Goal: Information Seeking & Learning: Learn about a topic

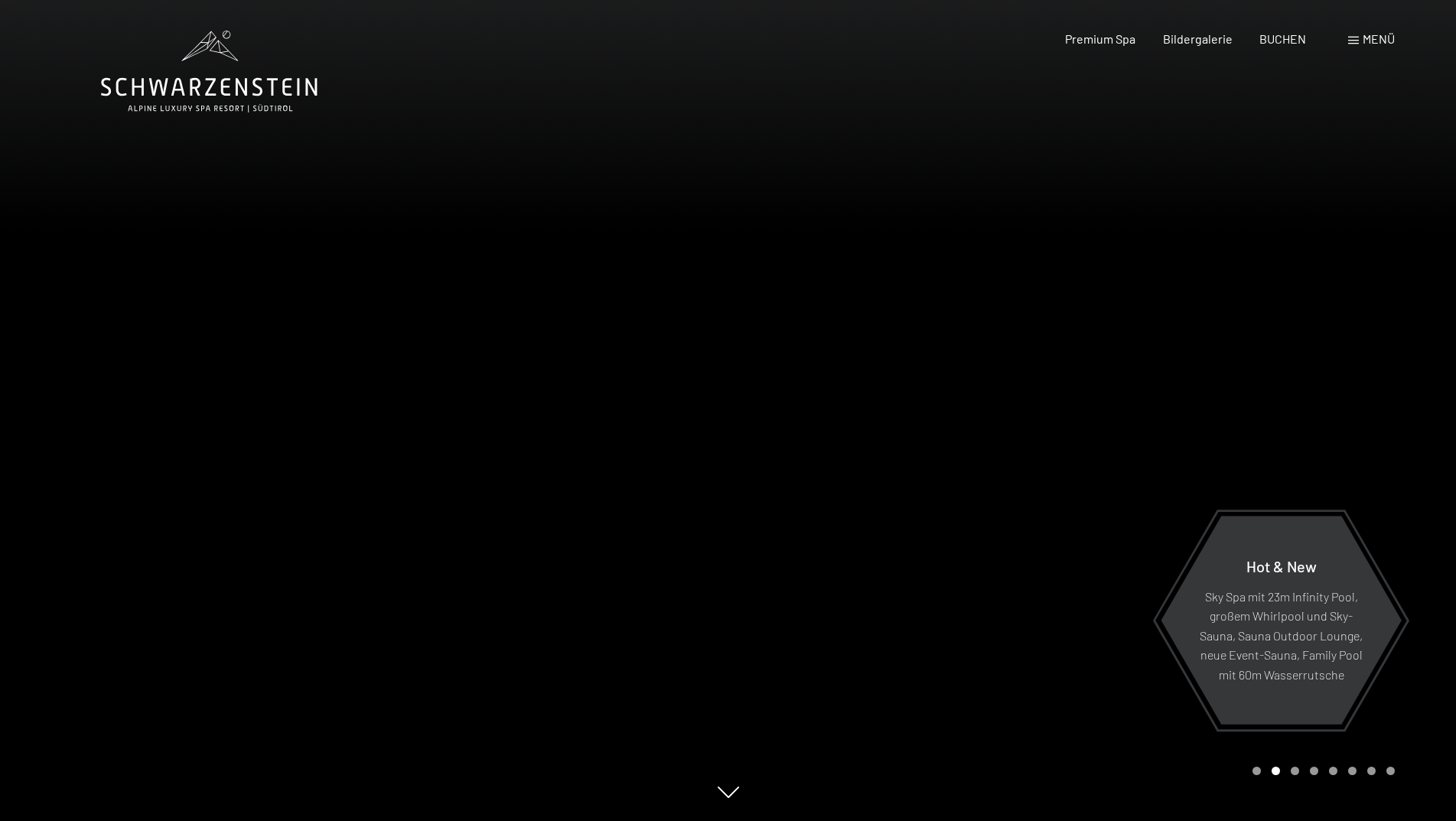
click at [1384, 38] on span "Menü" at bounding box center [1378, 38] width 32 height 15
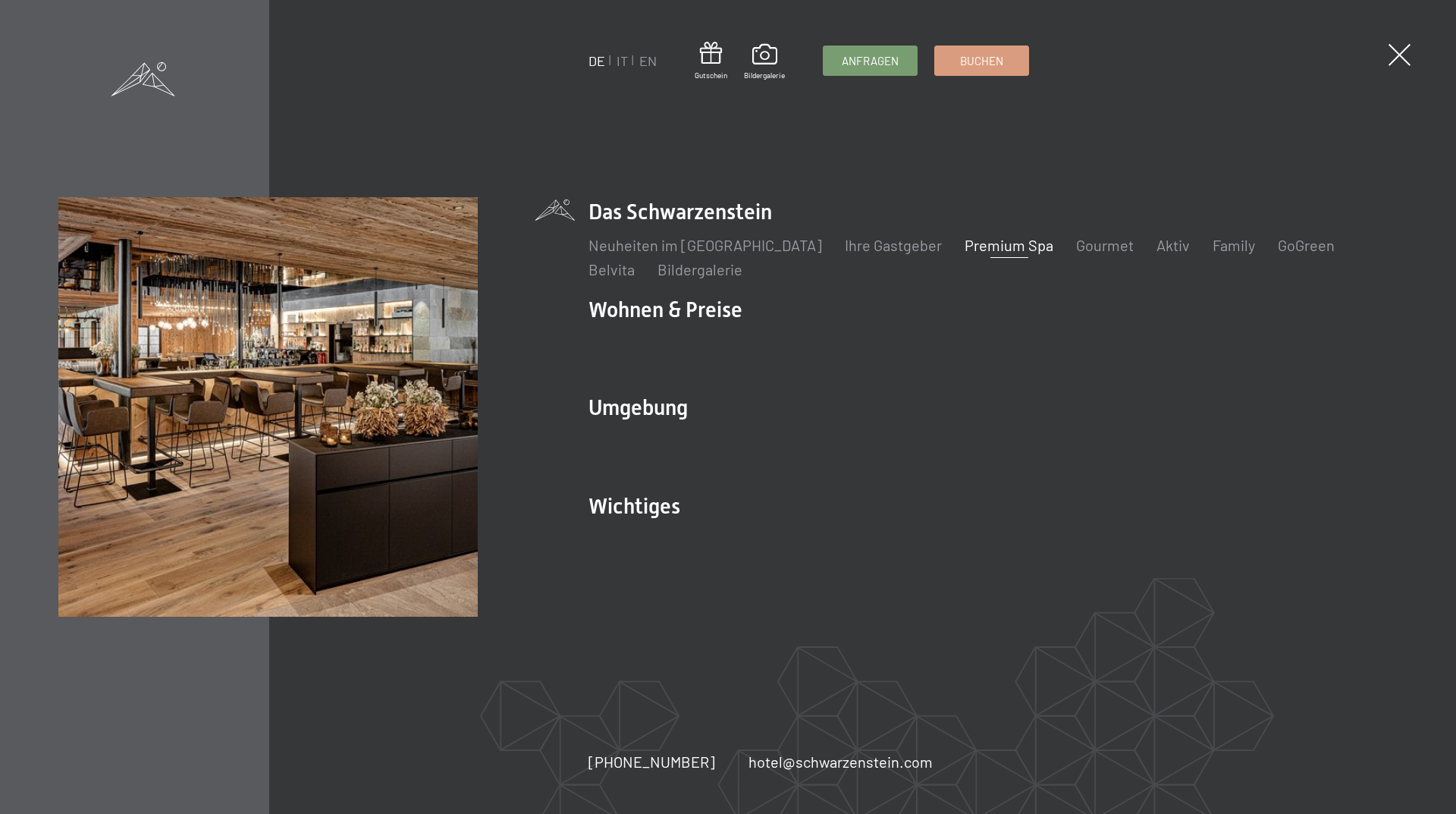
click at [1002, 246] on link "Premium Spa" at bounding box center [1009, 245] width 89 height 19
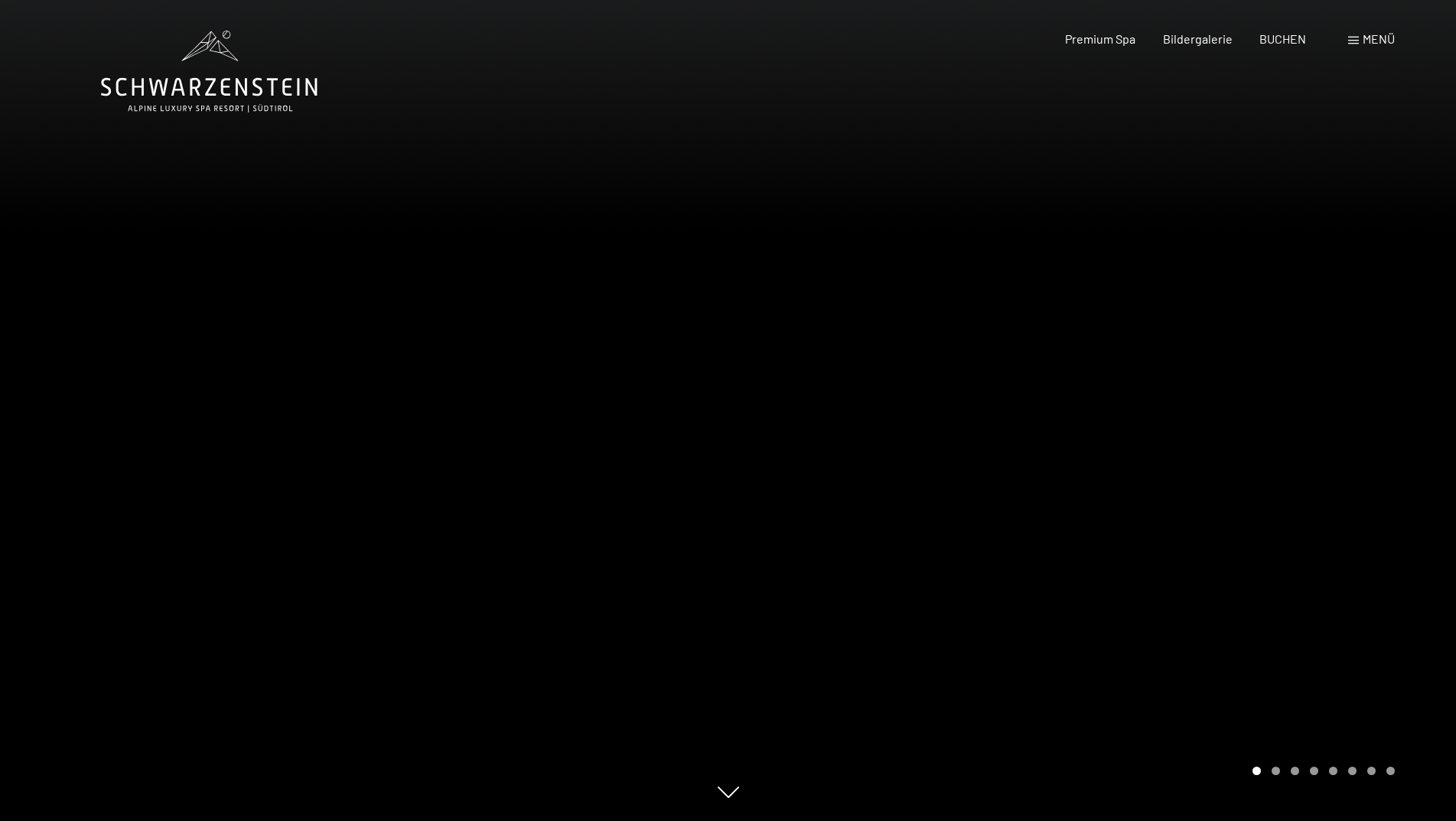
click at [1378, 453] on div at bounding box center [1093, 410] width 728 height 821
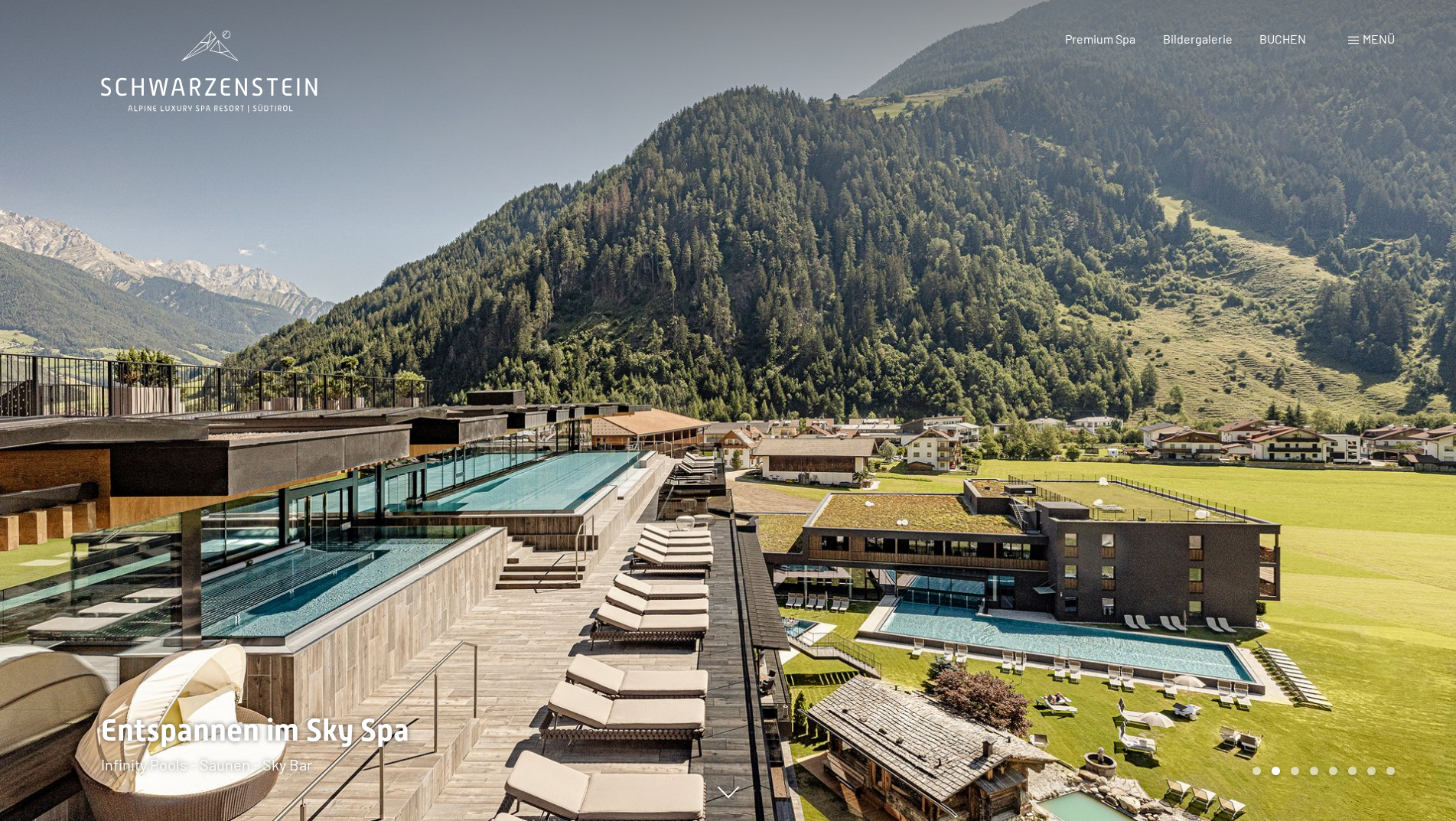
click at [1378, 453] on div at bounding box center [1093, 410] width 728 height 821
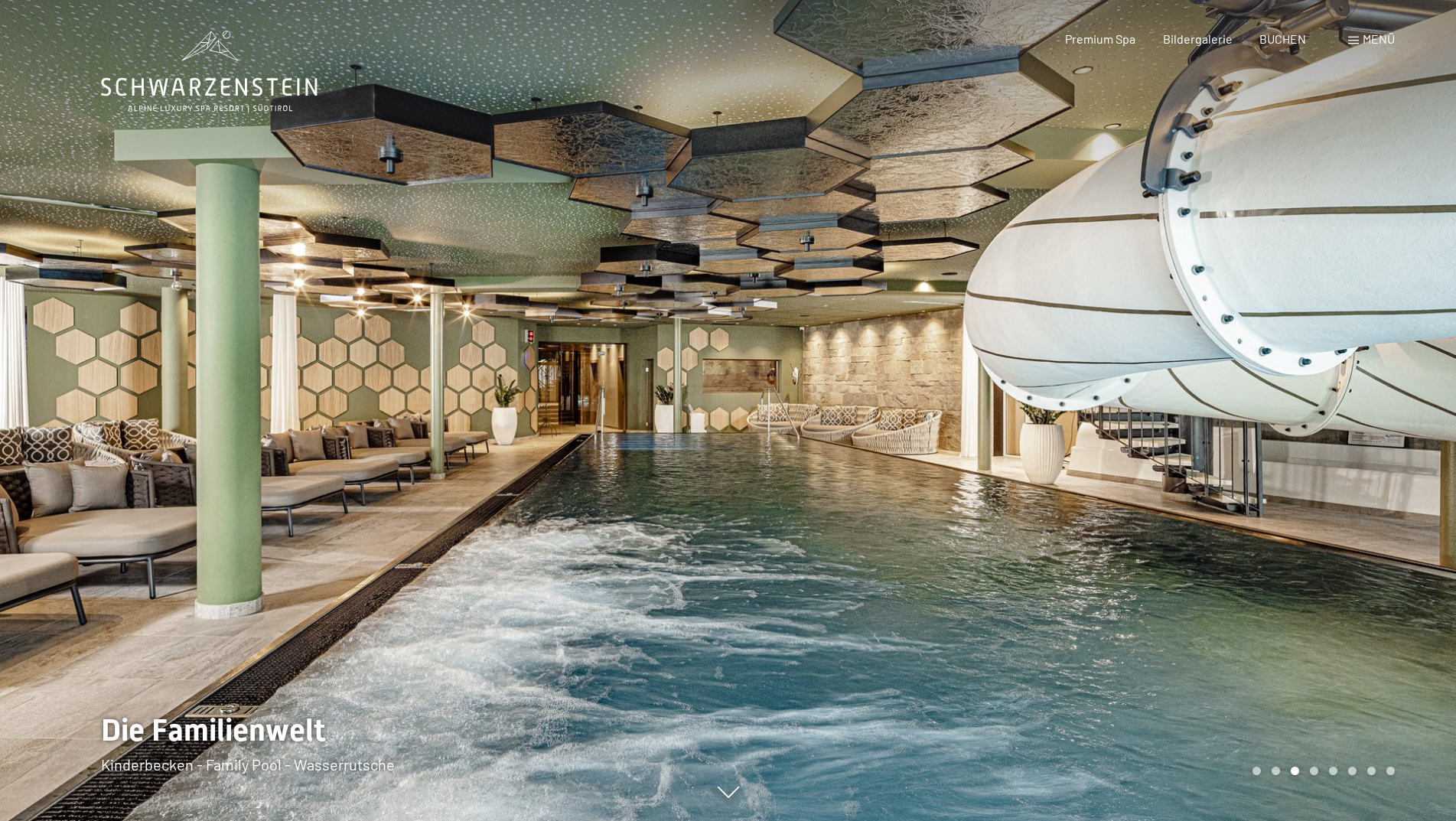
click at [1378, 453] on div at bounding box center [1093, 410] width 728 height 821
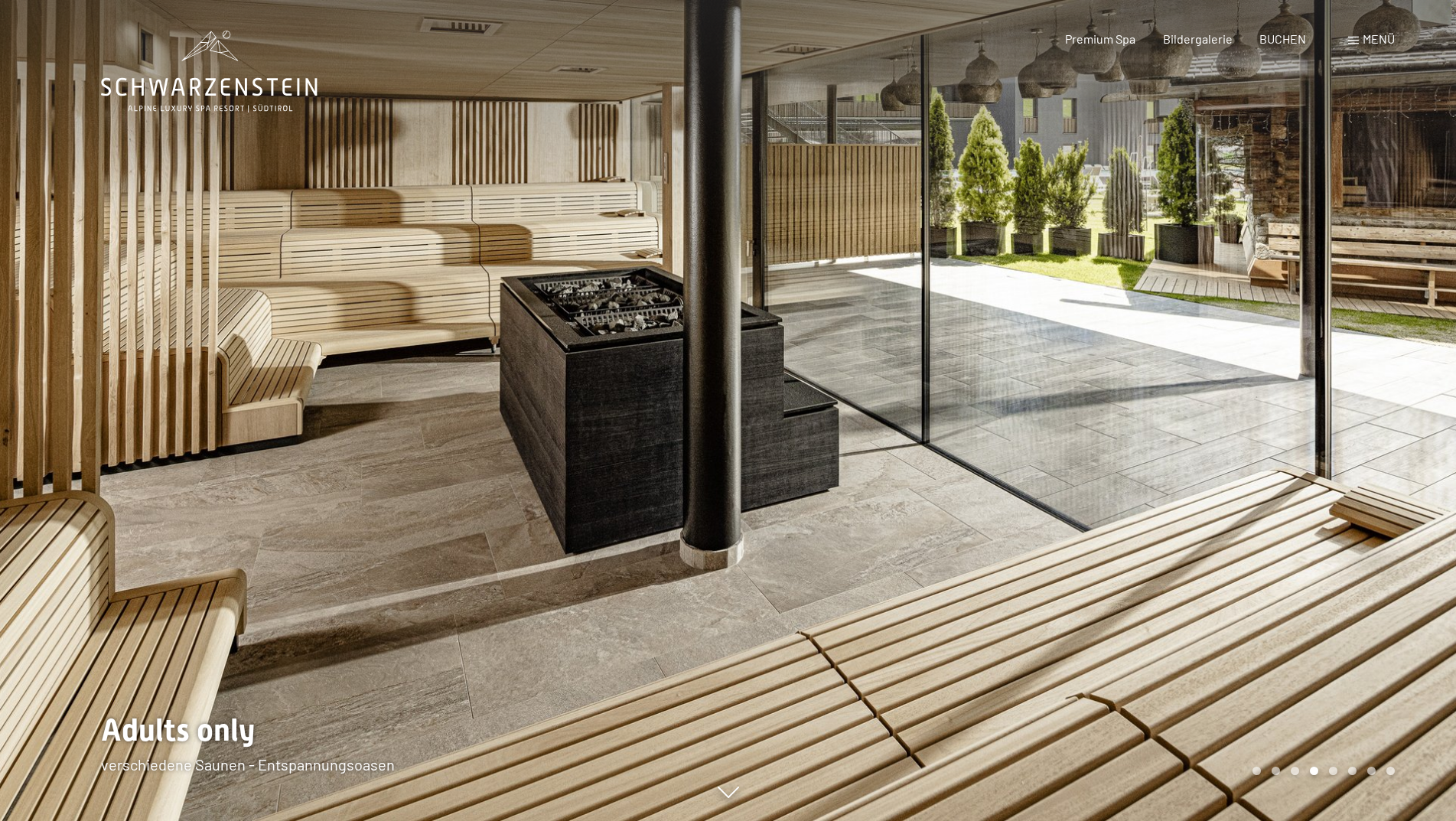
click at [1378, 453] on div at bounding box center [1093, 410] width 728 height 821
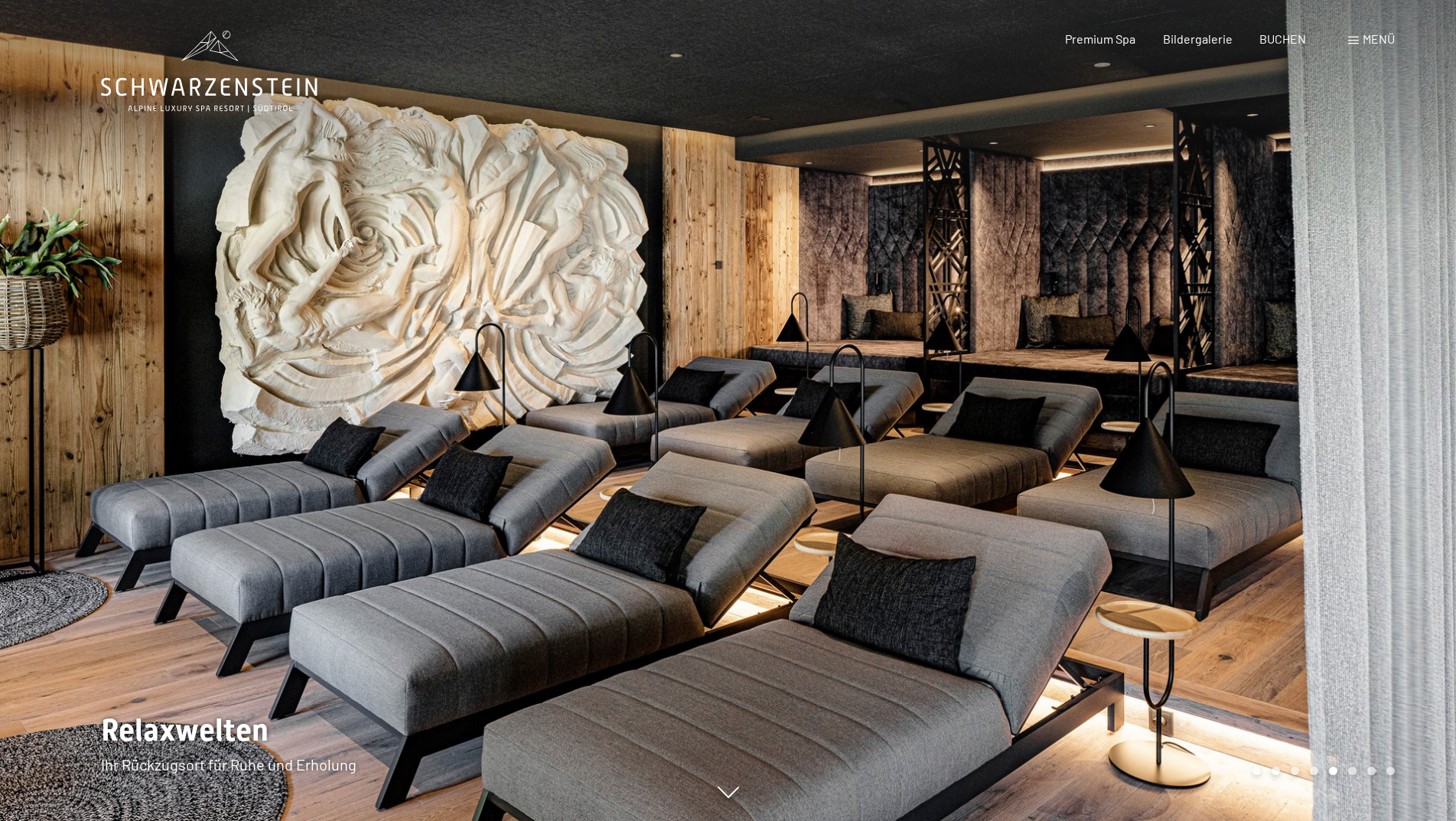
click at [1378, 453] on div at bounding box center [1093, 410] width 728 height 821
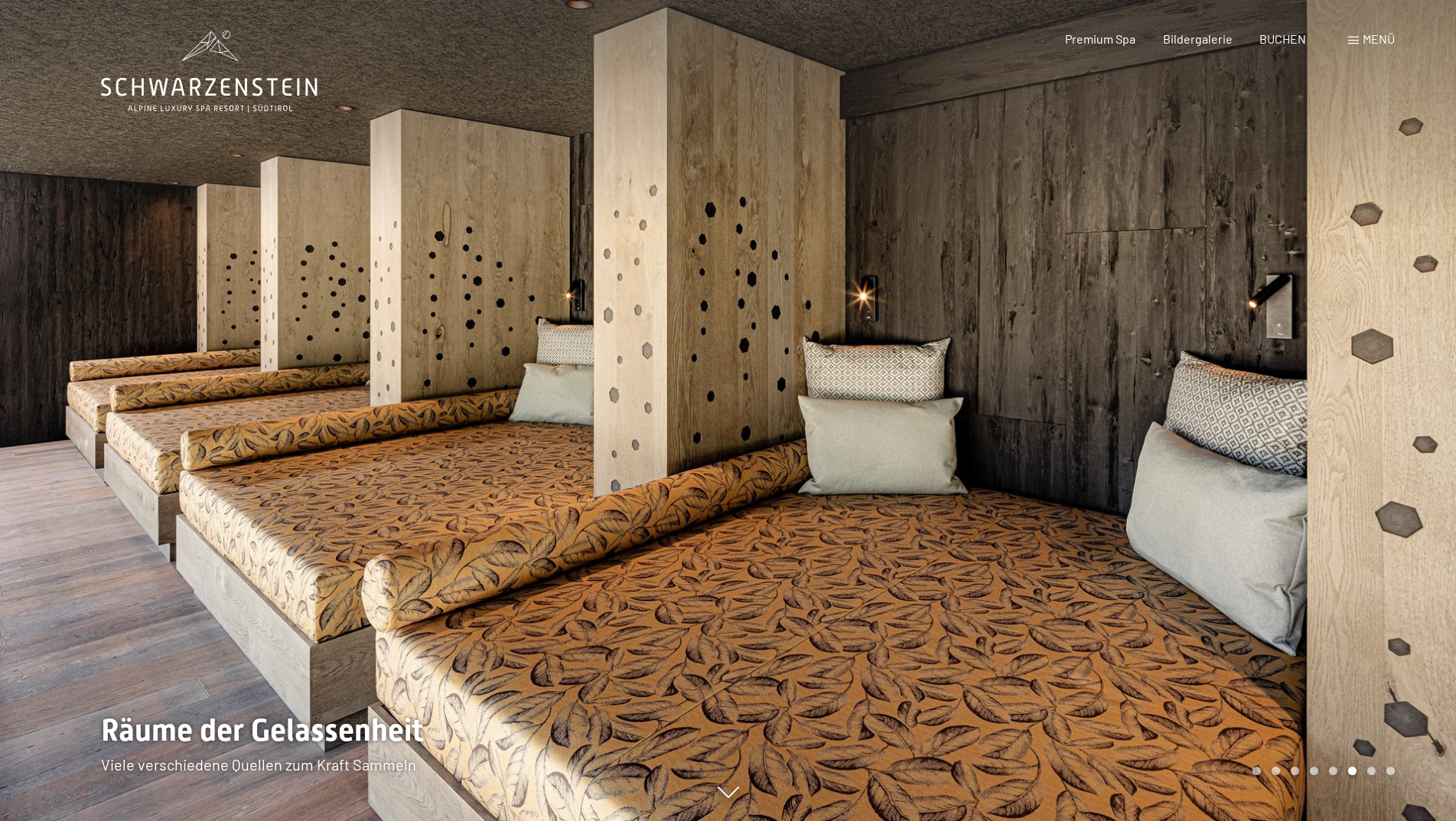
click at [1378, 453] on div at bounding box center [1093, 410] width 728 height 821
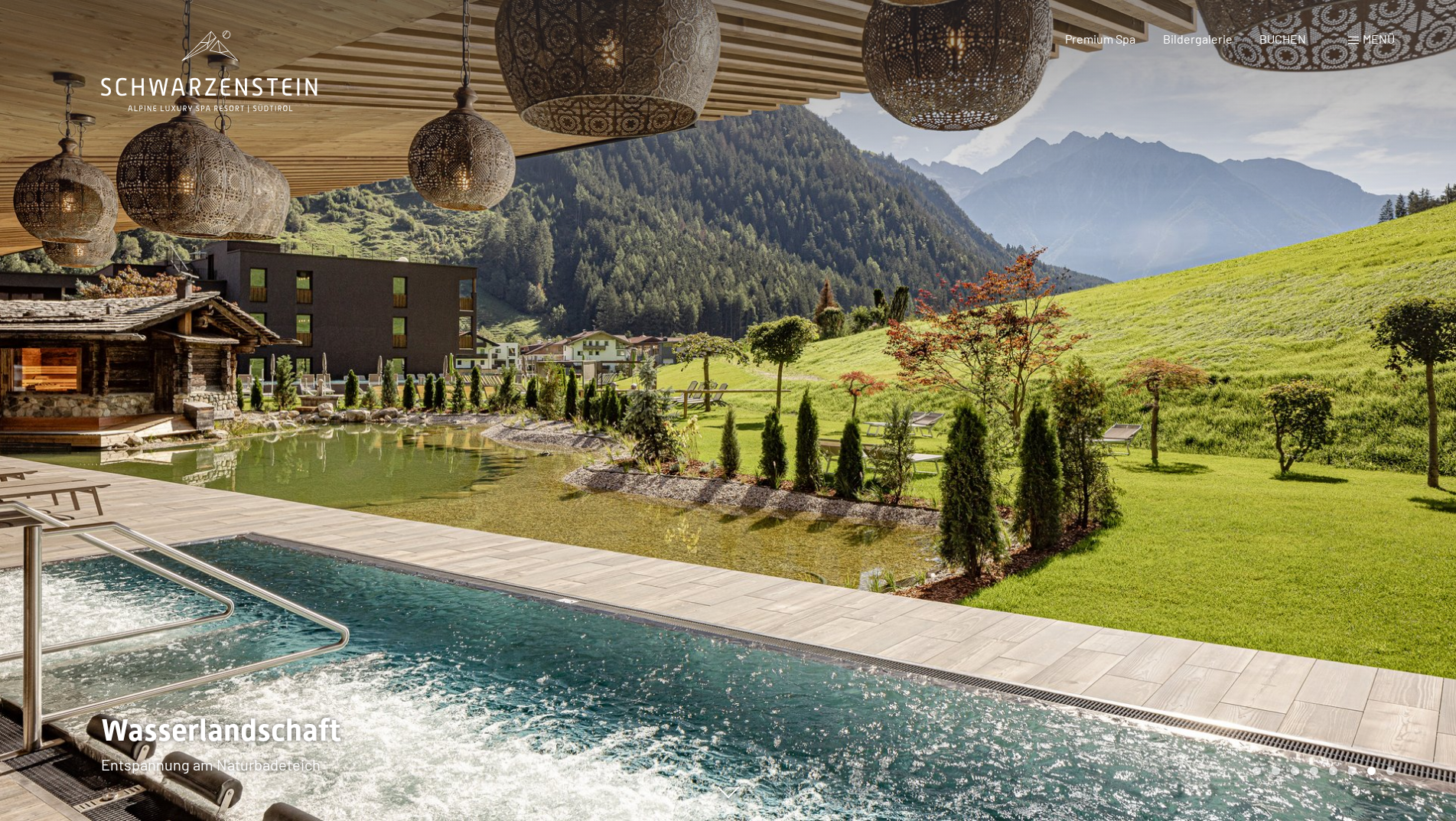
click at [1378, 453] on div at bounding box center [1093, 410] width 728 height 821
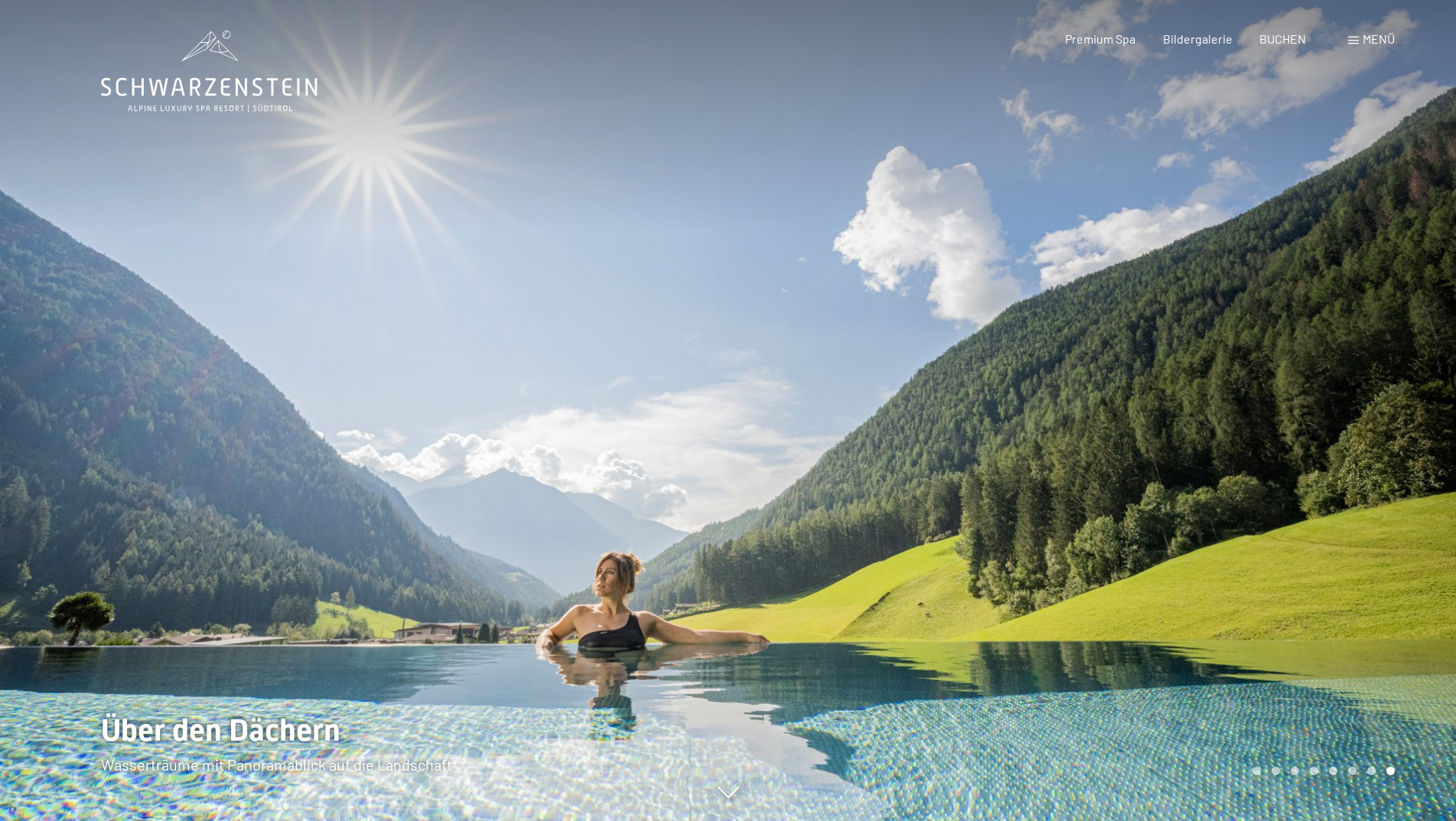
click at [1378, 453] on div at bounding box center [1093, 410] width 728 height 821
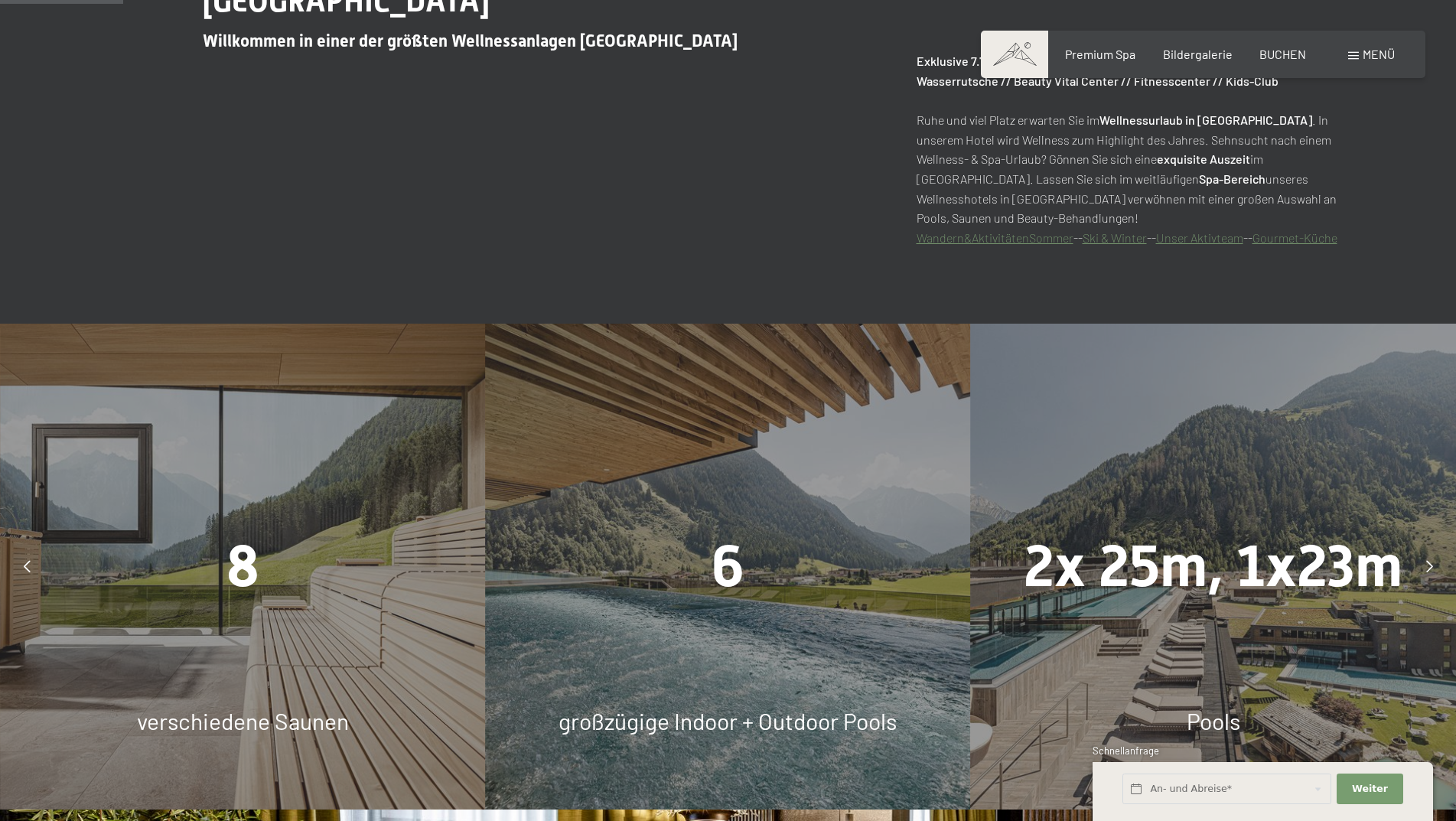
scroll to position [995, 0]
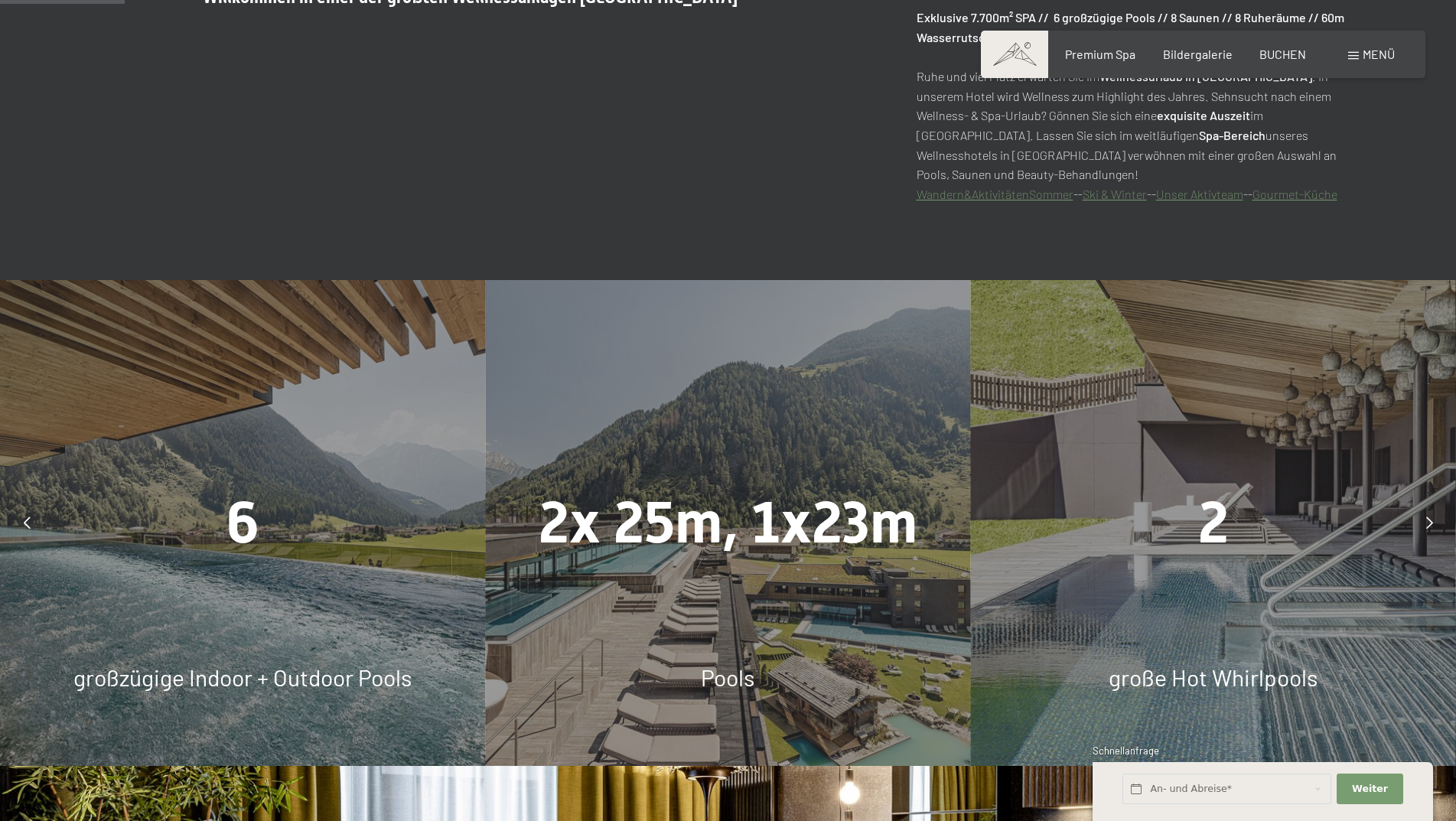
click at [21, 528] on div at bounding box center [26, 522] width 38 height 38
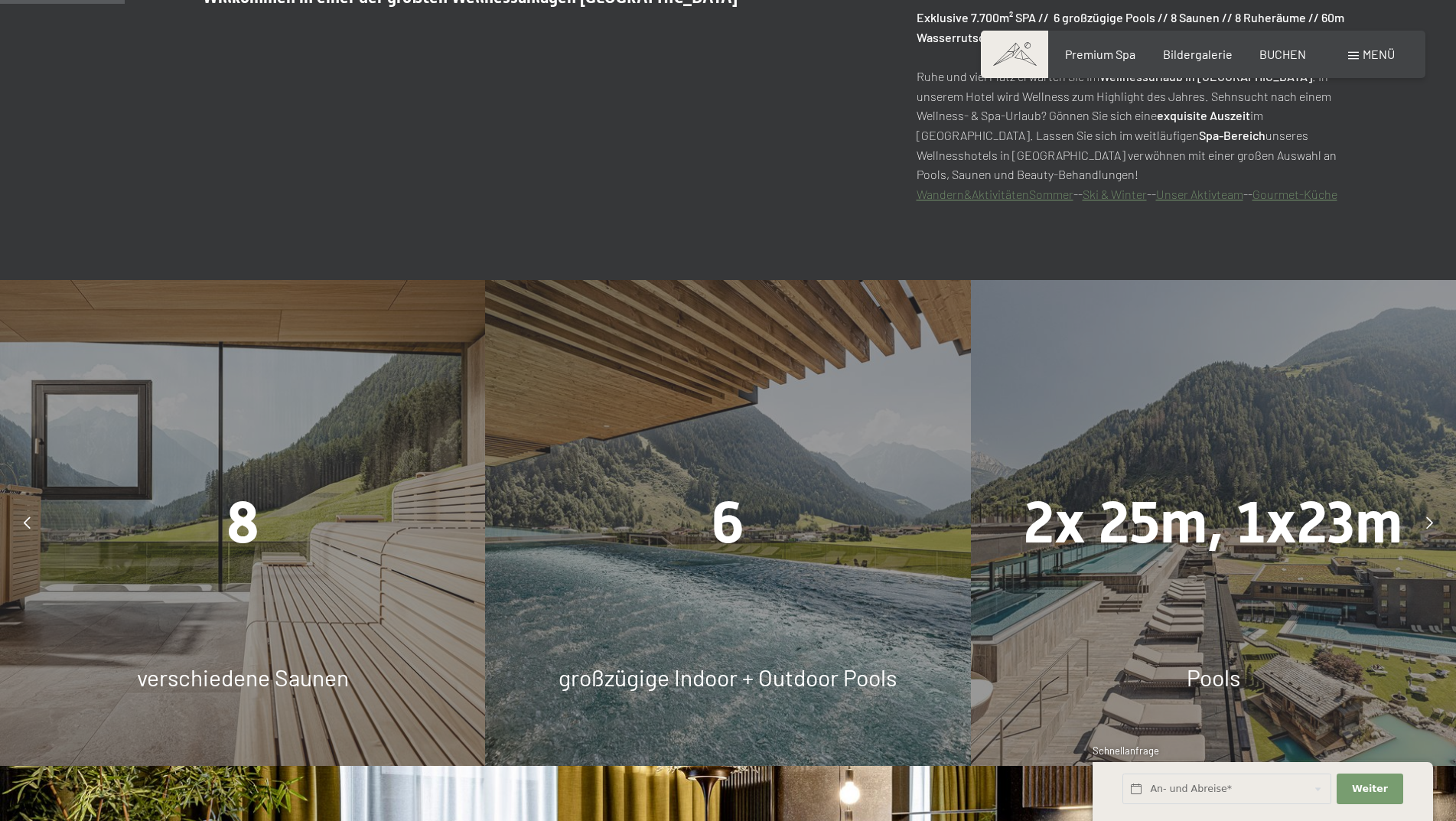
click at [251, 700] on div "8 verschiedene Saunen" at bounding box center [242, 522] width 485 height 485
click at [1437, 521] on div at bounding box center [1429, 522] width 38 height 38
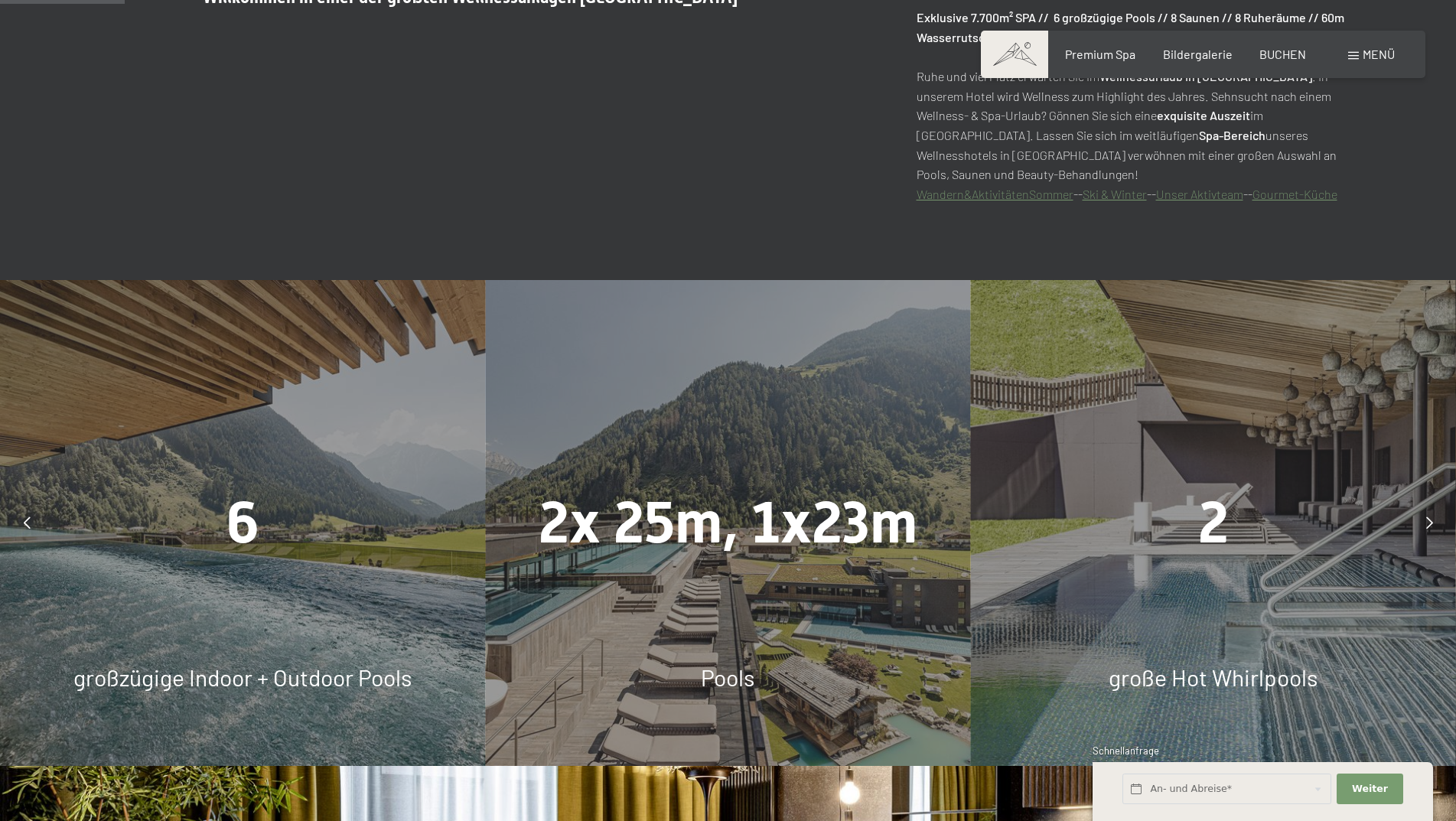
click at [1437, 521] on div at bounding box center [1429, 522] width 38 height 38
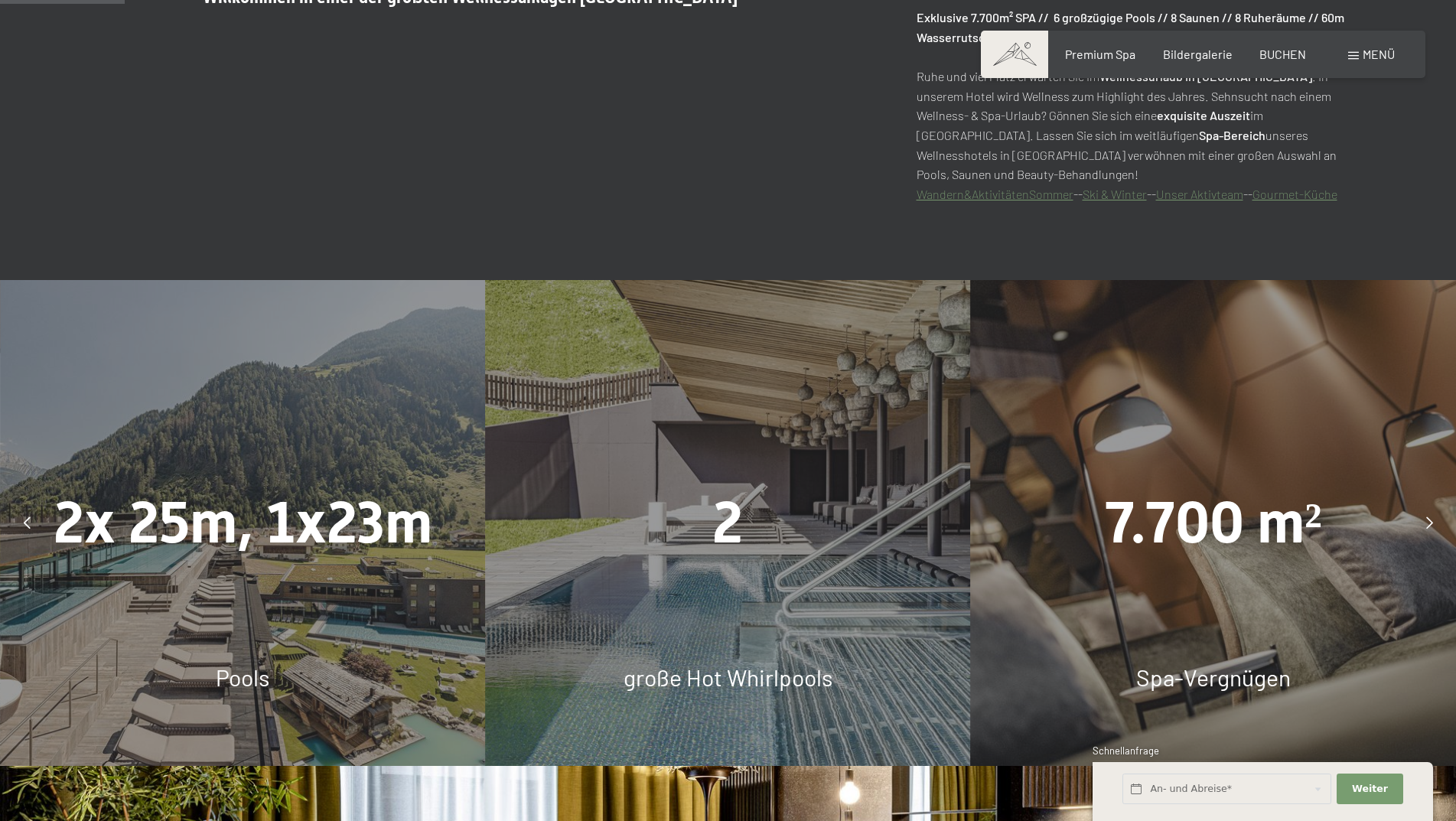
click at [1437, 521] on div at bounding box center [1429, 522] width 38 height 38
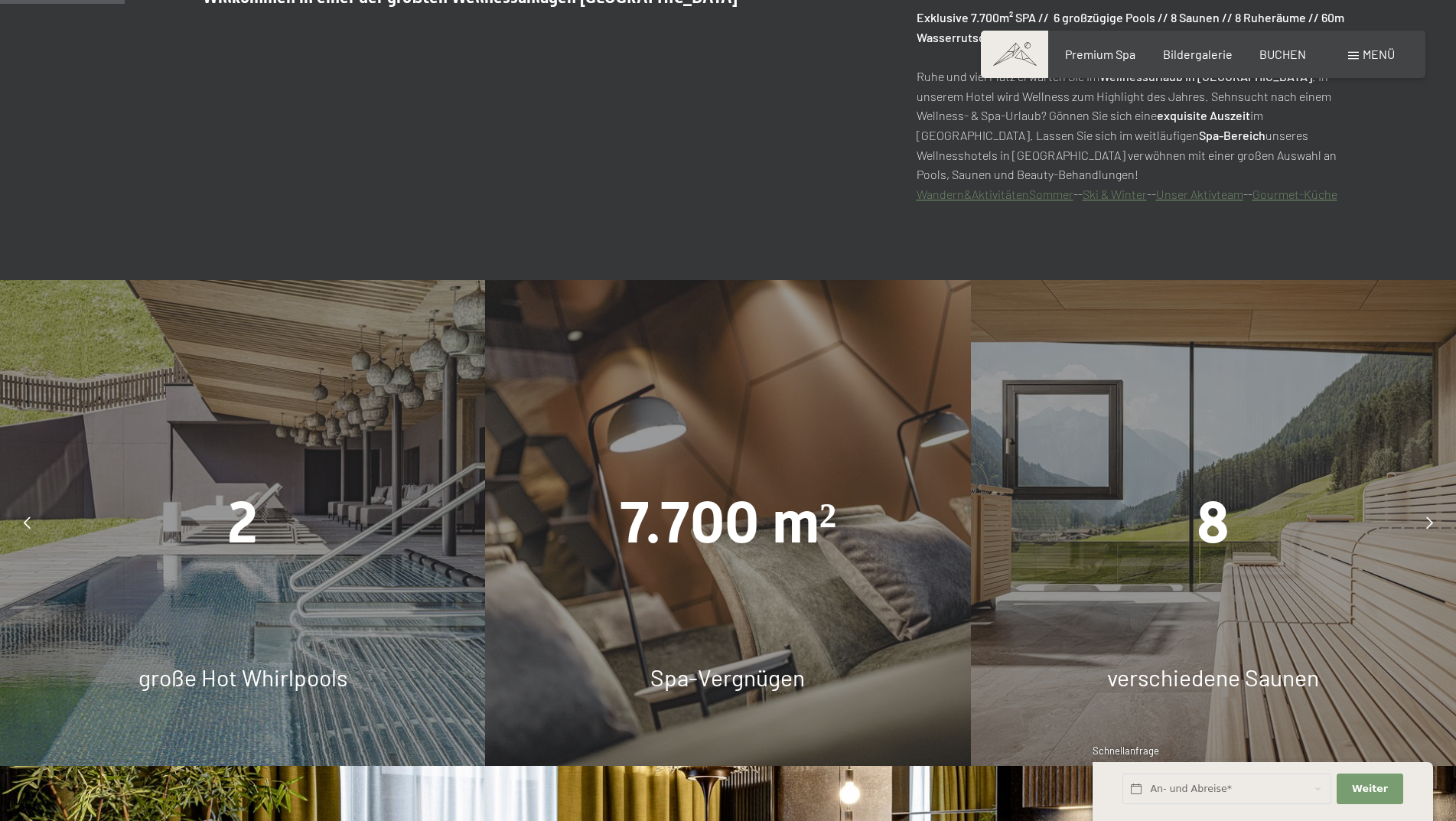
click at [1437, 521] on div at bounding box center [1429, 522] width 38 height 38
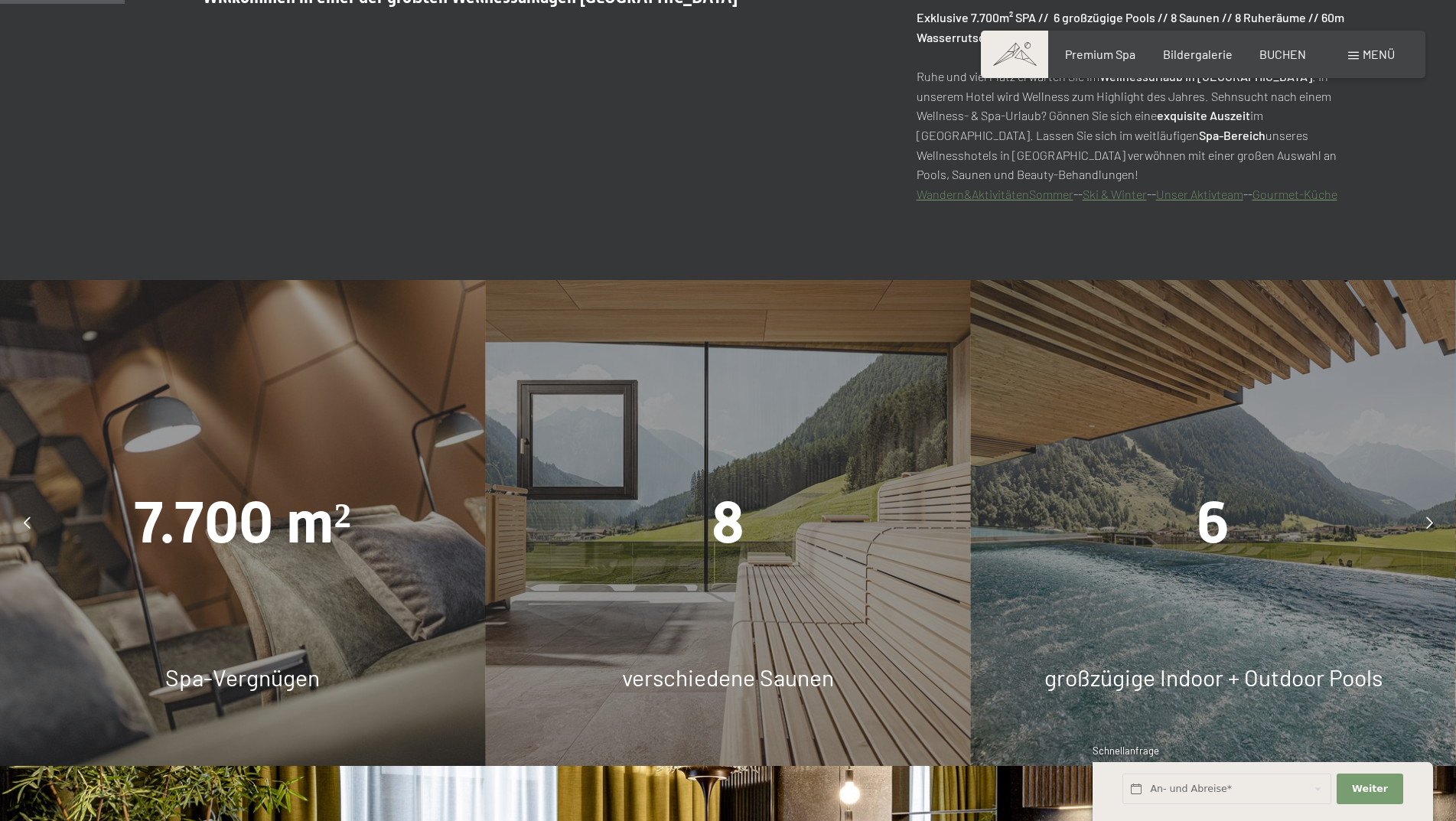
click at [1437, 521] on div at bounding box center [1429, 522] width 38 height 38
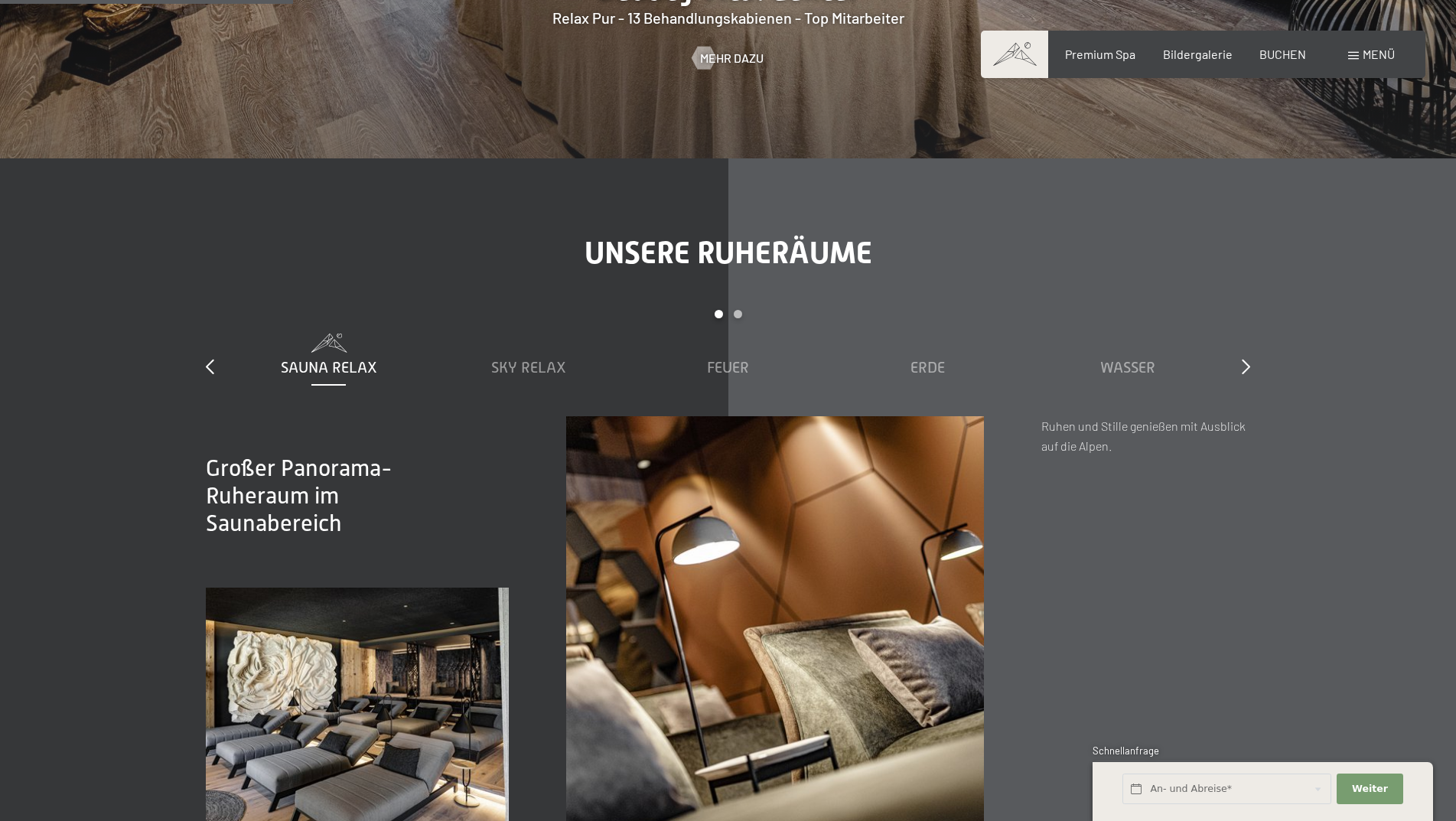
scroll to position [2372, 0]
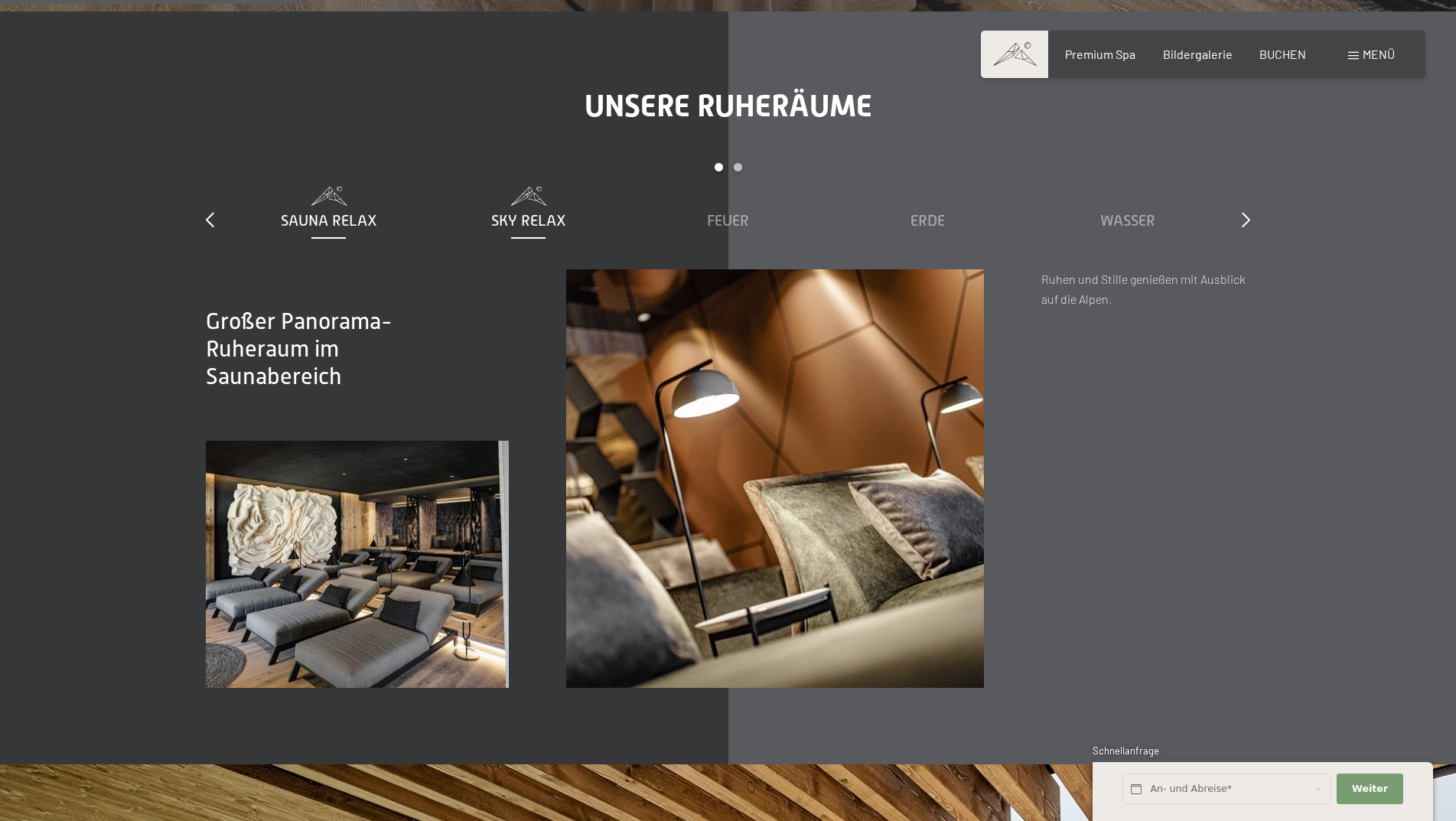
click at [549, 226] on span "Sky Relax" at bounding box center [528, 220] width 75 height 17
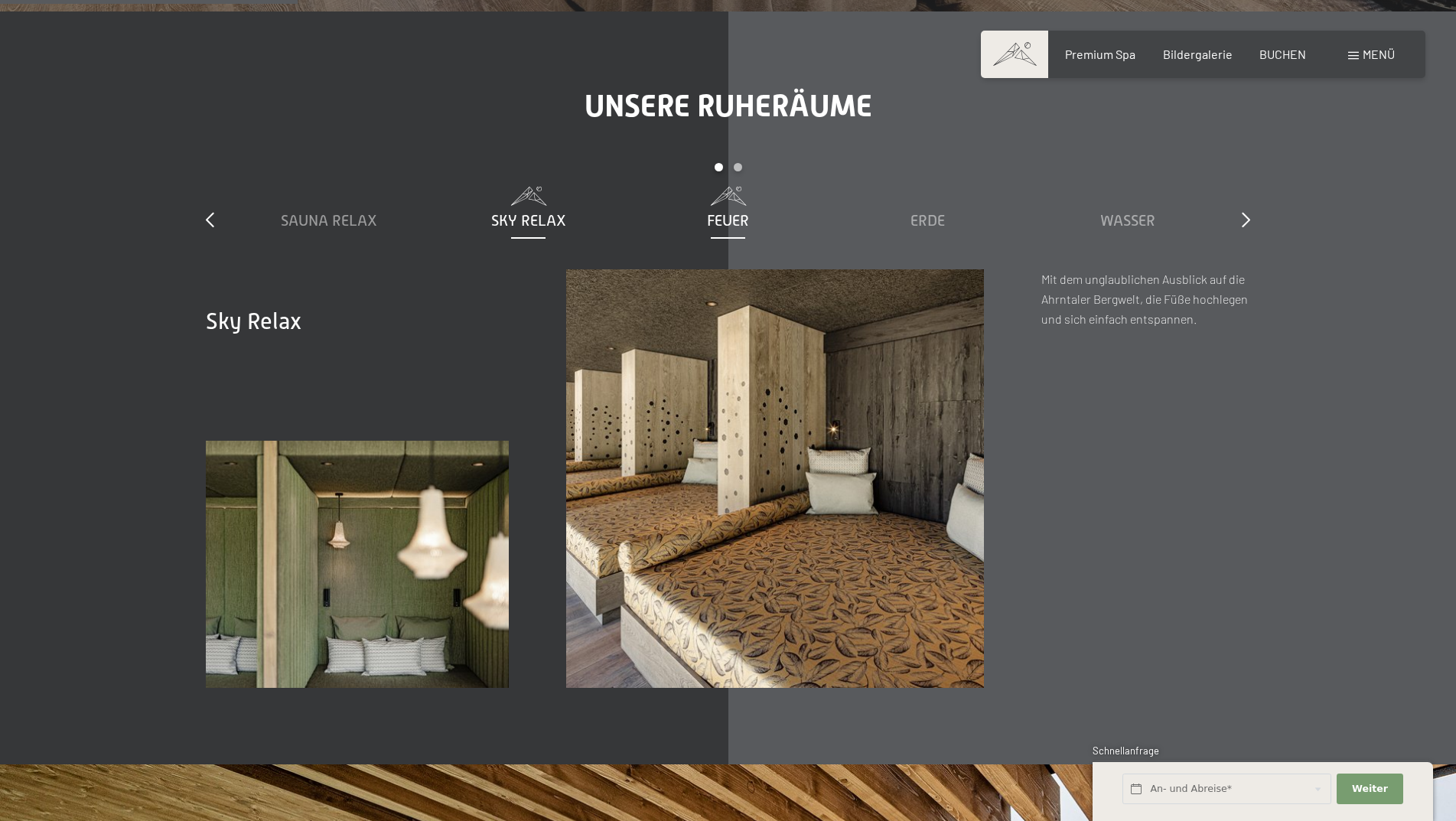
click at [735, 223] on span "Feuer" at bounding box center [728, 220] width 42 height 17
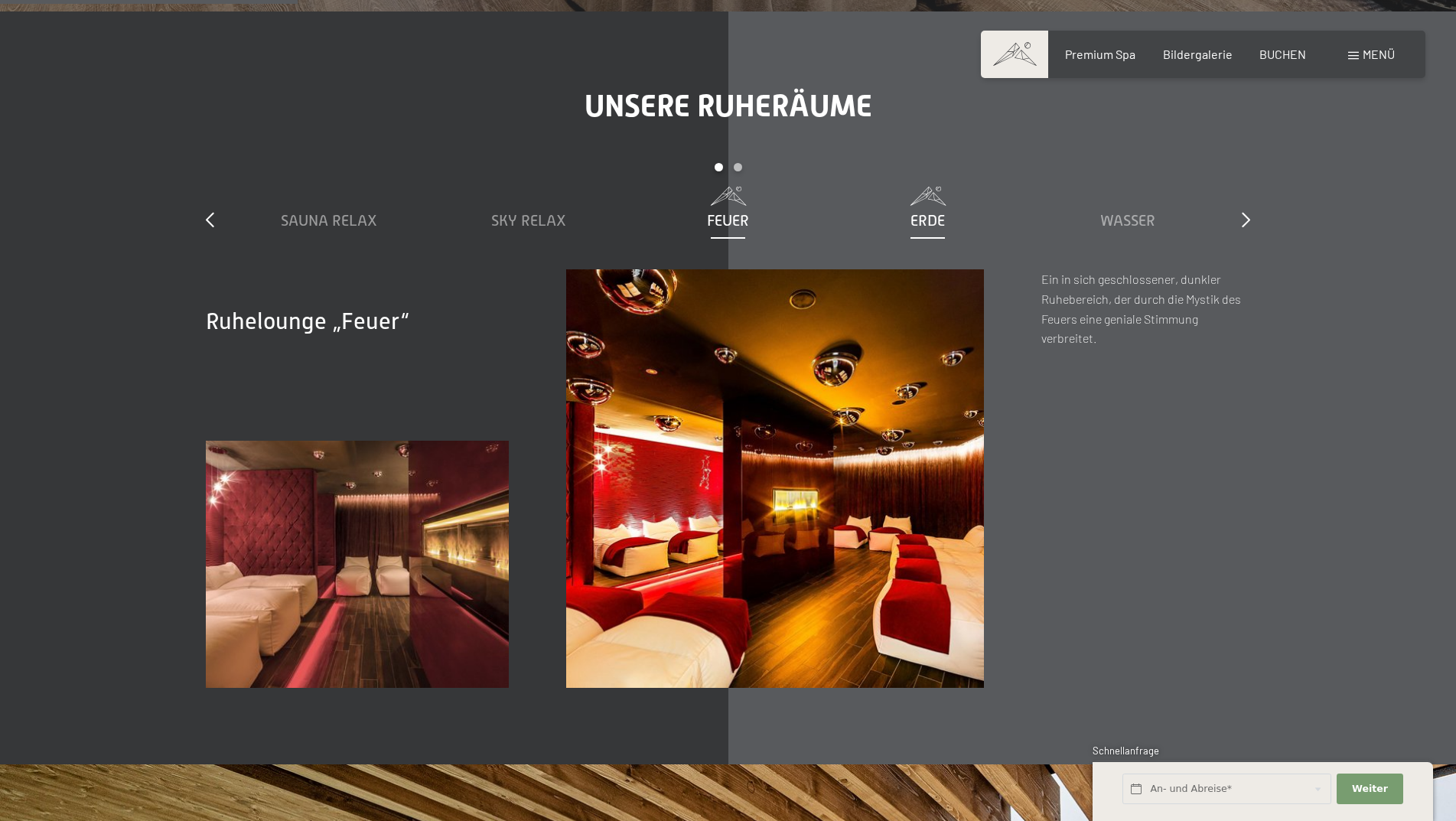
click at [944, 229] on span "Erde" at bounding box center [928, 220] width 34 height 17
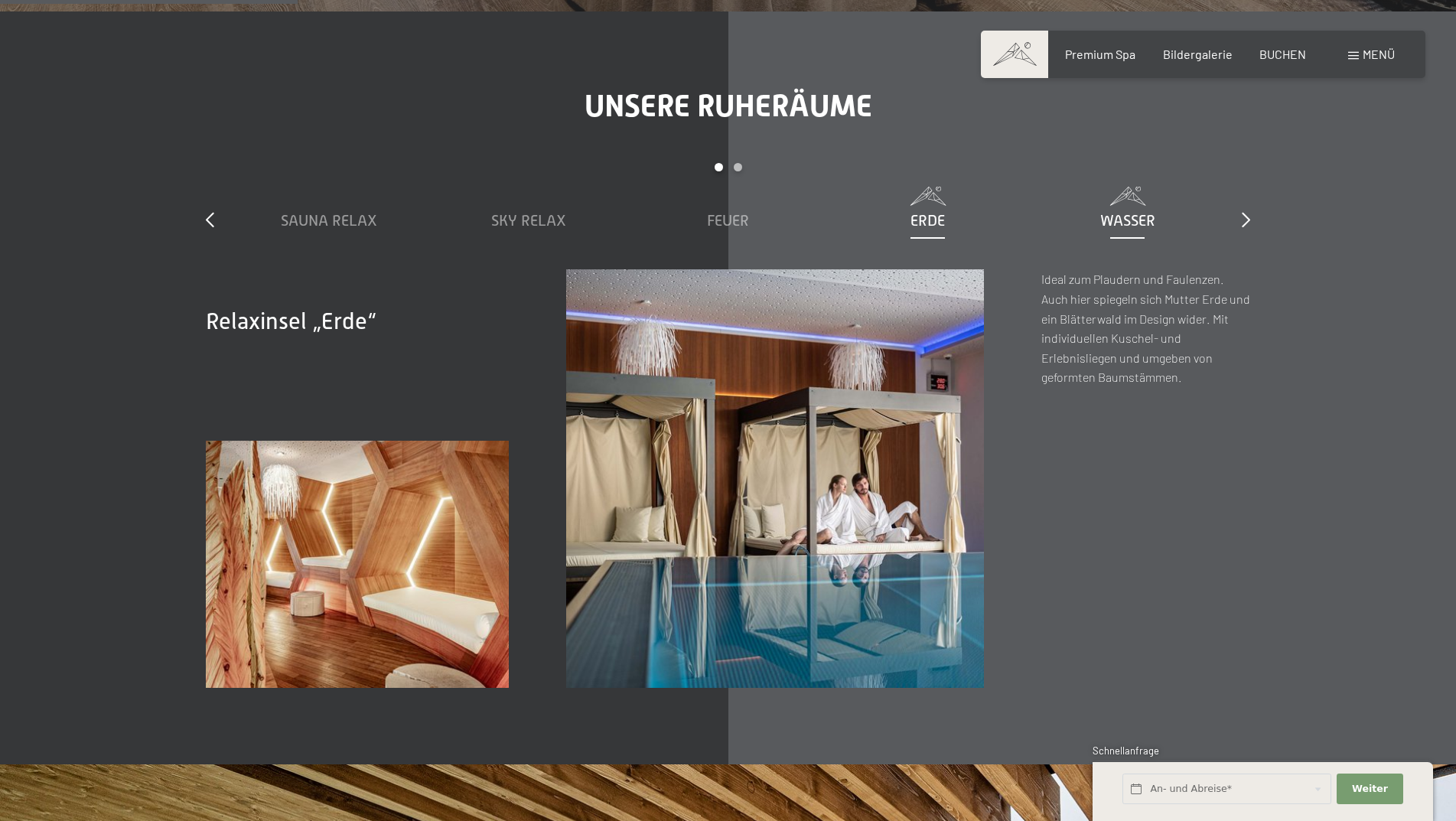
click at [1137, 216] on span "Wasser" at bounding box center [1128, 220] width 55 height 17
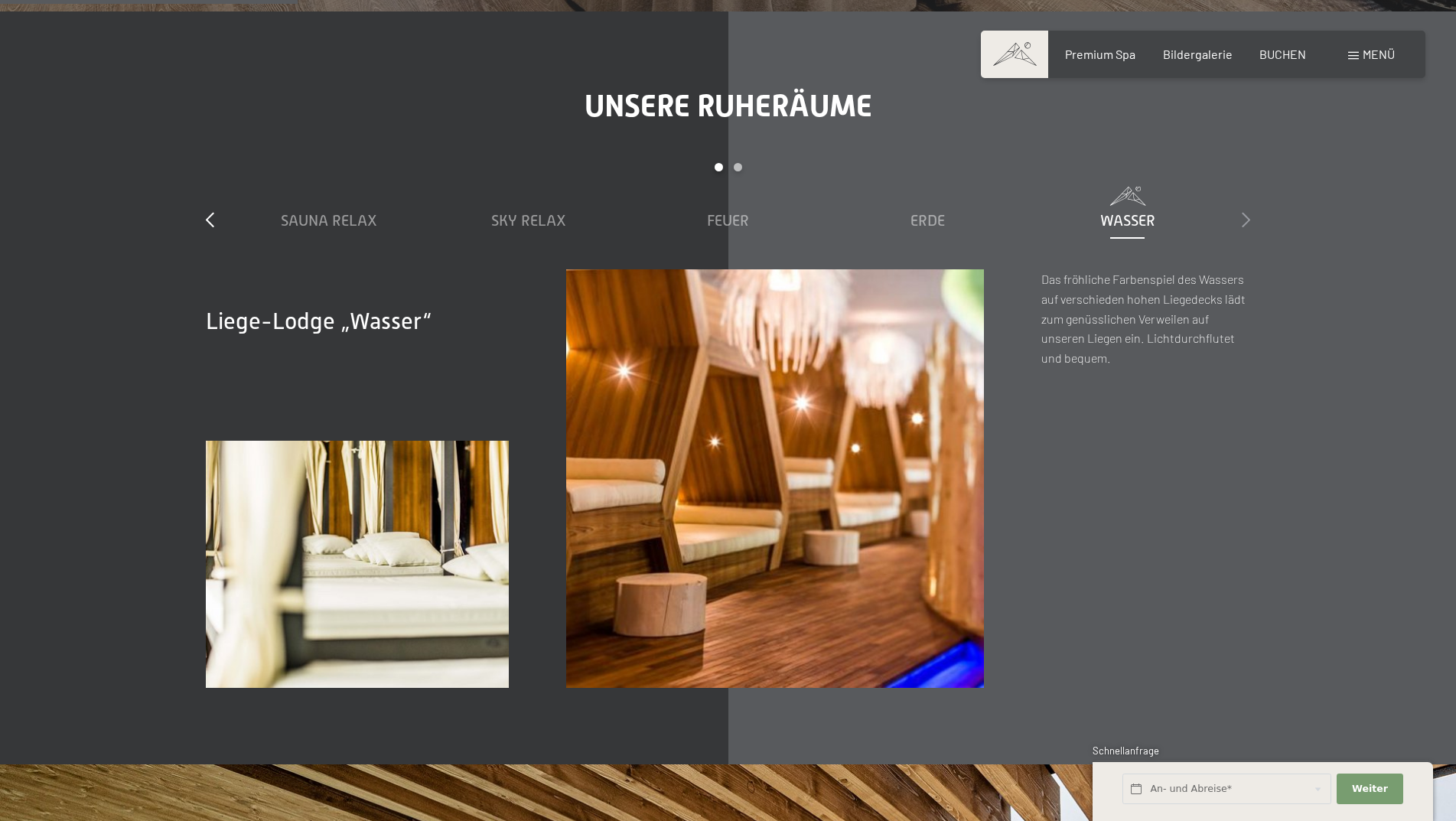
click at [1248, 215] on icon at bounding box center [1246, 219] width 9 height 16
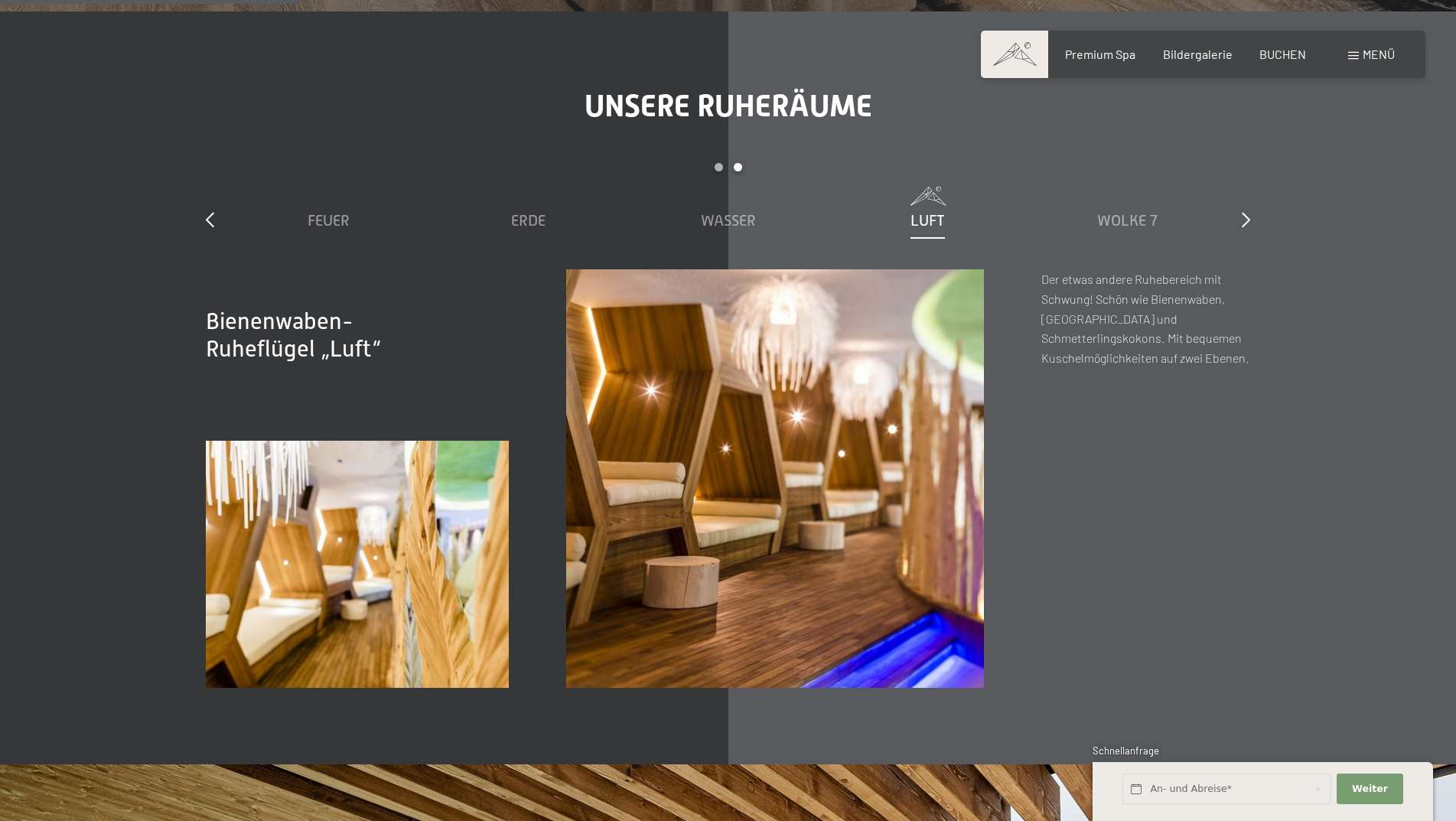
click at [895, 217] on div "Luft" at bounding box center [928, 220] width 184 height 22
click at [1105, 223] on span "Wolke 7" at bounding box center [1128, 220] width 61 height 17
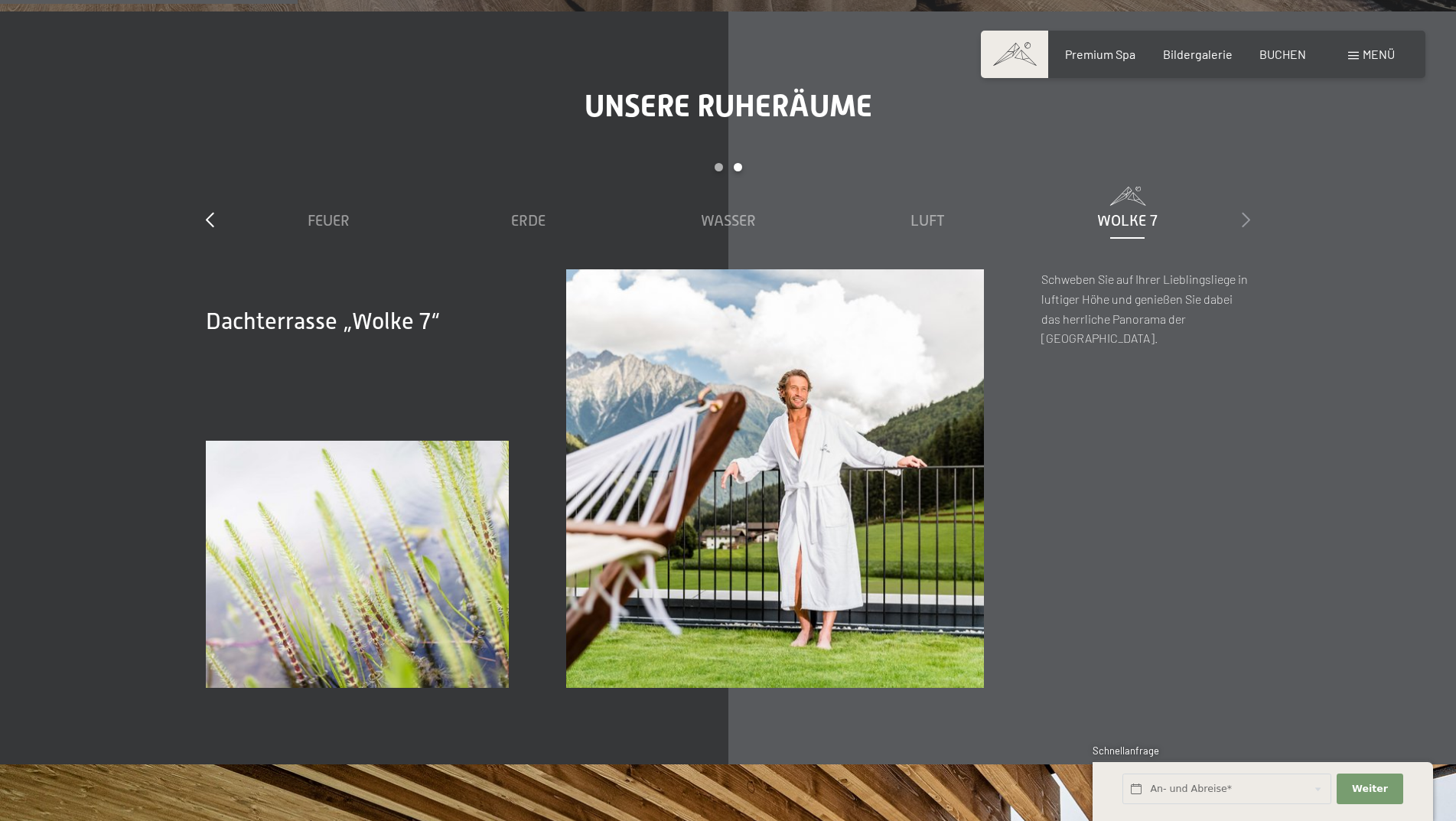
click at [1245, 216] on icon at bounding box center [1246, 219] width 9 height 16
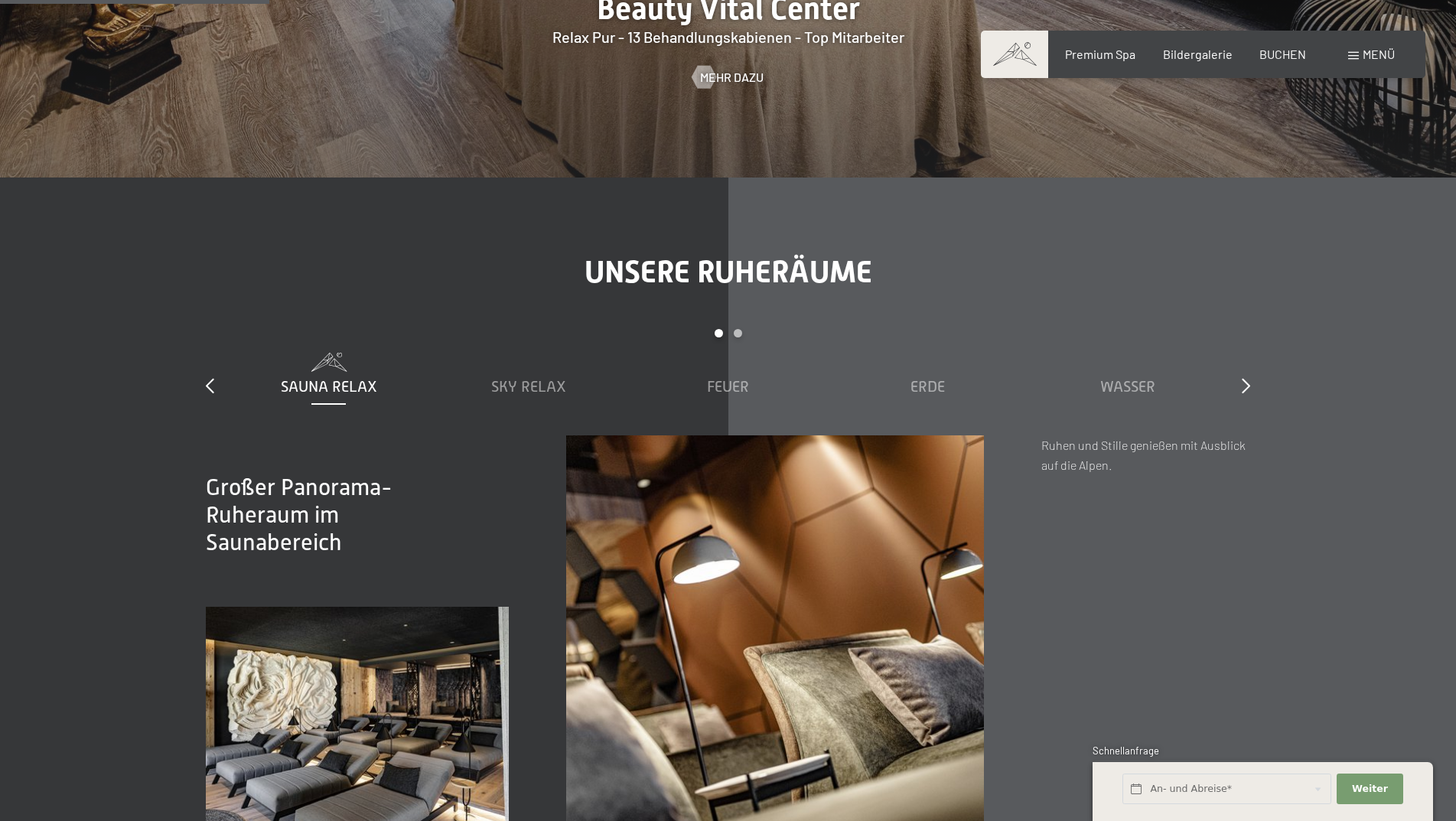
scroll to position [2296, 0]
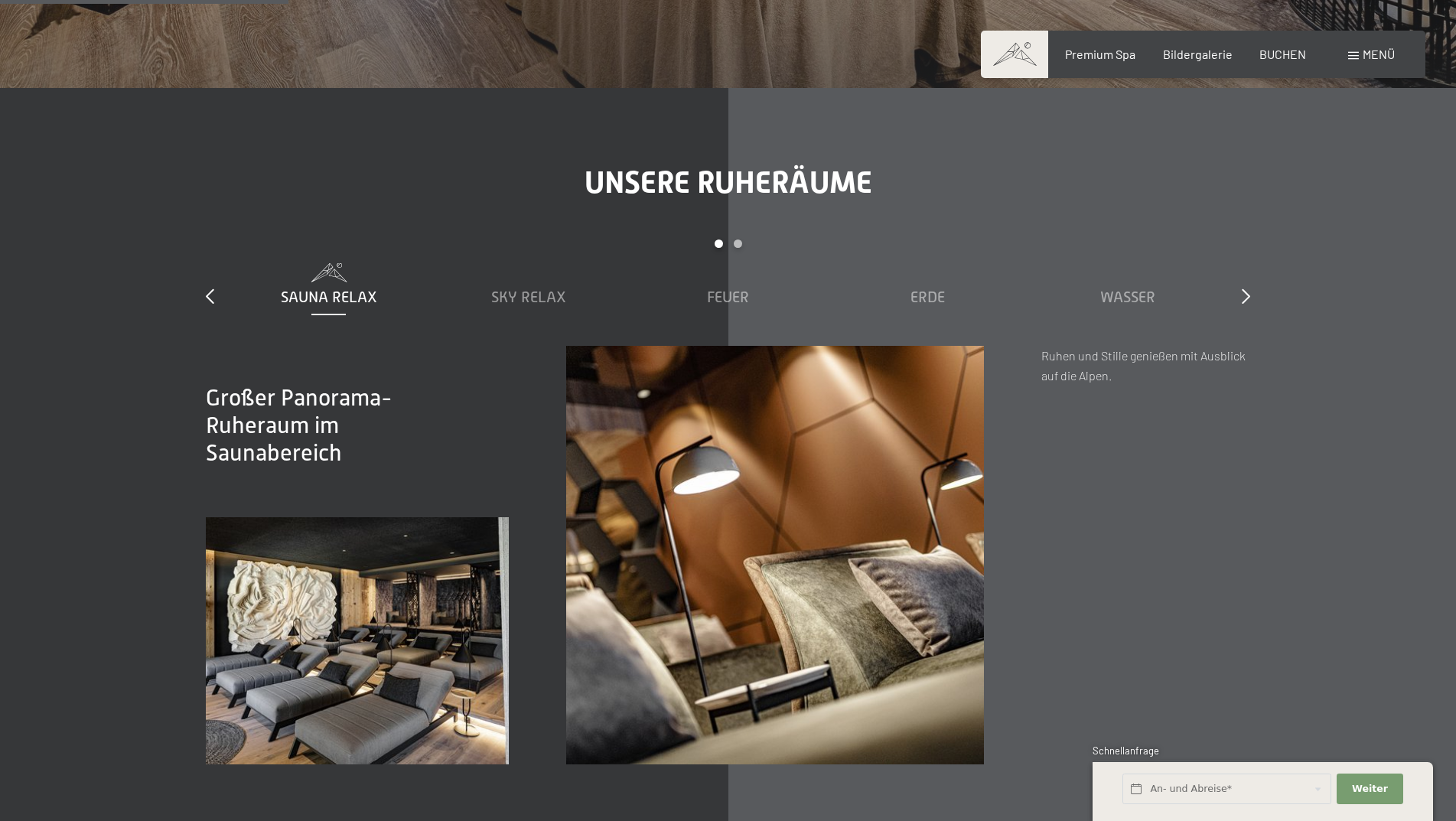
click at [1230, 527] on div "Großer Panorama-Ruheraum im Saunabereich Ruhen und Stille genießen mit Ausblick…" at bounding box center [1146, 554] width 209 height 418
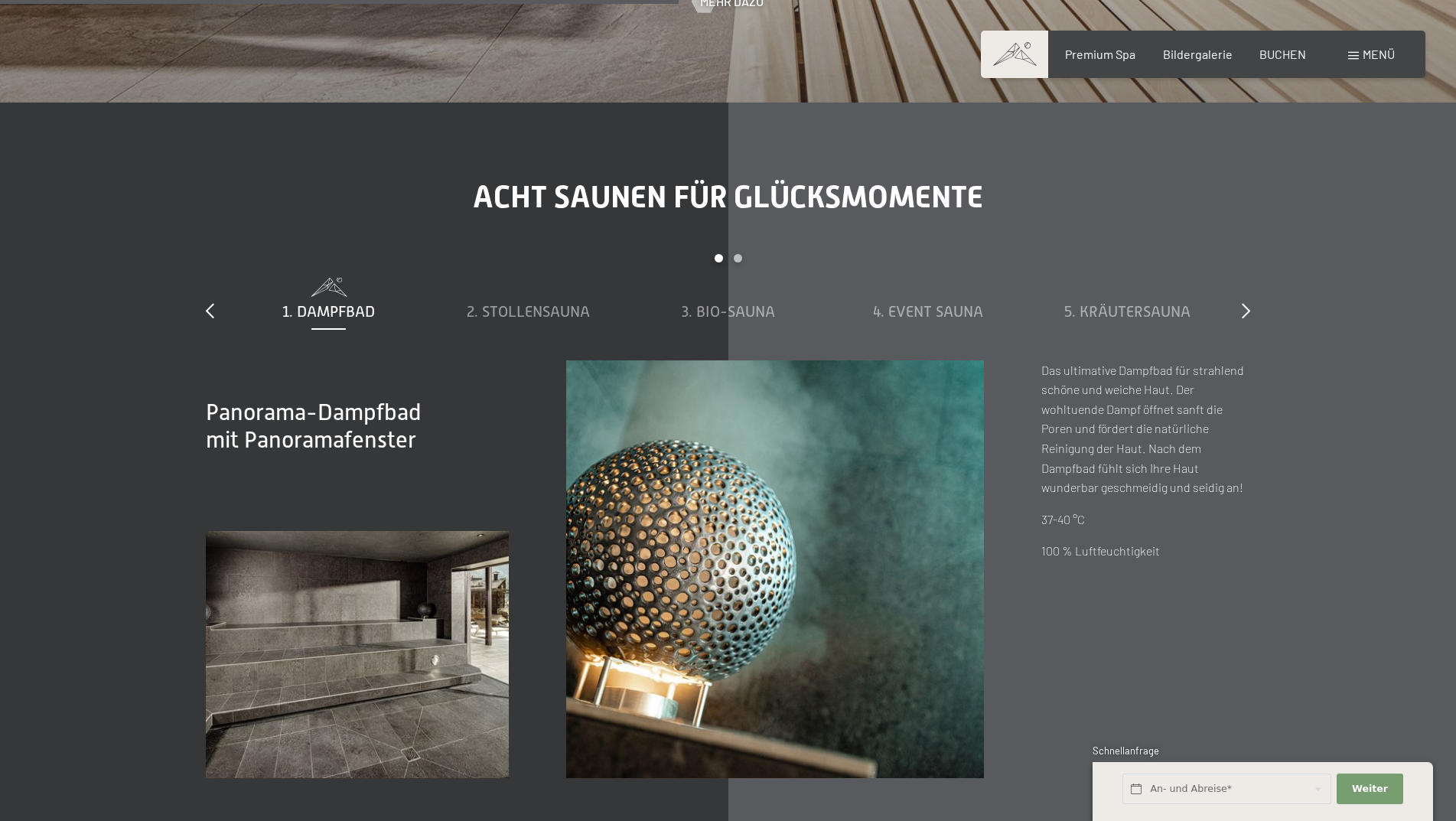
scroll to position [5510, 0]
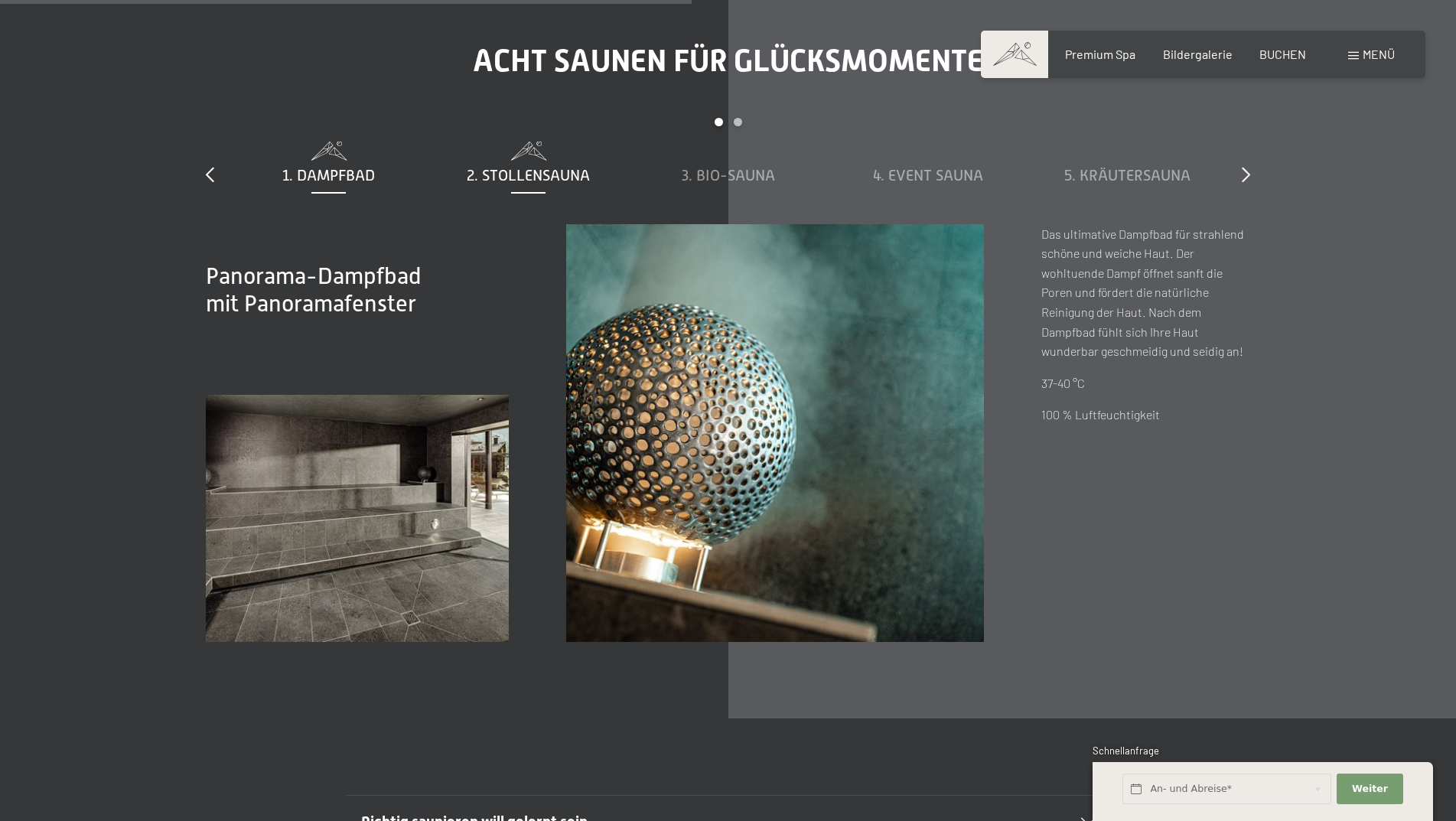
click at [523, 172] on span "2. Stollensauna" at bounding box center [528, 175] width 123 height 17
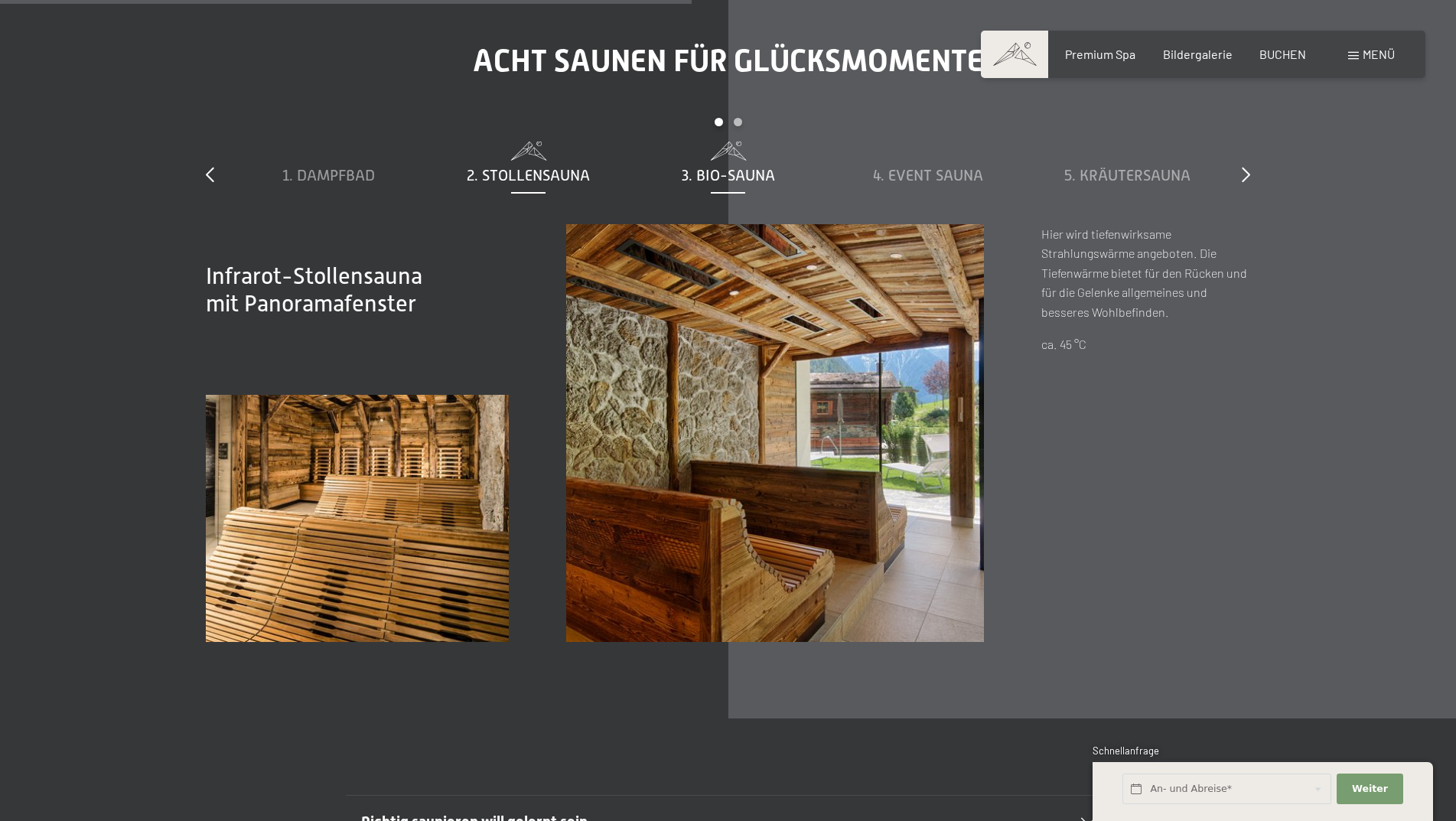
click at [757, 177] on span "3. Bio-Sauna" at bounding box center [728, 175] width 93 height 17
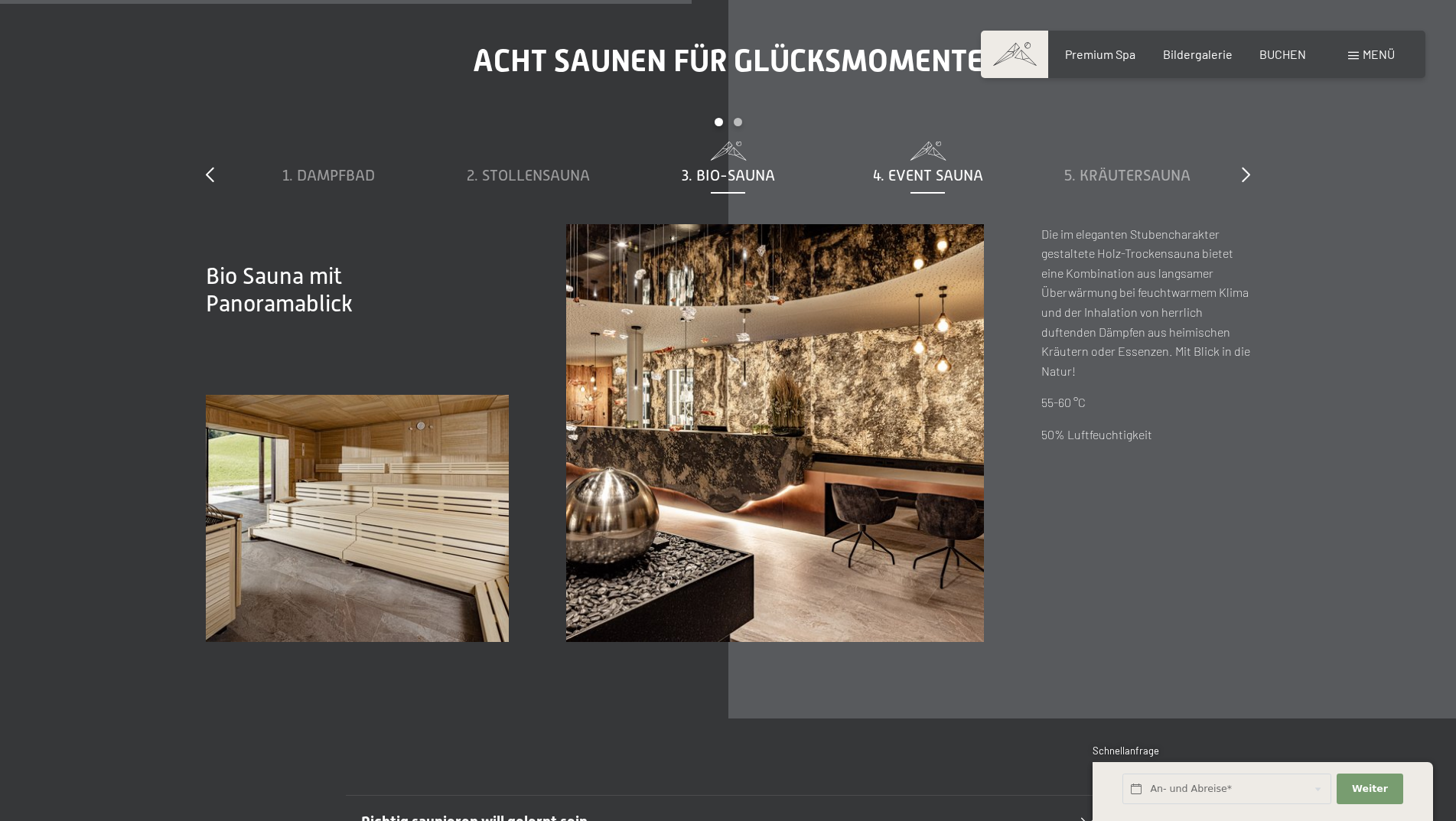
click at [919, 185] on div "4. Event Sauna" at bounding box center [928, 175] width 184 height 22
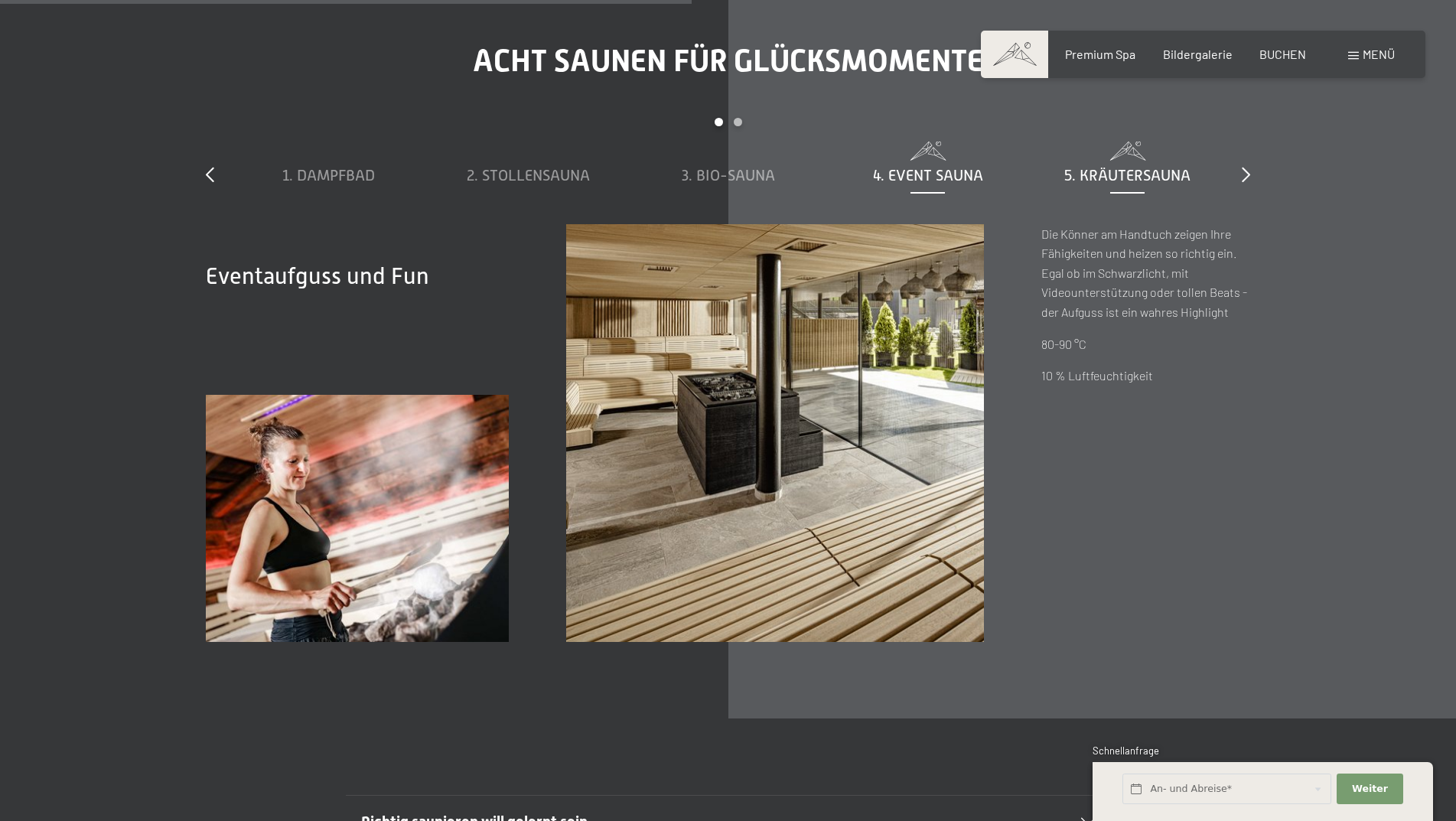
click at [1091, 171] on span "5. Kräutersauna" at bounding box center [1128, 175] width 126 height 17
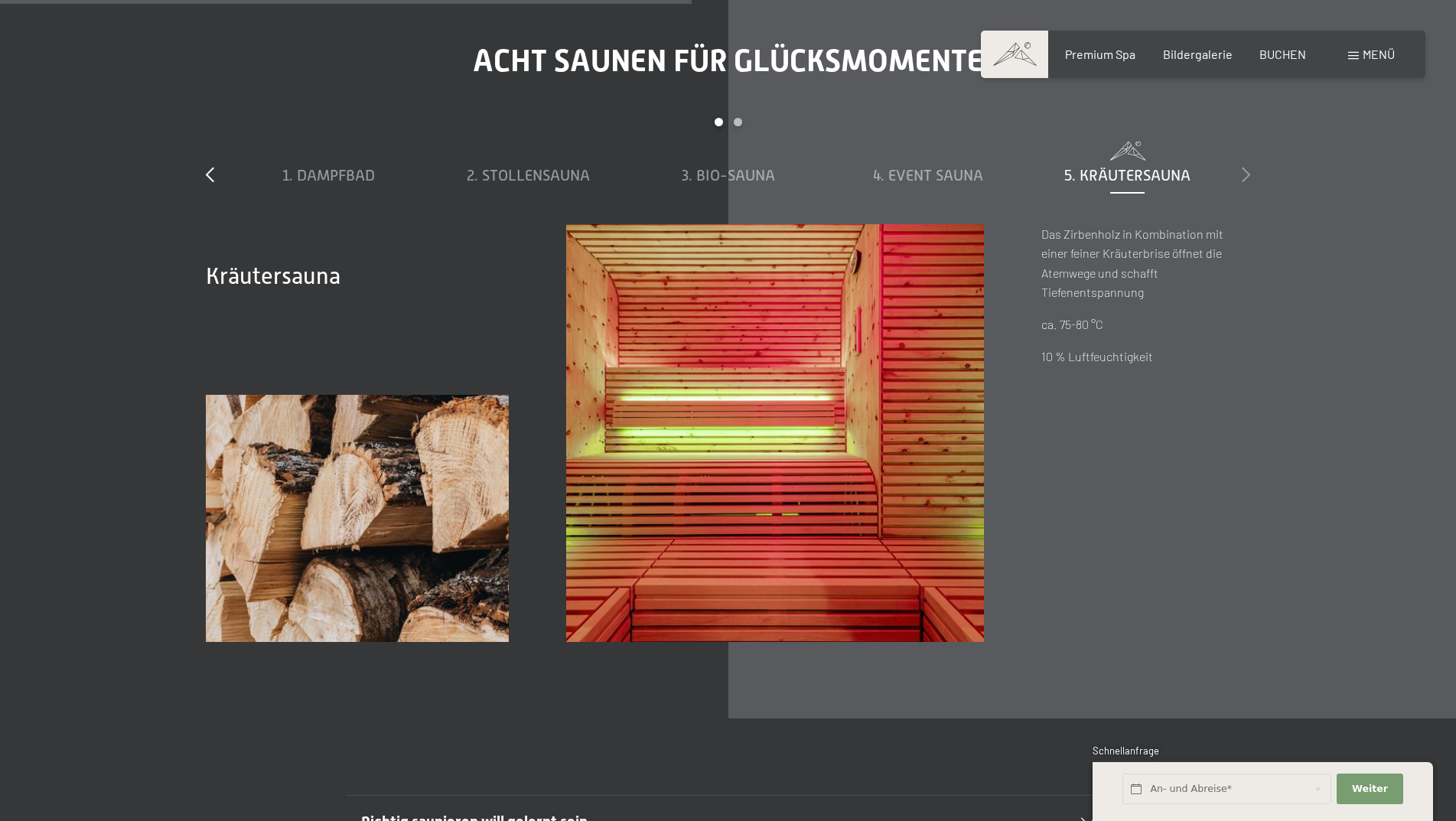
click at [1243, 181] on icon at bounding box center [1246, 174] width 9 height 16
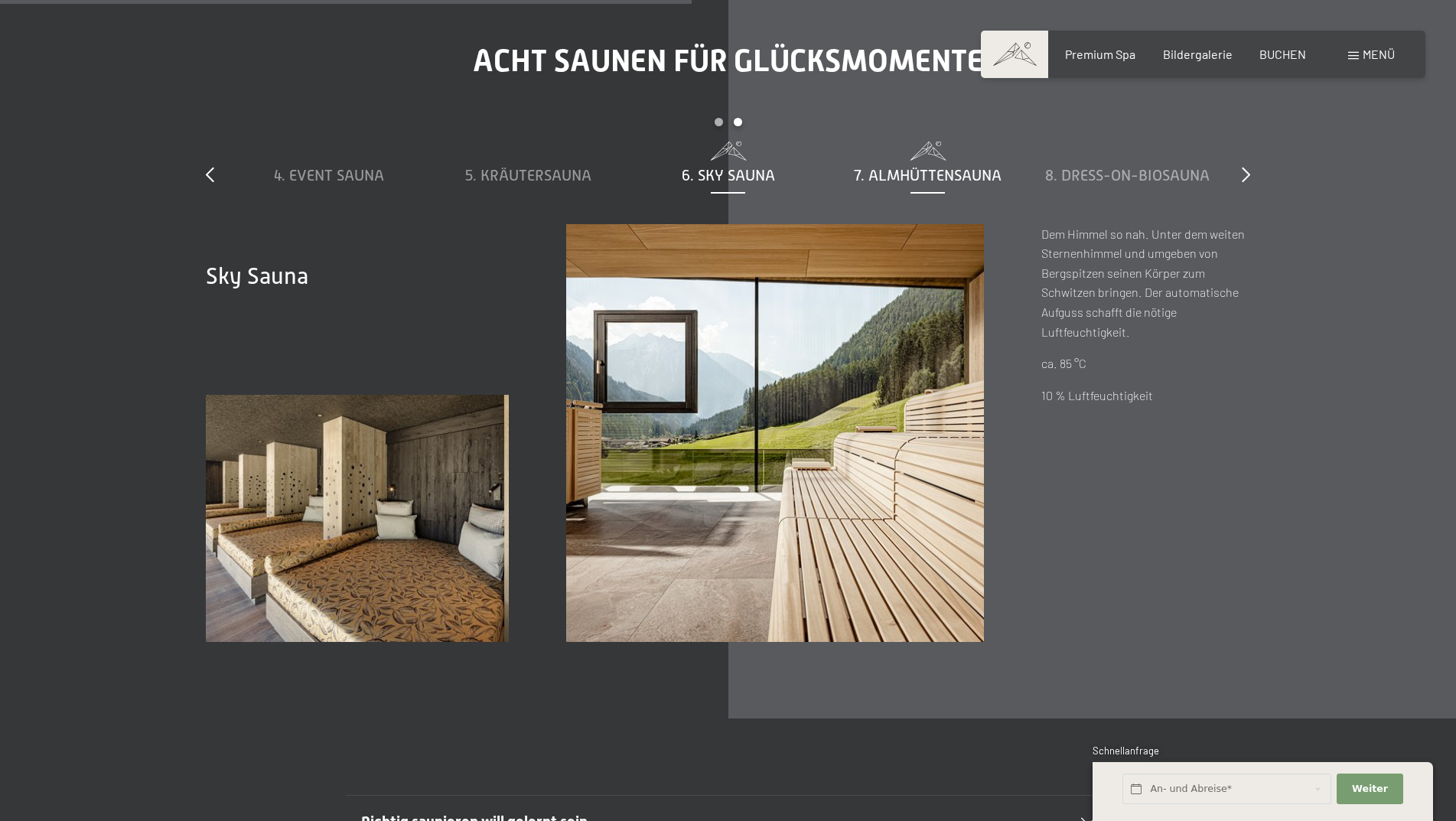
click at [895, 170] on span "7. Almhüttensauna" at bounding box center [928, 175] width 148 height 17
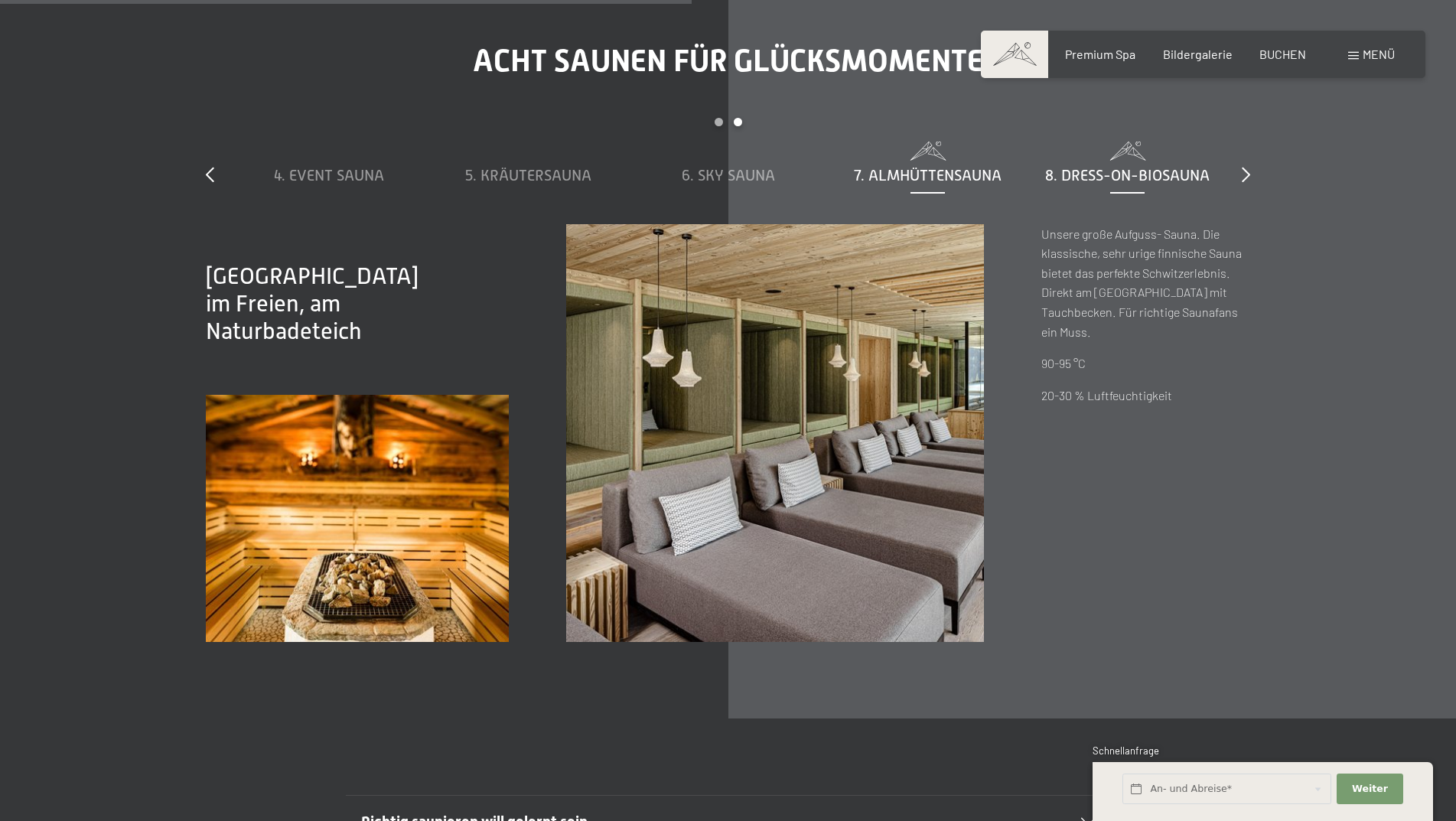
click at [1116, 175] on span "8. Dress-on-Biosauna" at bounding box center [1127, 175] width 164 height 17
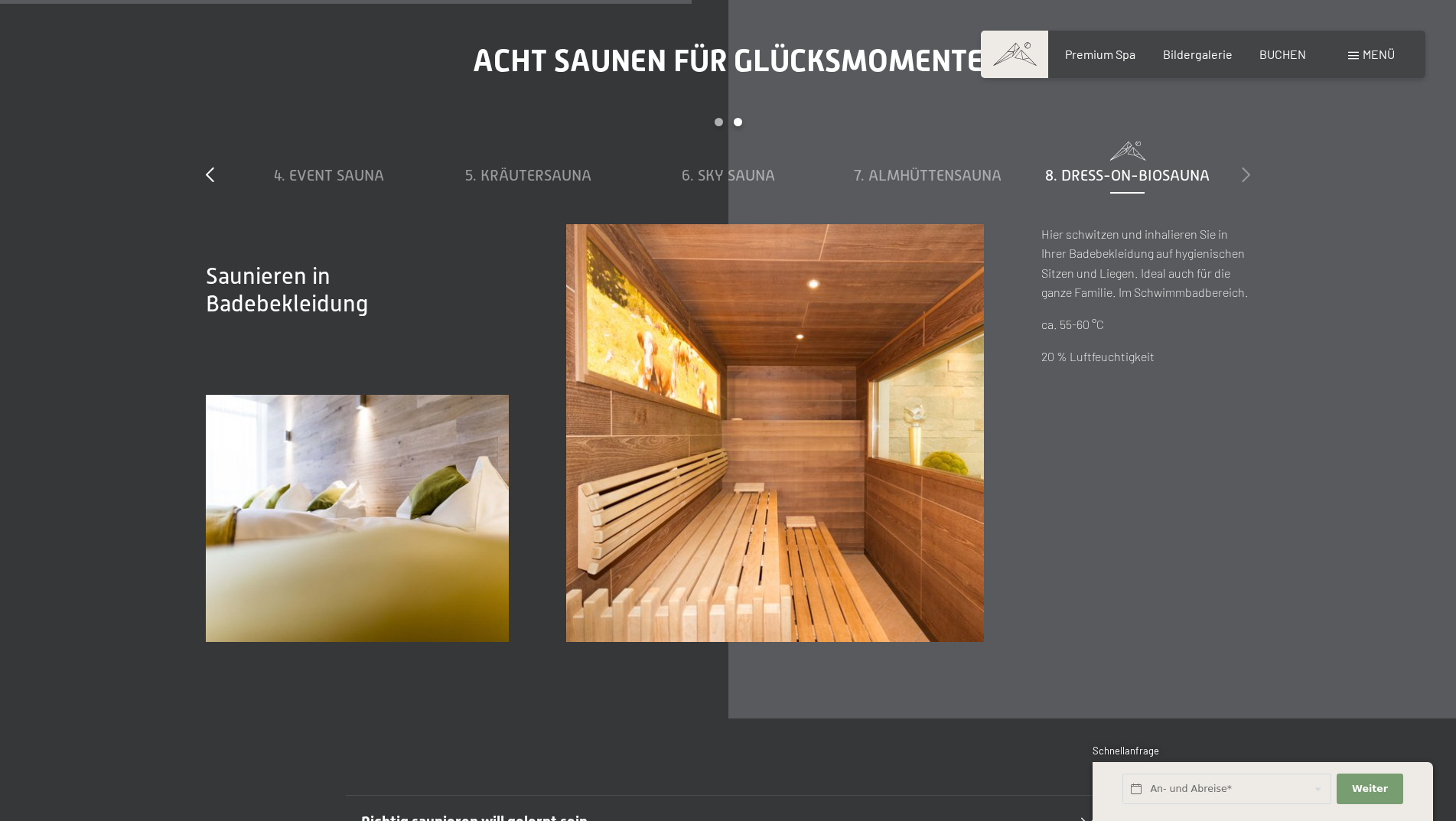
click at [1246, 174] on icon at bounding box center [1246, 174] width 9 height 16
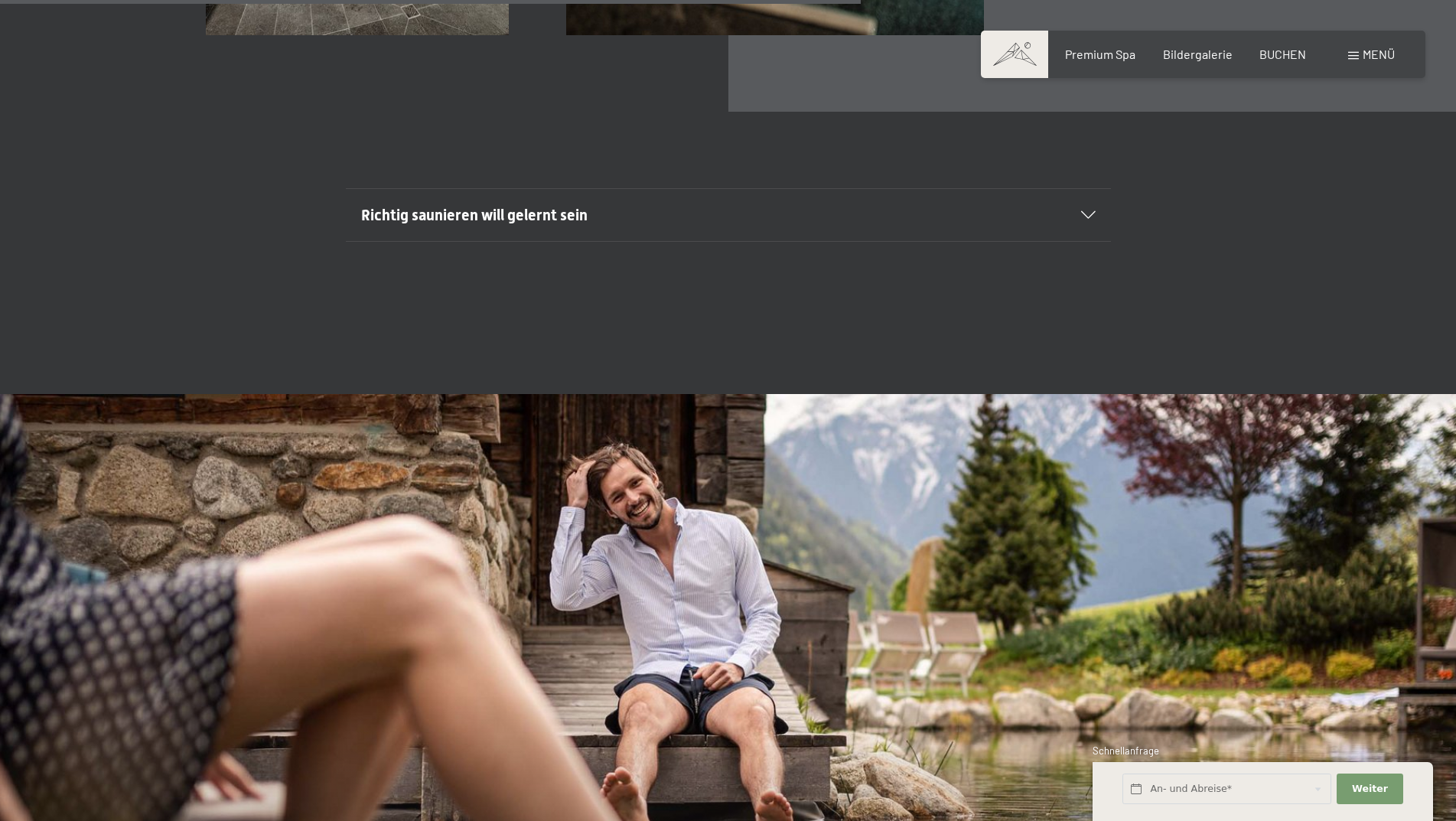
scroll to position [5892, 0]
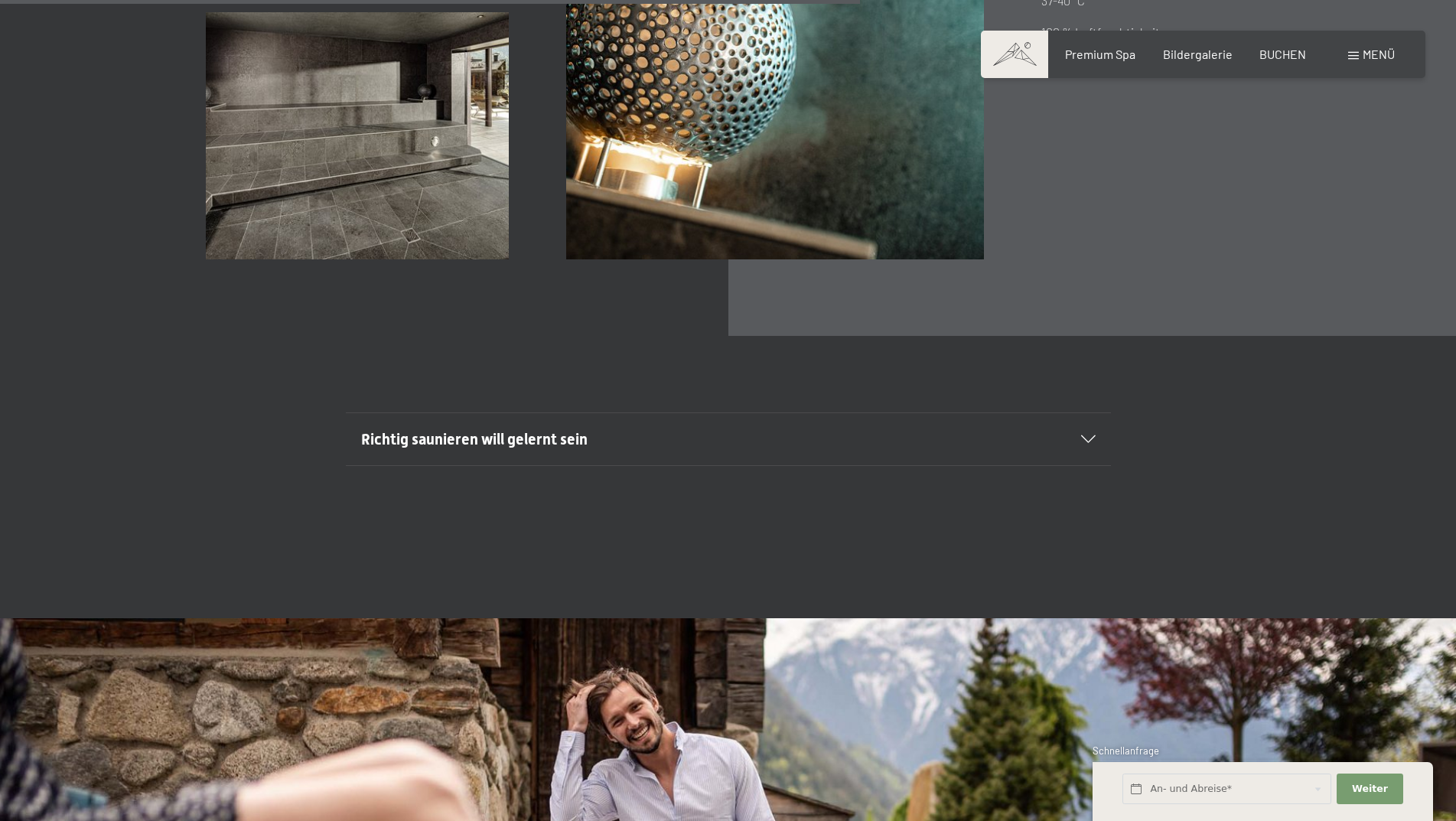
click at [463, 443] on span "Richtig saunieren will gelernt sein" at bounding box center [474, 440] width 226 height 19
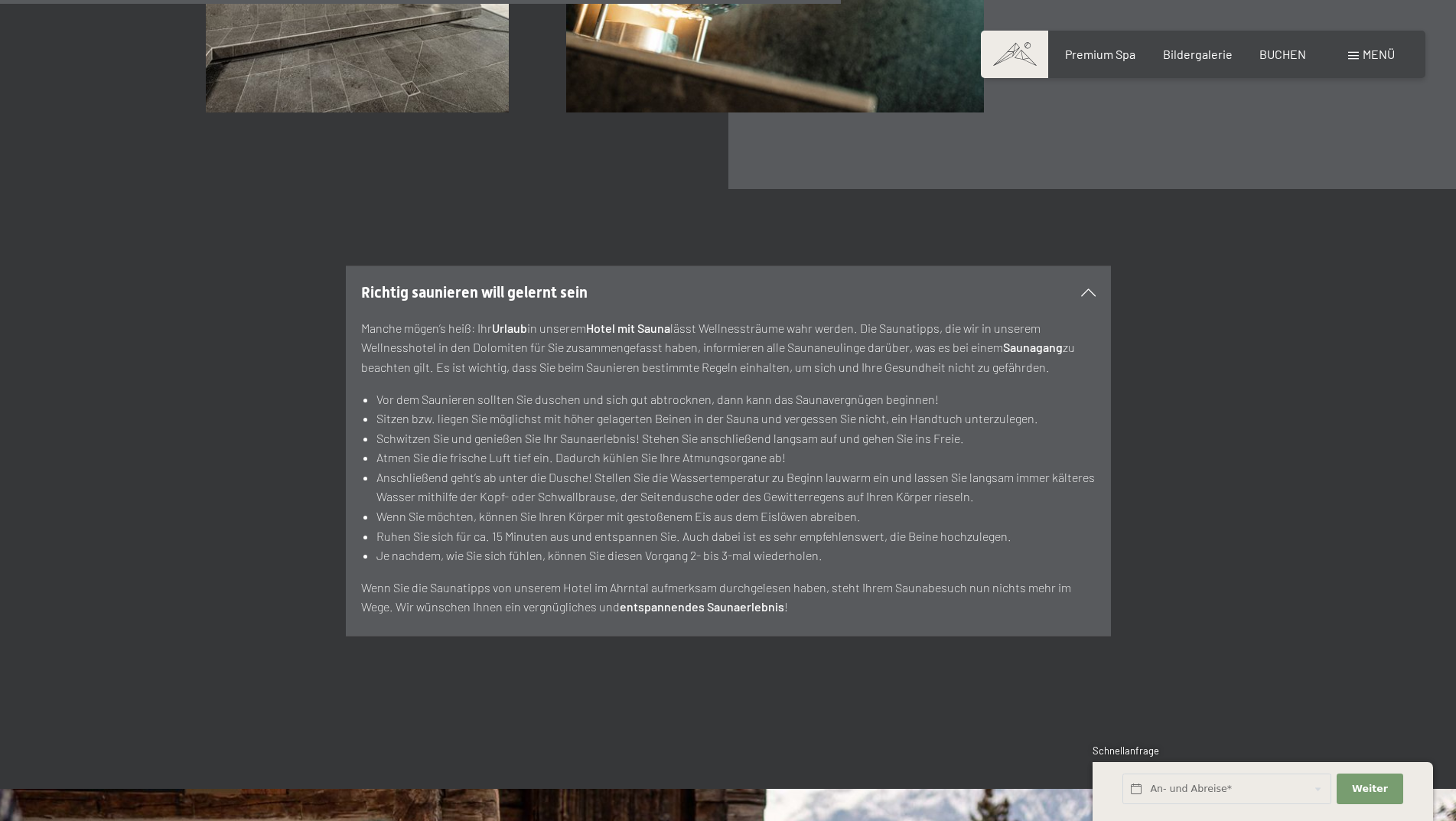
scroll to position [6045, 0]
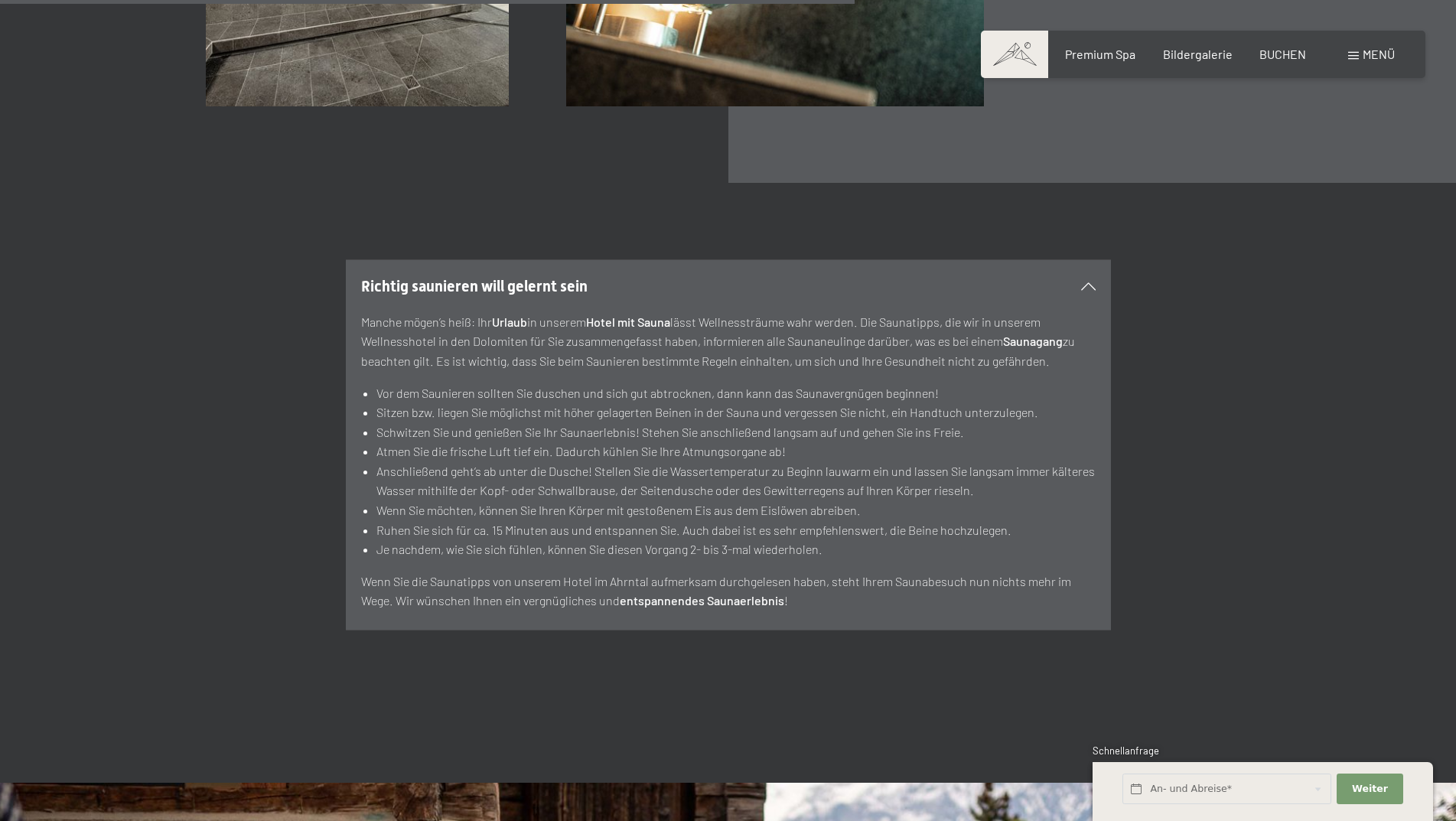
click at [589, 279] on h2 "Richtig saunieren will gelernt sein" at bounding box center [692, 286] width 661 height 22
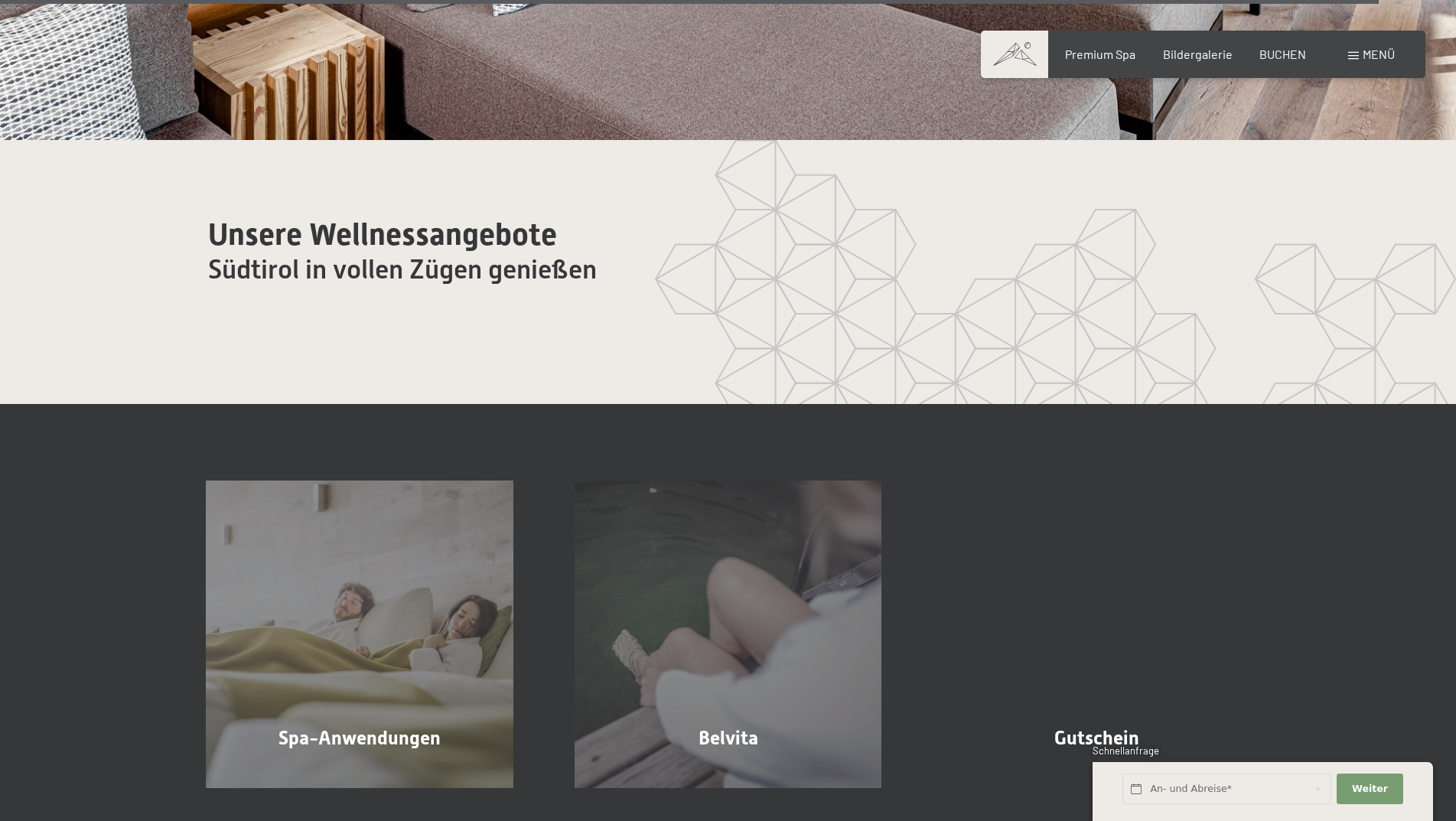
scroll to position [9565, 0]
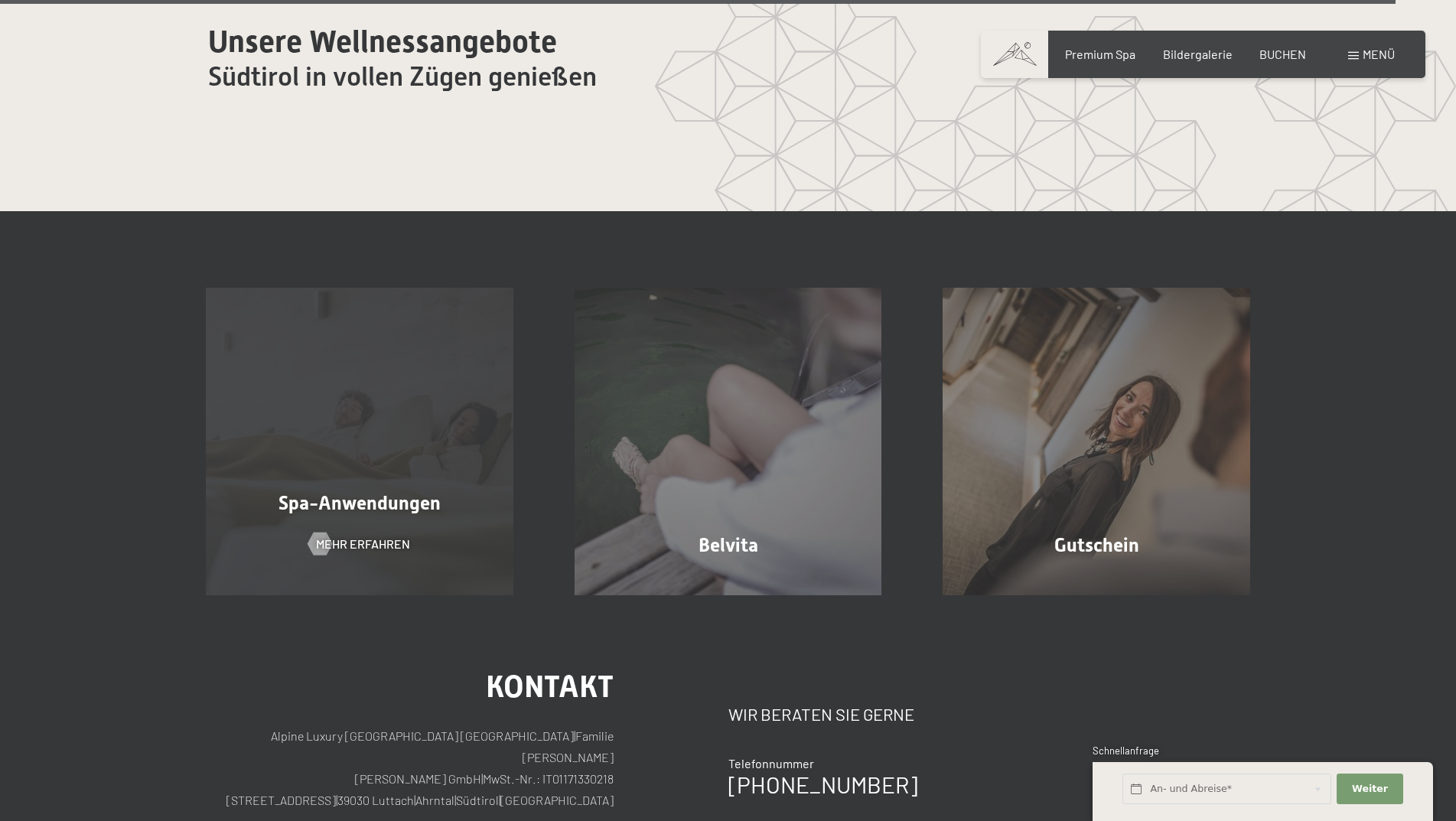
click at [332, 511] on span "Spa-Anwendungen" at bounding box center [360, 503] width 162 height 23
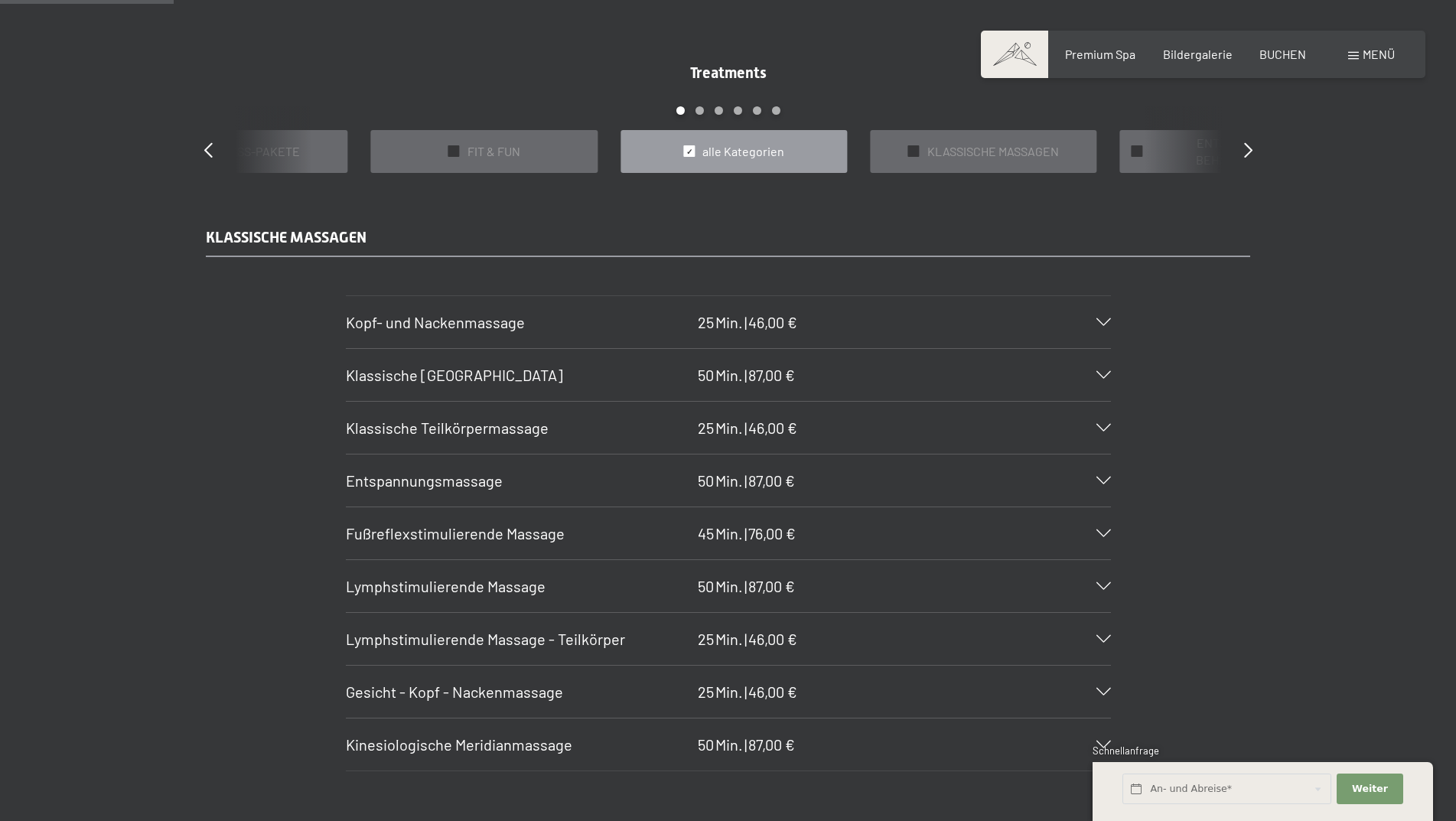
scroll to position [1454, 0]
click at [789, 311] on span "46,00 €" at bounding box center [773, 320] width 49 height 19
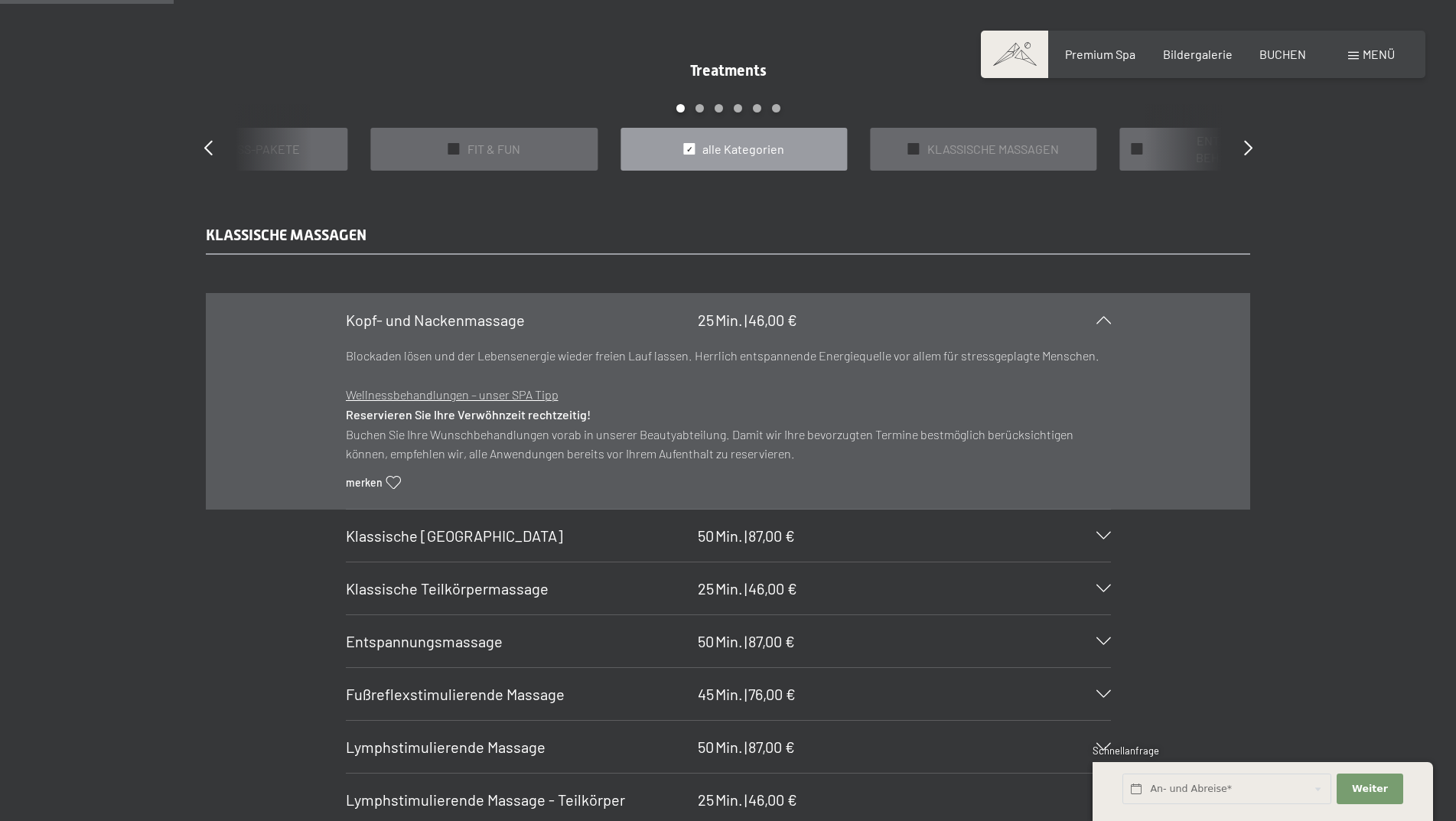
click at [485, 398] on u "Wellnessbehandlungen – unser SPA Tipp" at bounding box center [451, 395] width 212 height 15
click at [710, 311] on span "25" at bounding box center [706, 320] width 16 height 19
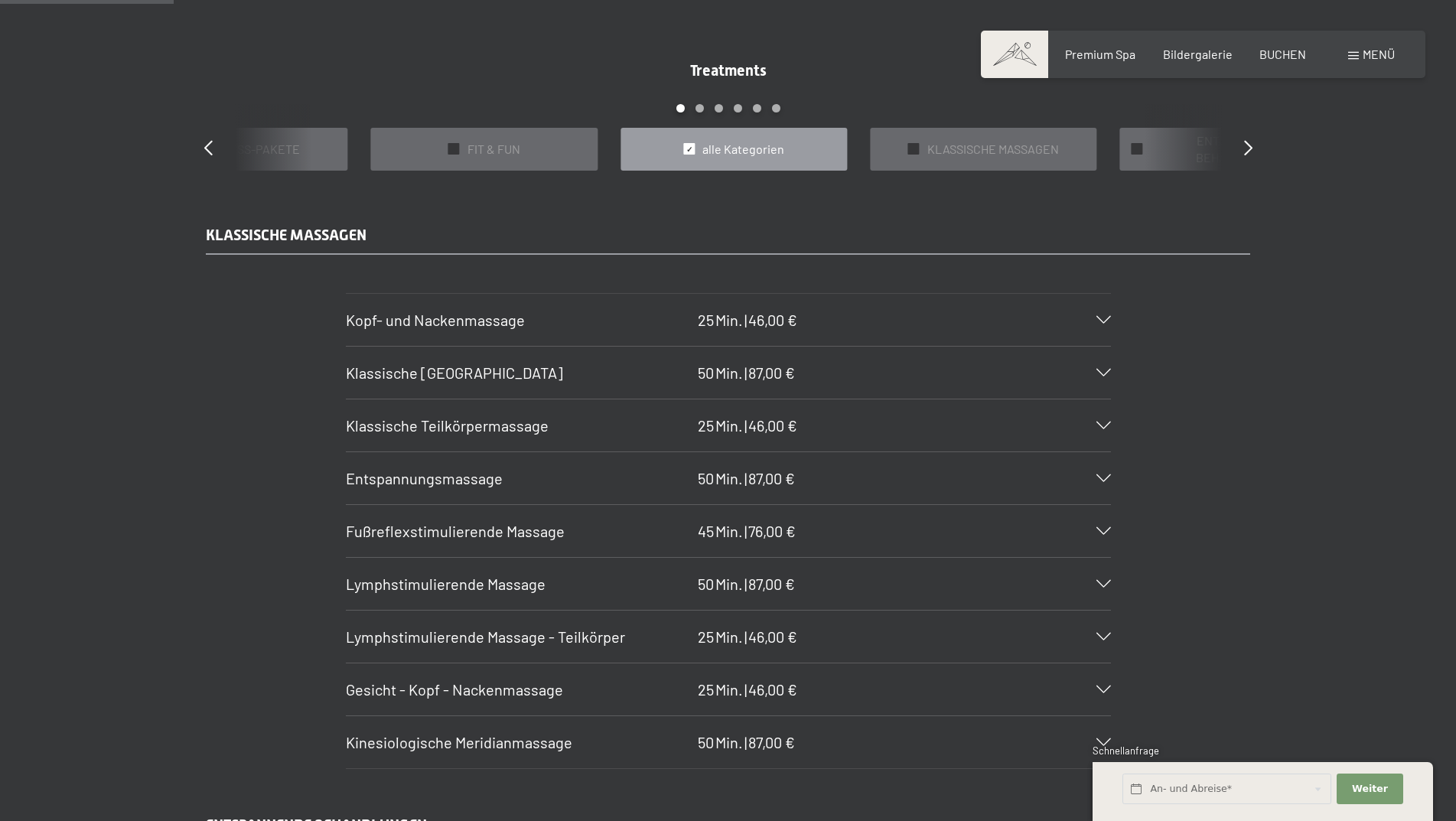
click at [465, 382] on span "Klassische Ganzkörpermassage" at bounding box center [454, 373] width 217 height 19
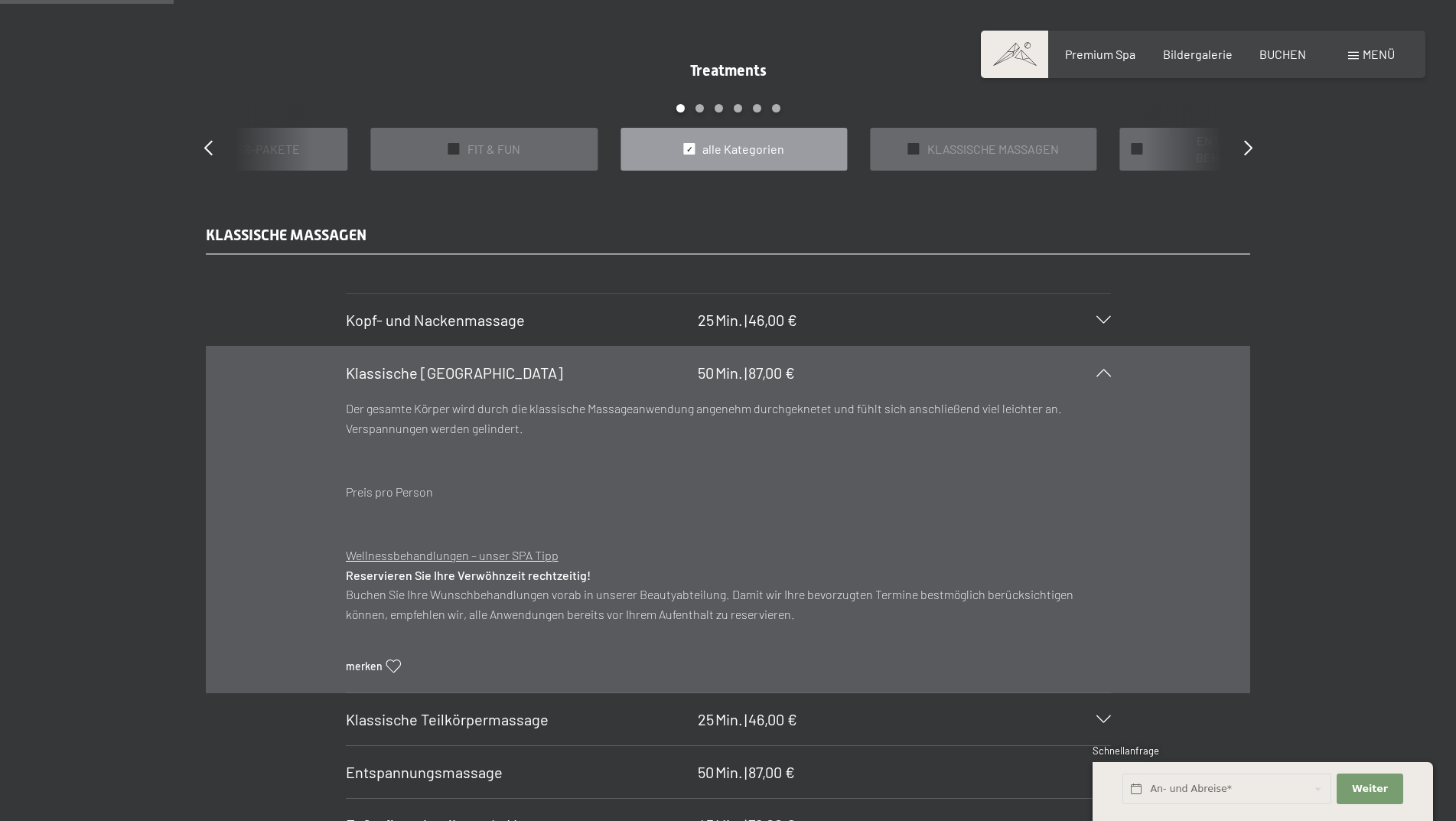
click at [465, 382] on span "Klassische Ganzkörpermassage" at bounding box center [454, 373] width 217 height 19
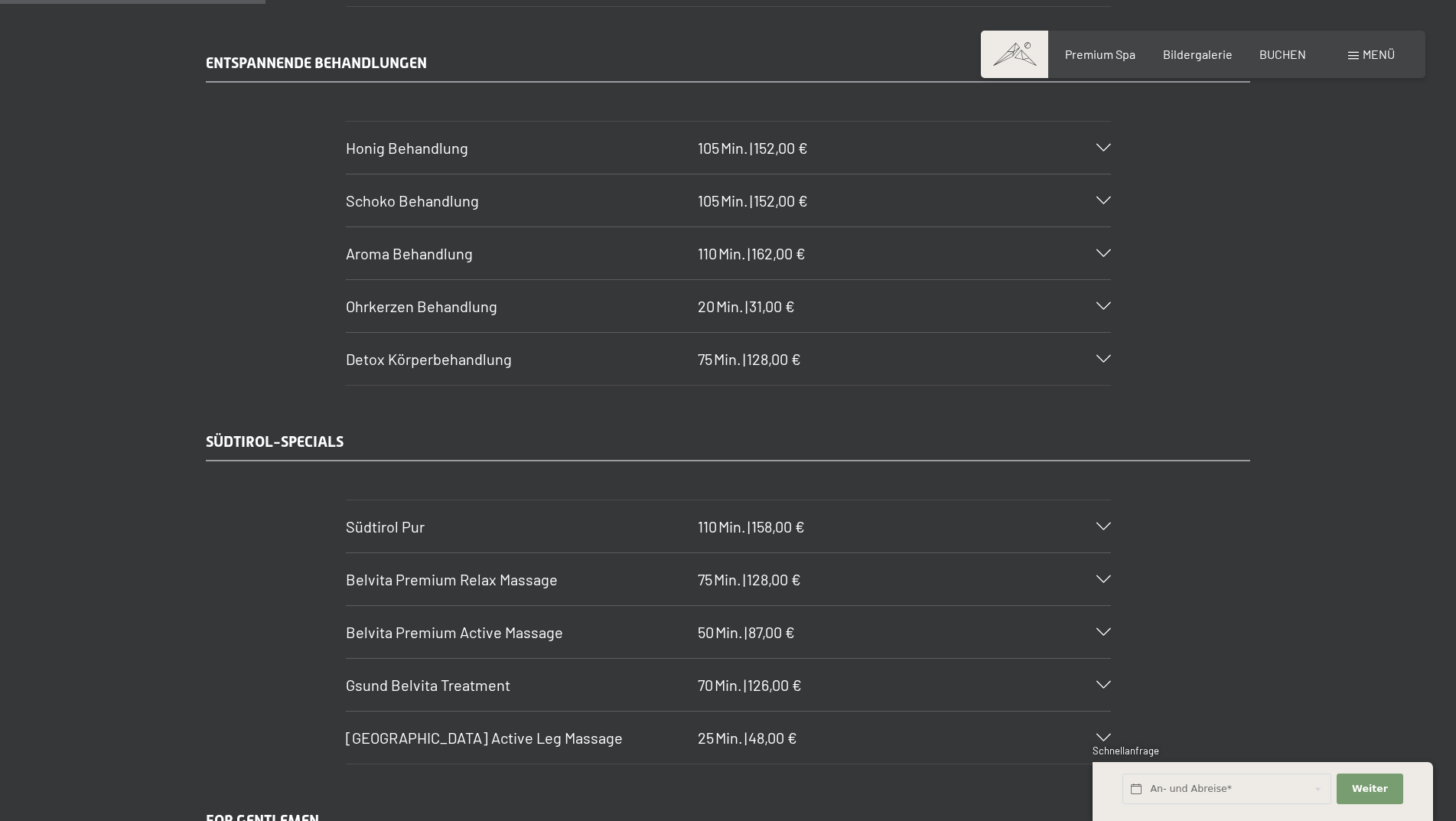
scroll to position [2219, 0]
click at [433, 506] on div "Südtirol Pur 110 Min. | 158,00 €" at bounding box center [728, 523] width 765 height 52
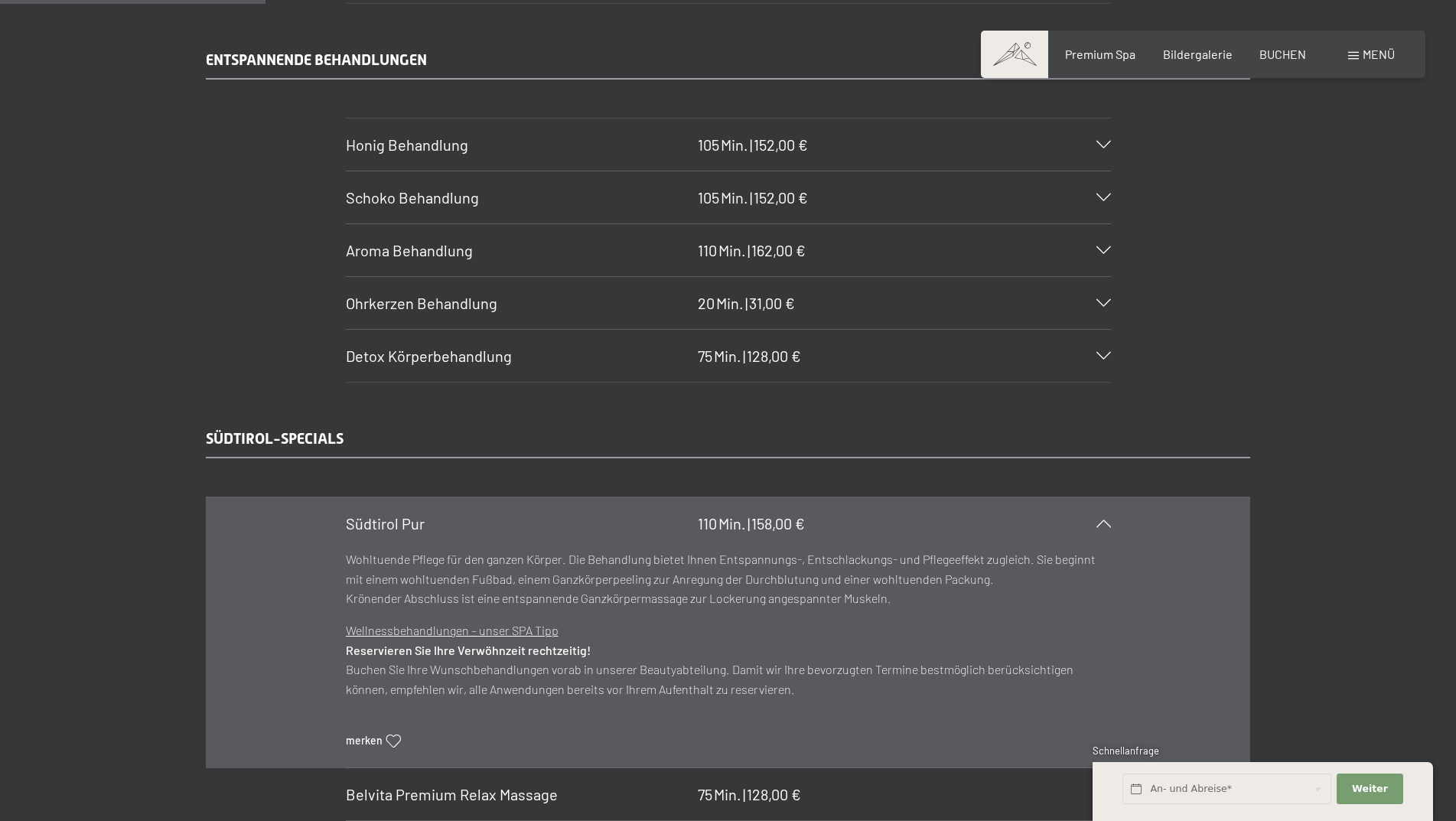
click at [423, 514] on span "Südtirol Pur" at bounding box center [384, 524] width 79 height 19
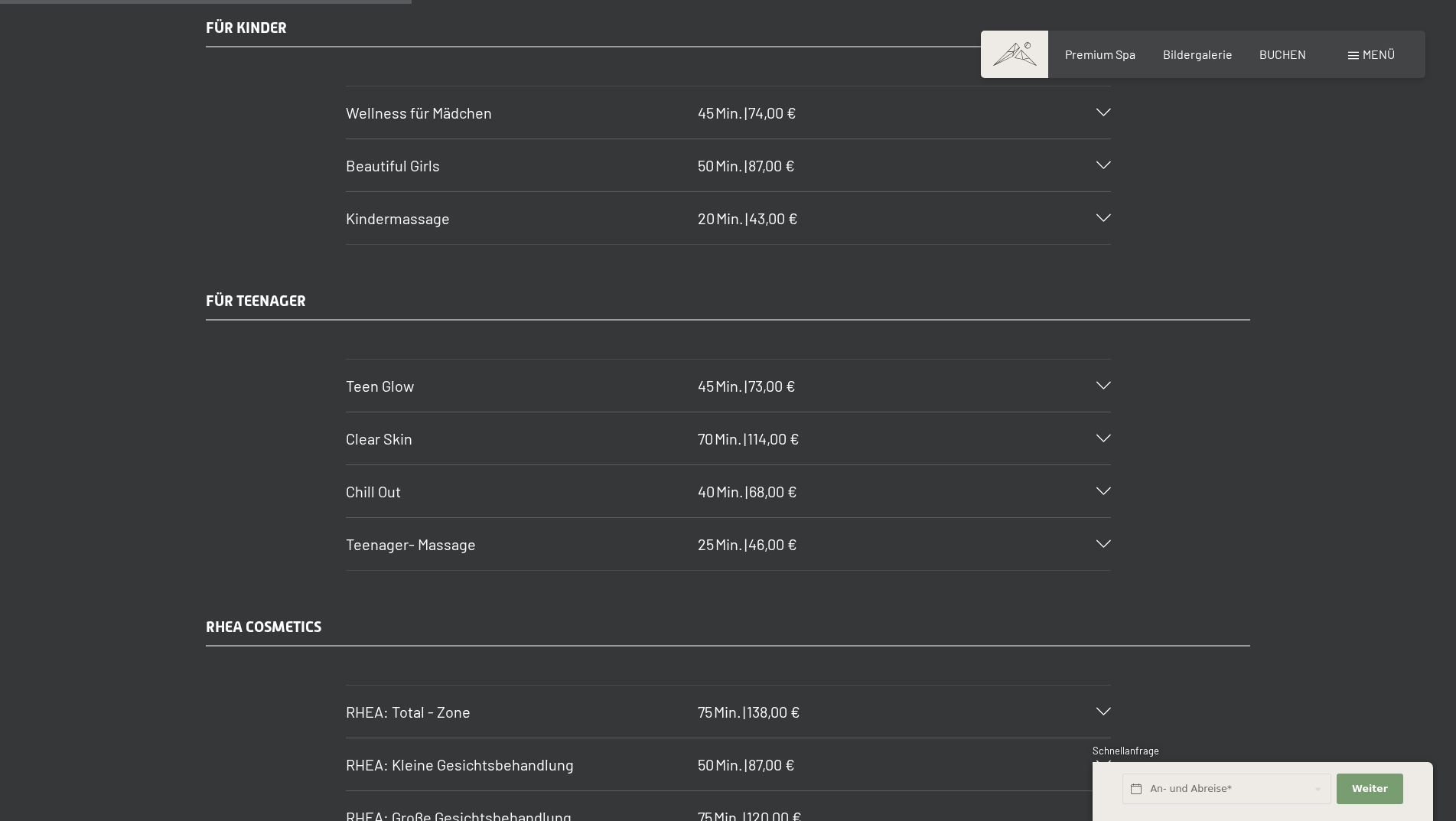
scroll to position [3444, 0]
click at [444, 494] on h3 "Chill Out" at bounding box center [517, 489] width 344 height 22
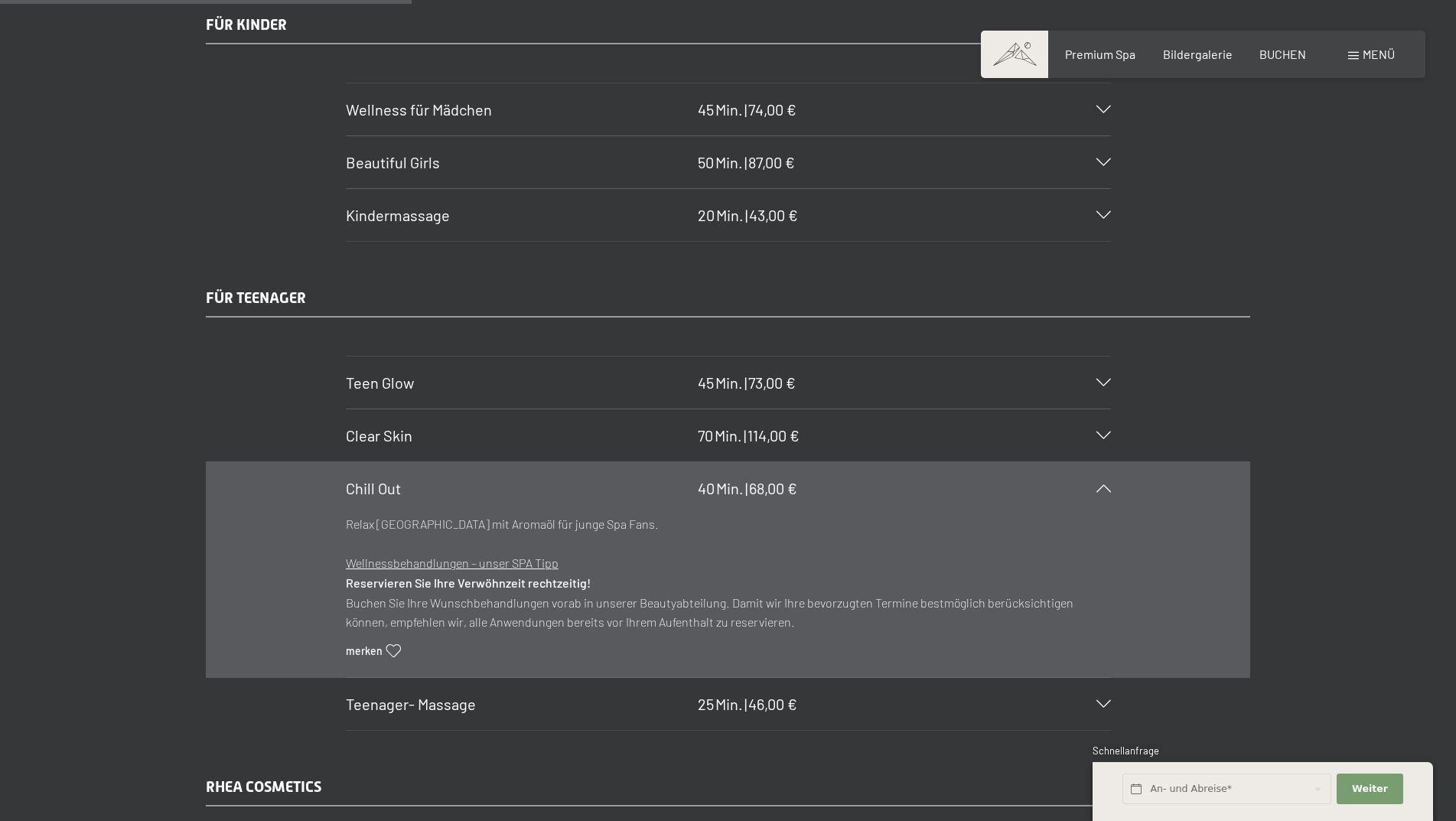
click at [444, 493] on h3 "Chill Out" at bounding box center [517, 489] width 344 height 22
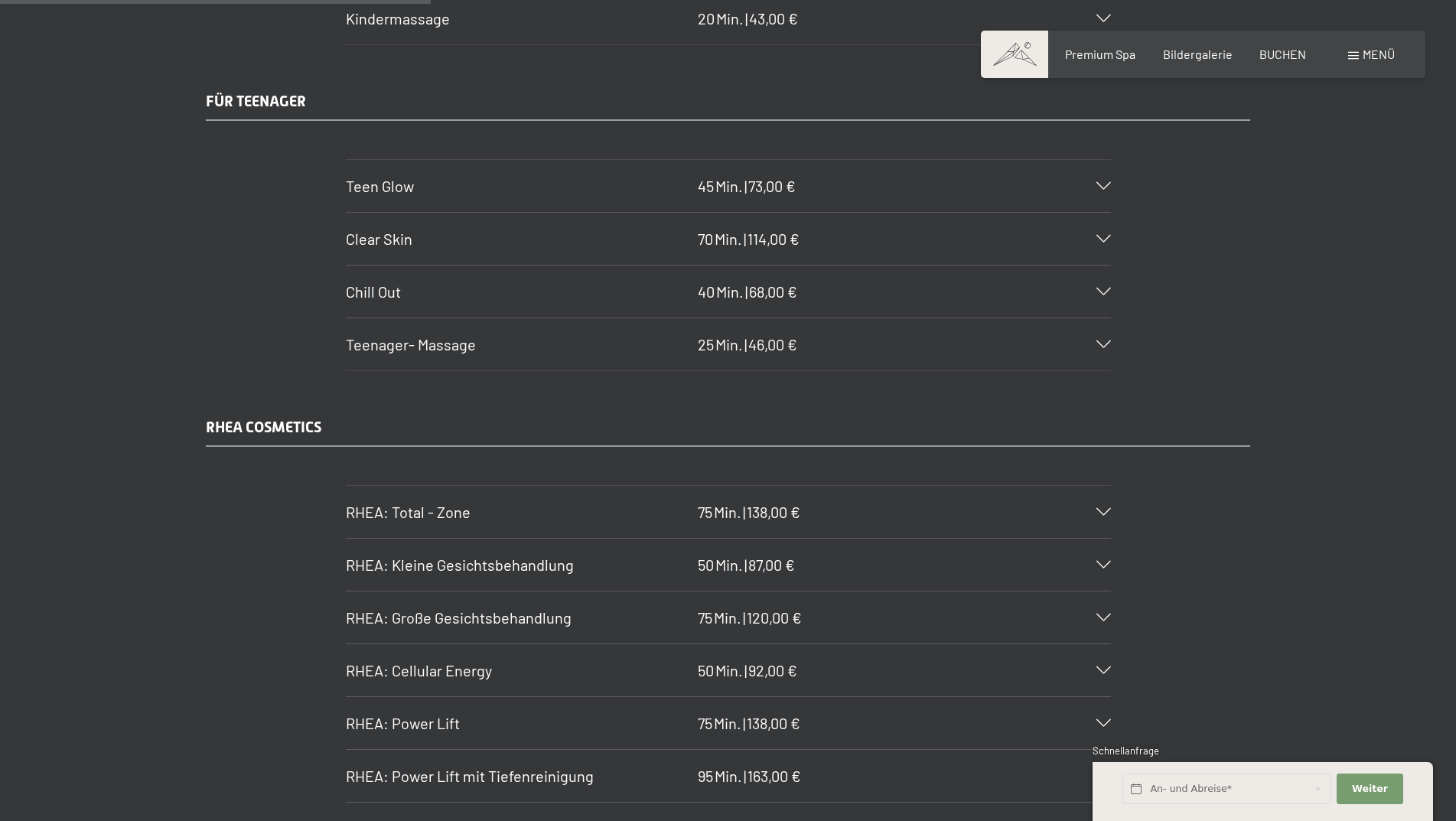
scroll to position [3673, 0]
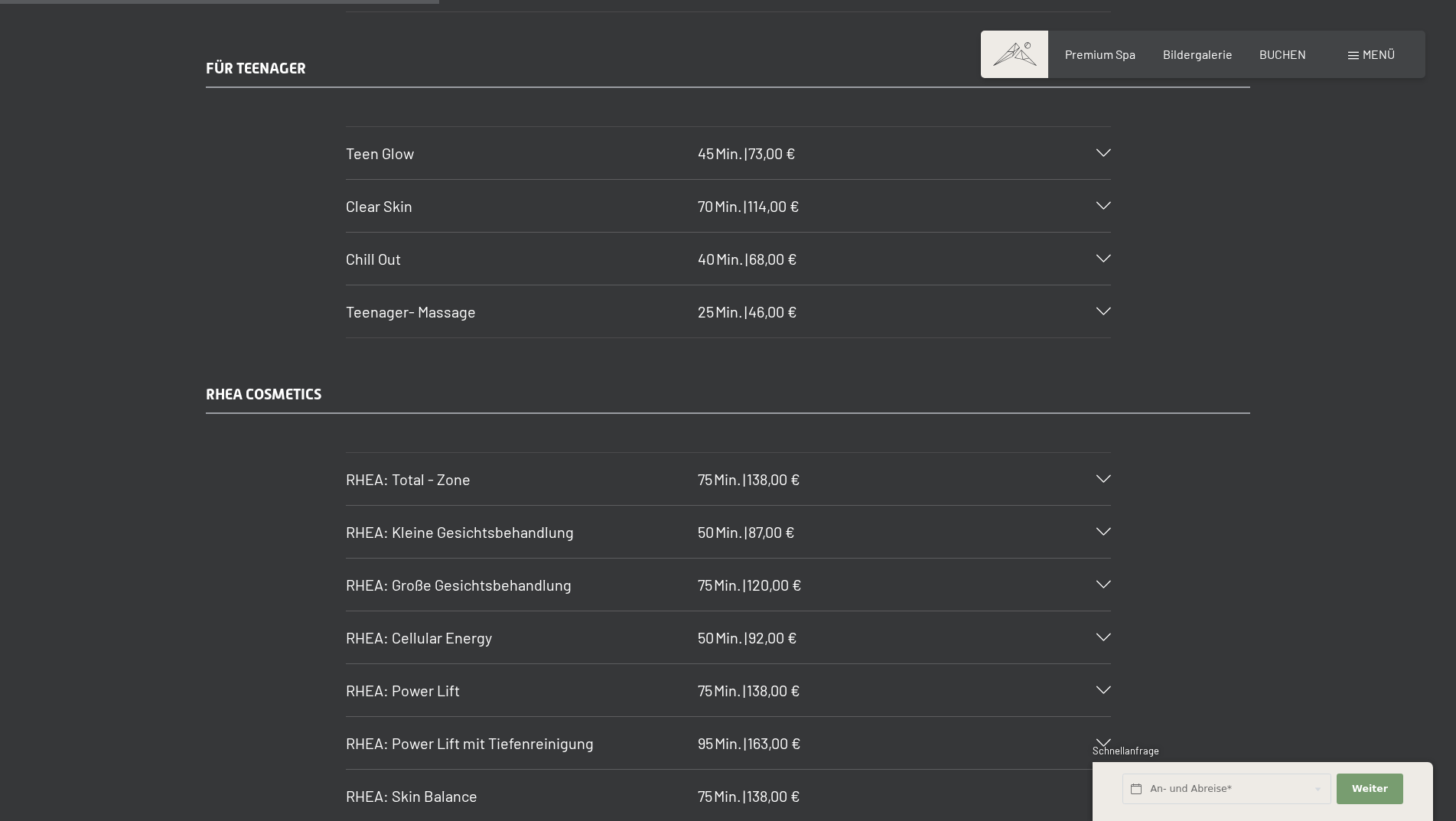
click at [405, 479] on span "RHEA: Total - Zone" at bounding box center [408, 479] width 125 height 19
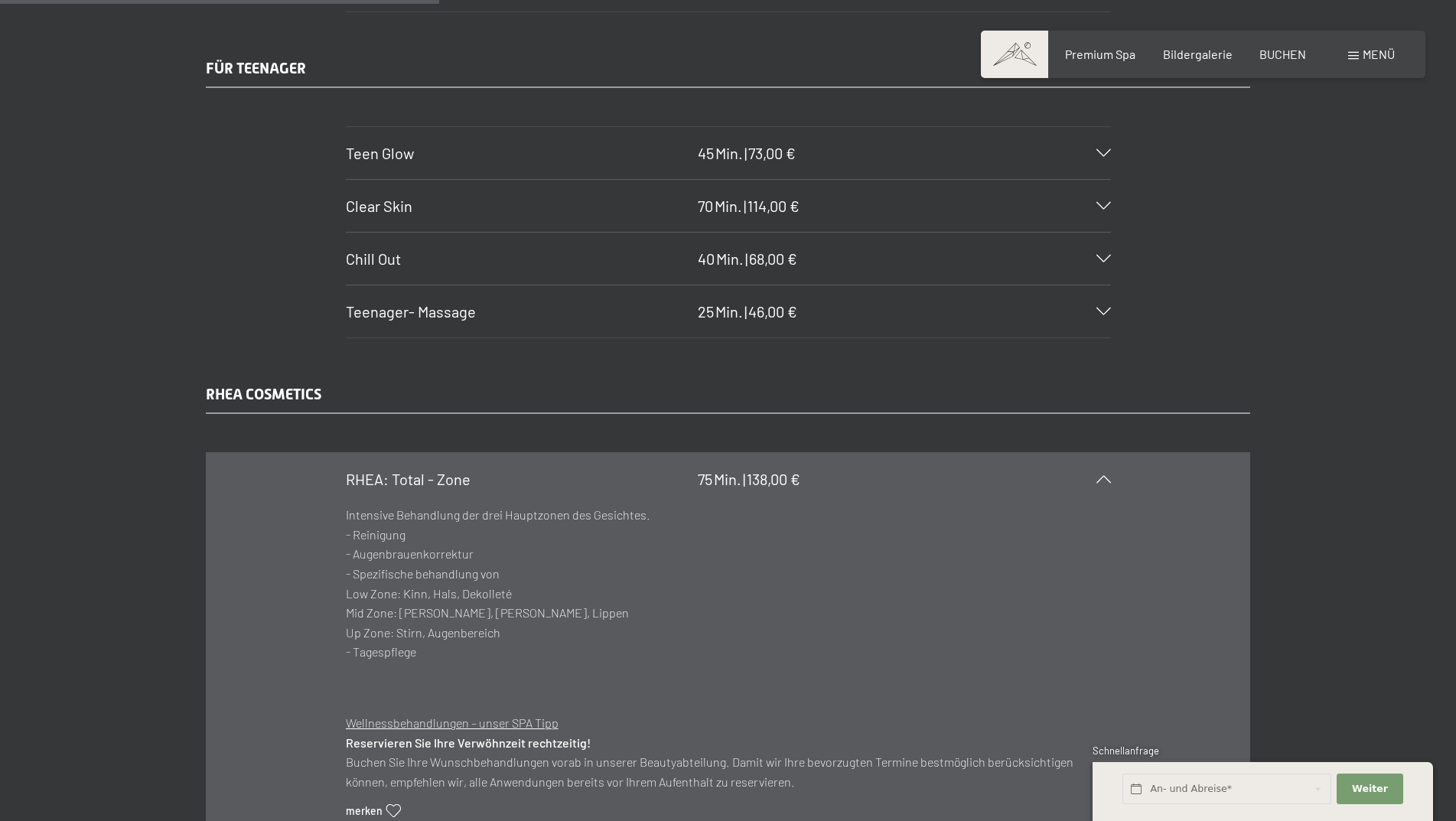
click at [434, 470] on span "RHEA: Total - Zone" at bounding box center [408, 479] width 125 height 19
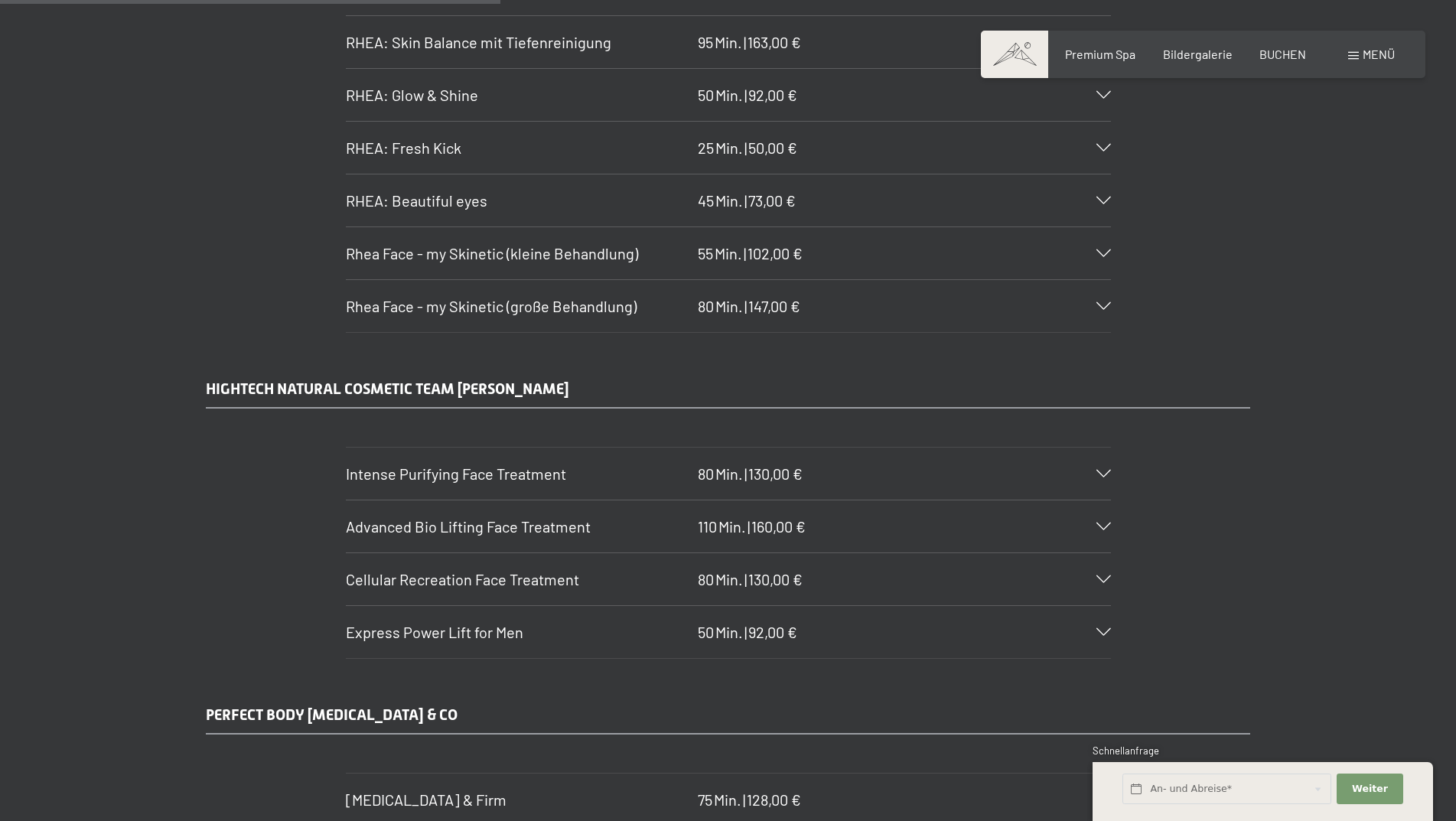
scroll to position [4591, 0]
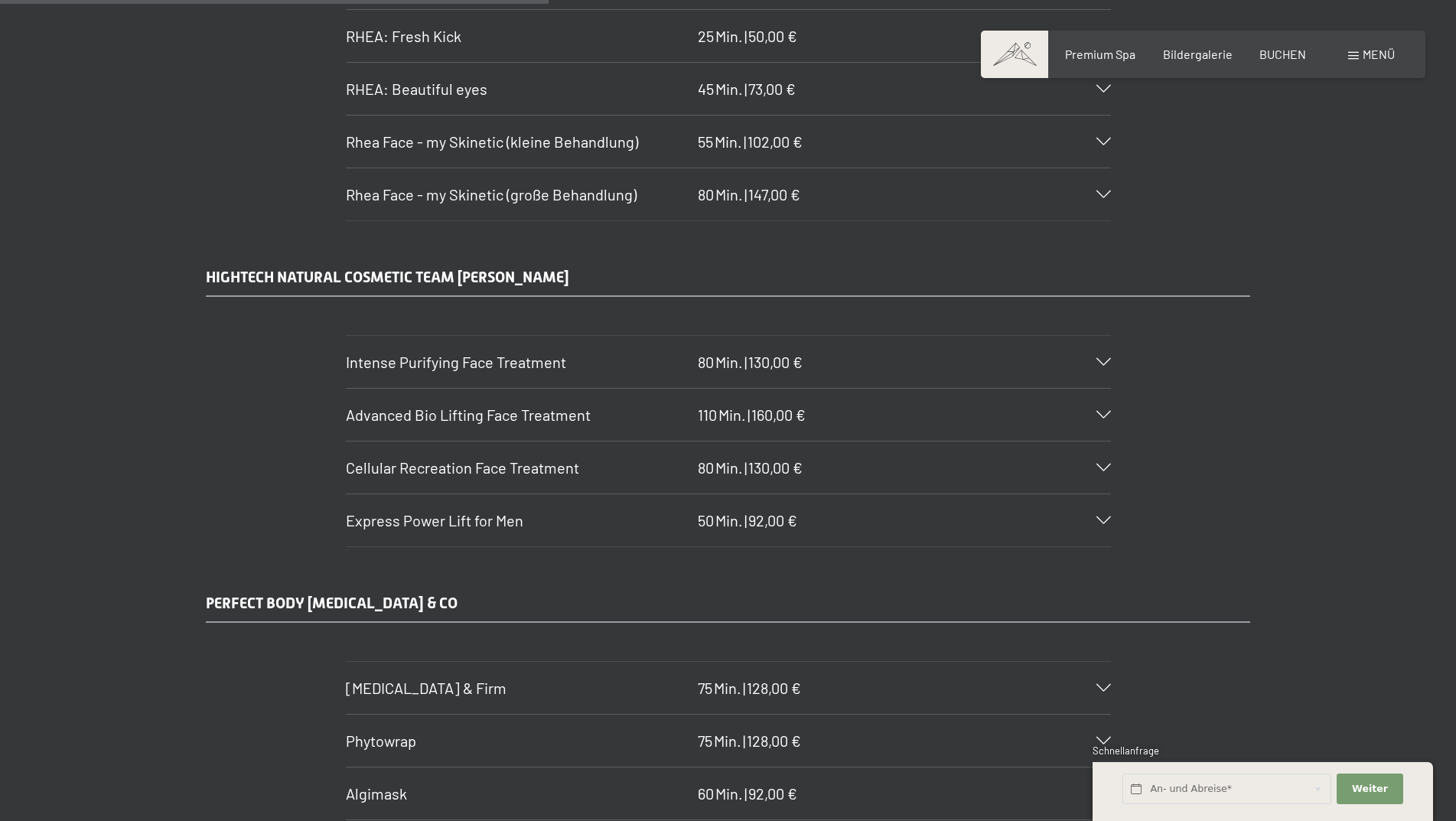
click at [458, 370] on span "Intense Purifying Face Treatment" at bounding box center [455, 362] width 220 height 19
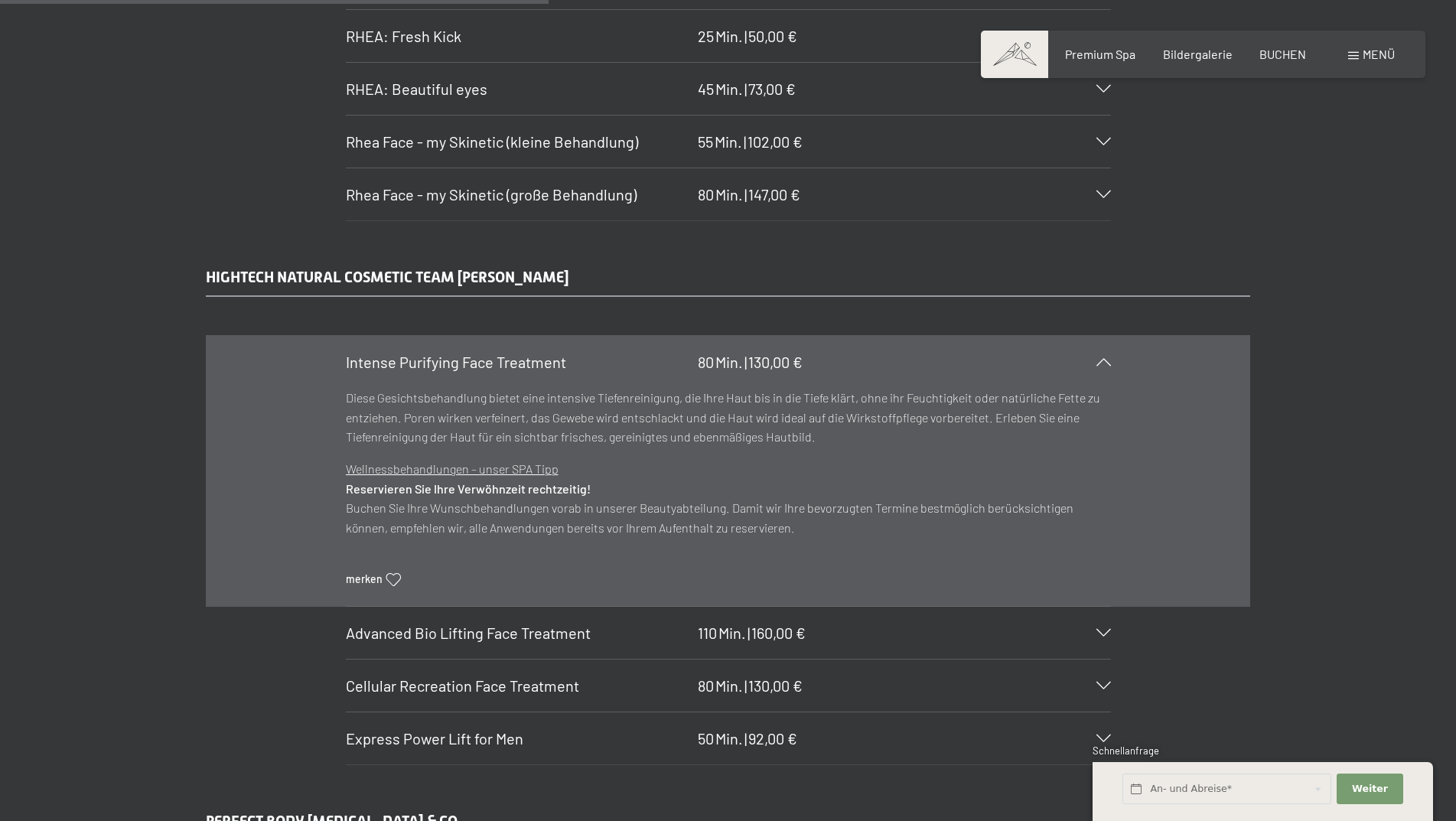
click at [458, 370] on span "Intense Purifying Face Treatment" at bounding box center [455, 362] width 220 height 19
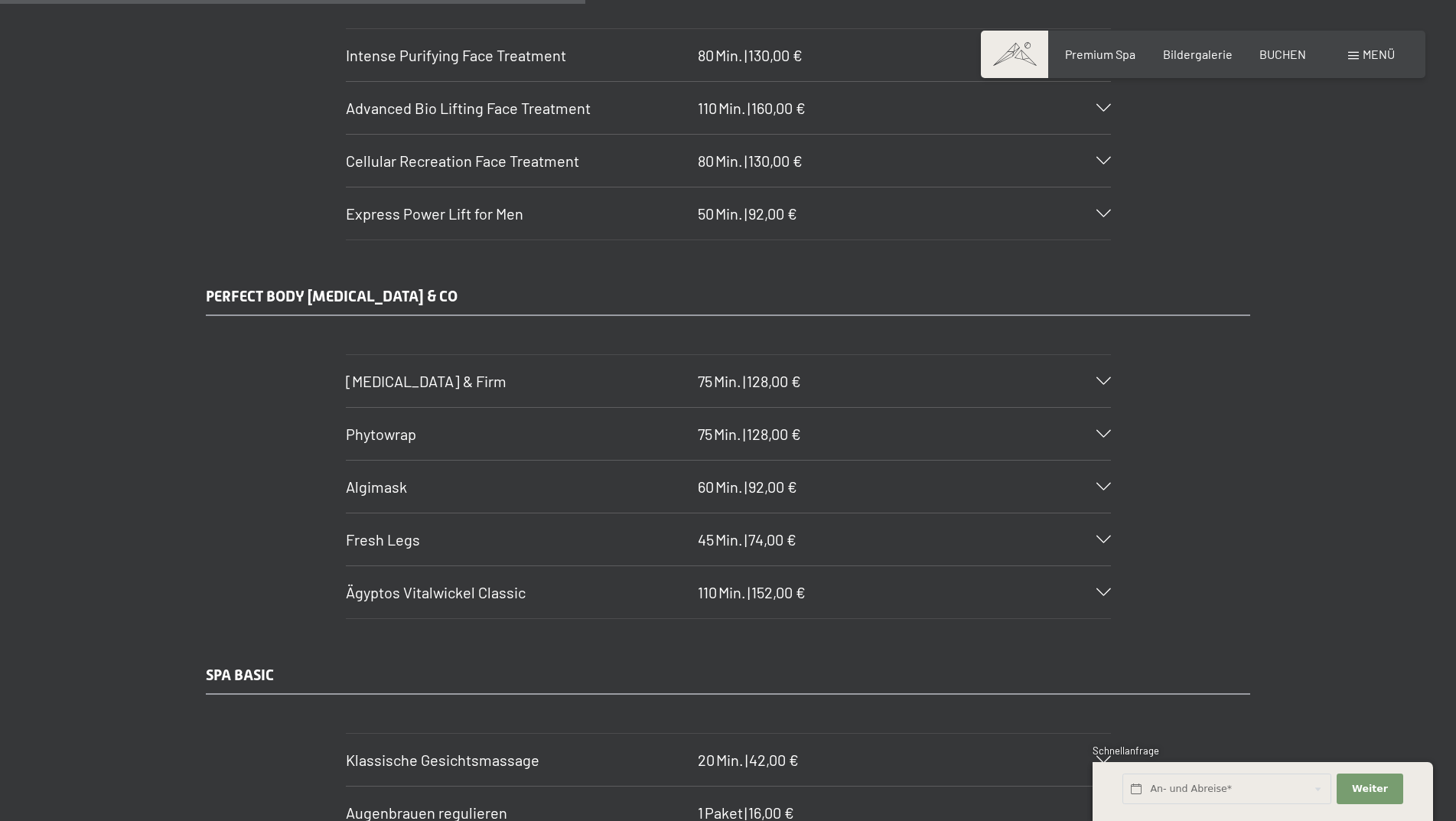
scroll to position [4897, 0]
click at [430, 377] on span "Body Lift & Firm" at bounding box center [426, 382] width 160 height 19
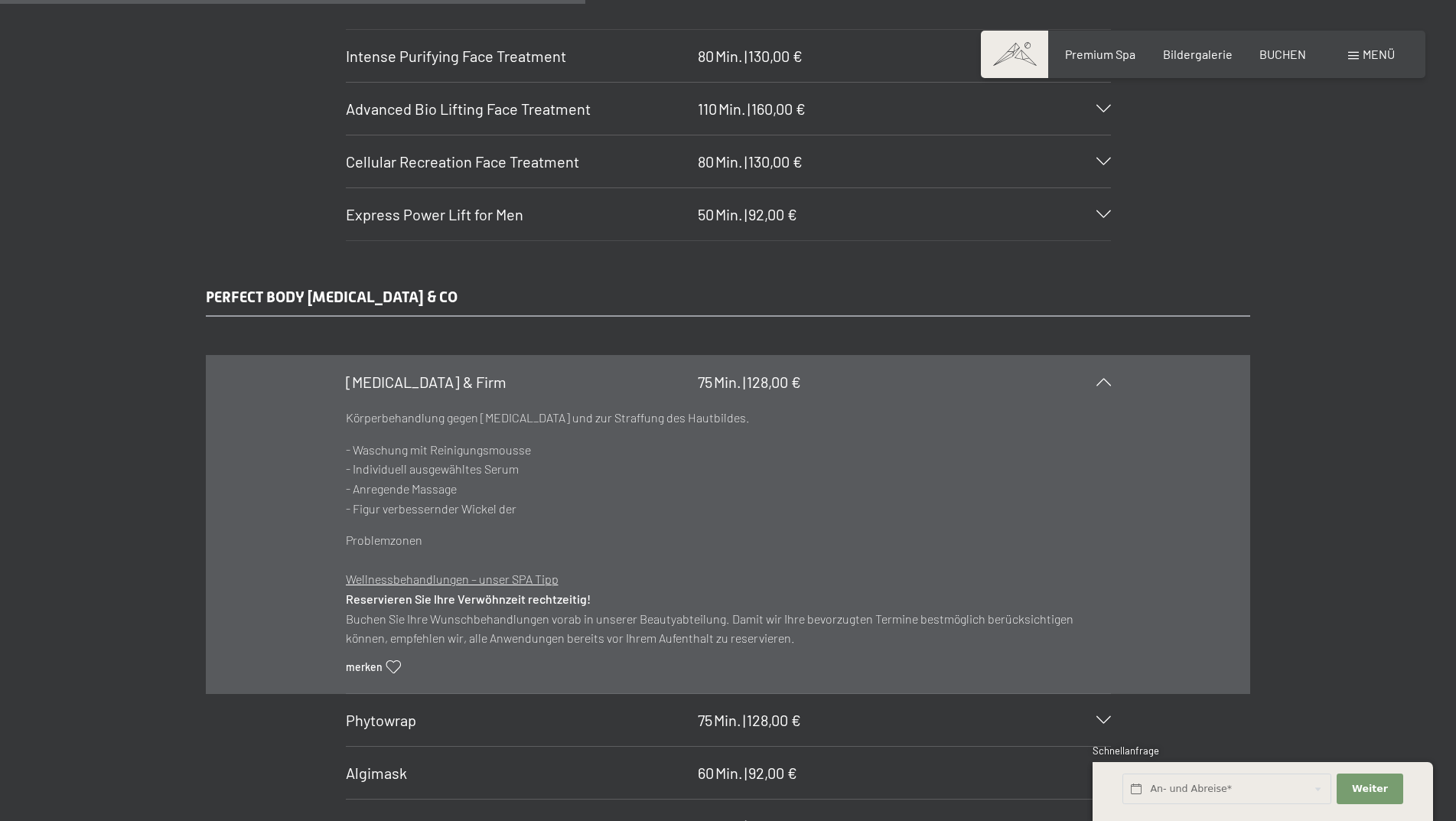
click at [430, 377] on span "Body Lift & Firm" at bounding box center [426, 382] width 160 height 19
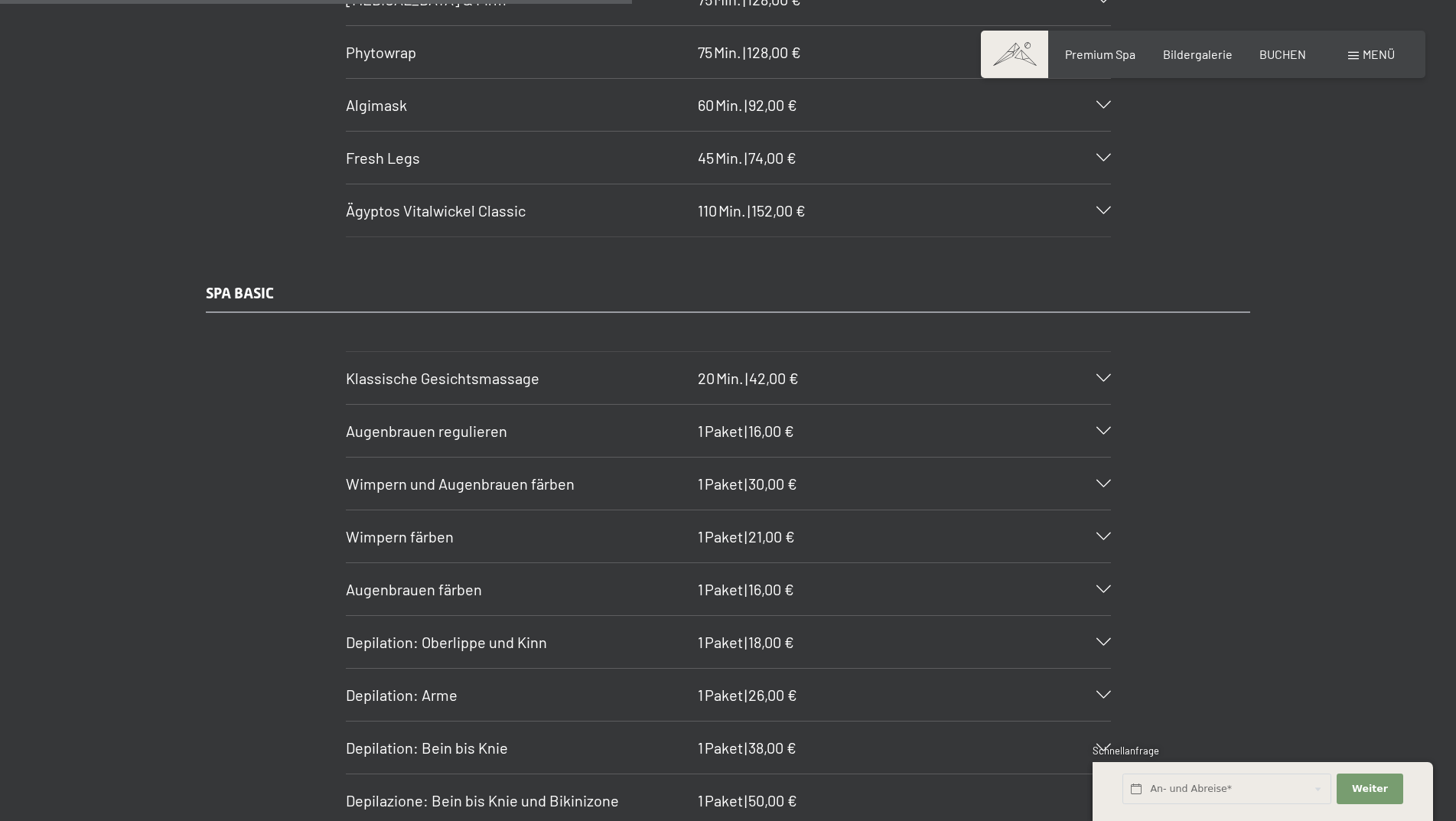
scroll to position [5356, 0]
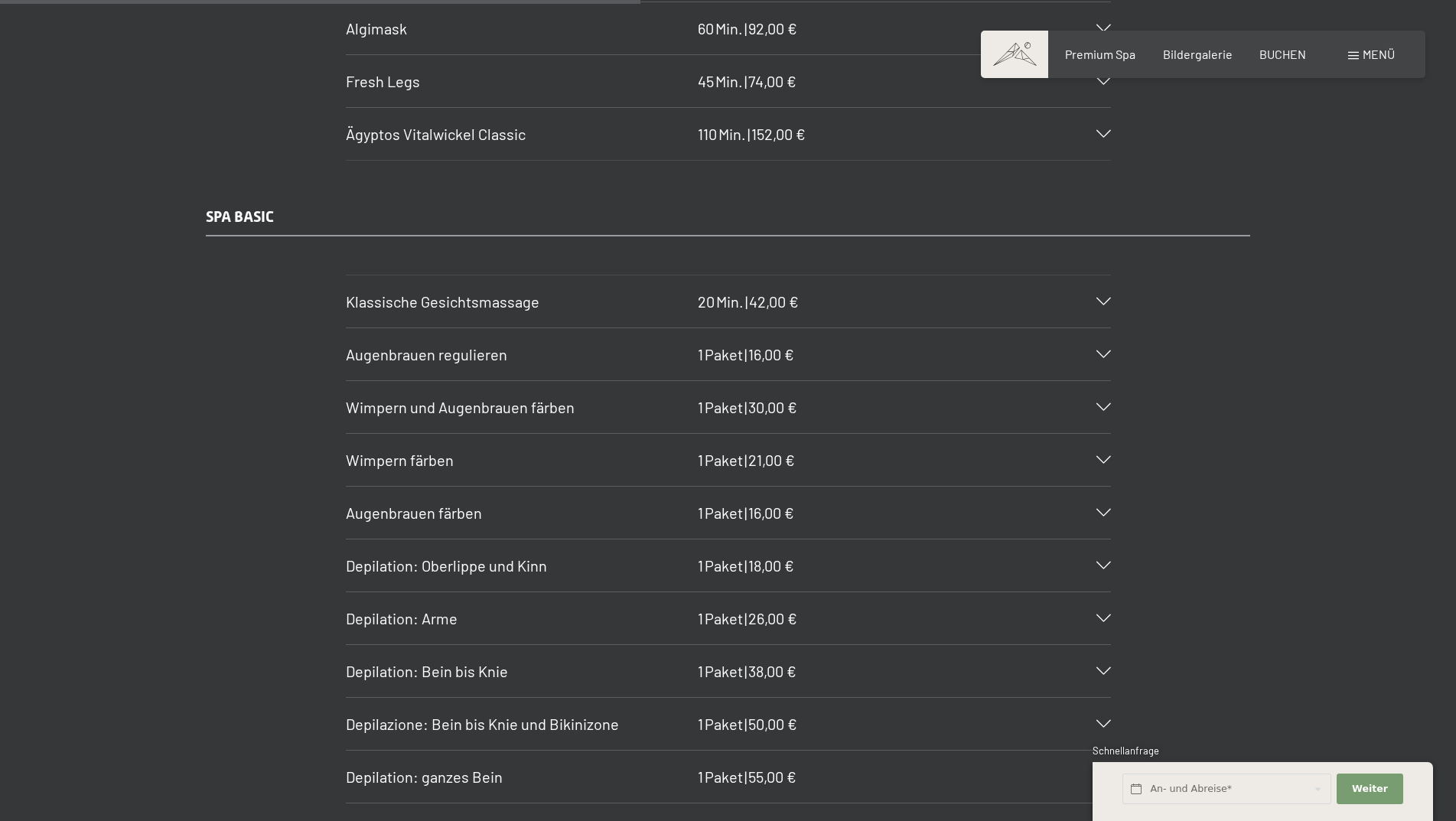
click at [451, 337] on div "Augenbrauen regulieren 1 Paket | 16,00 €" at bounding box center [728, 354] width 765 height 52
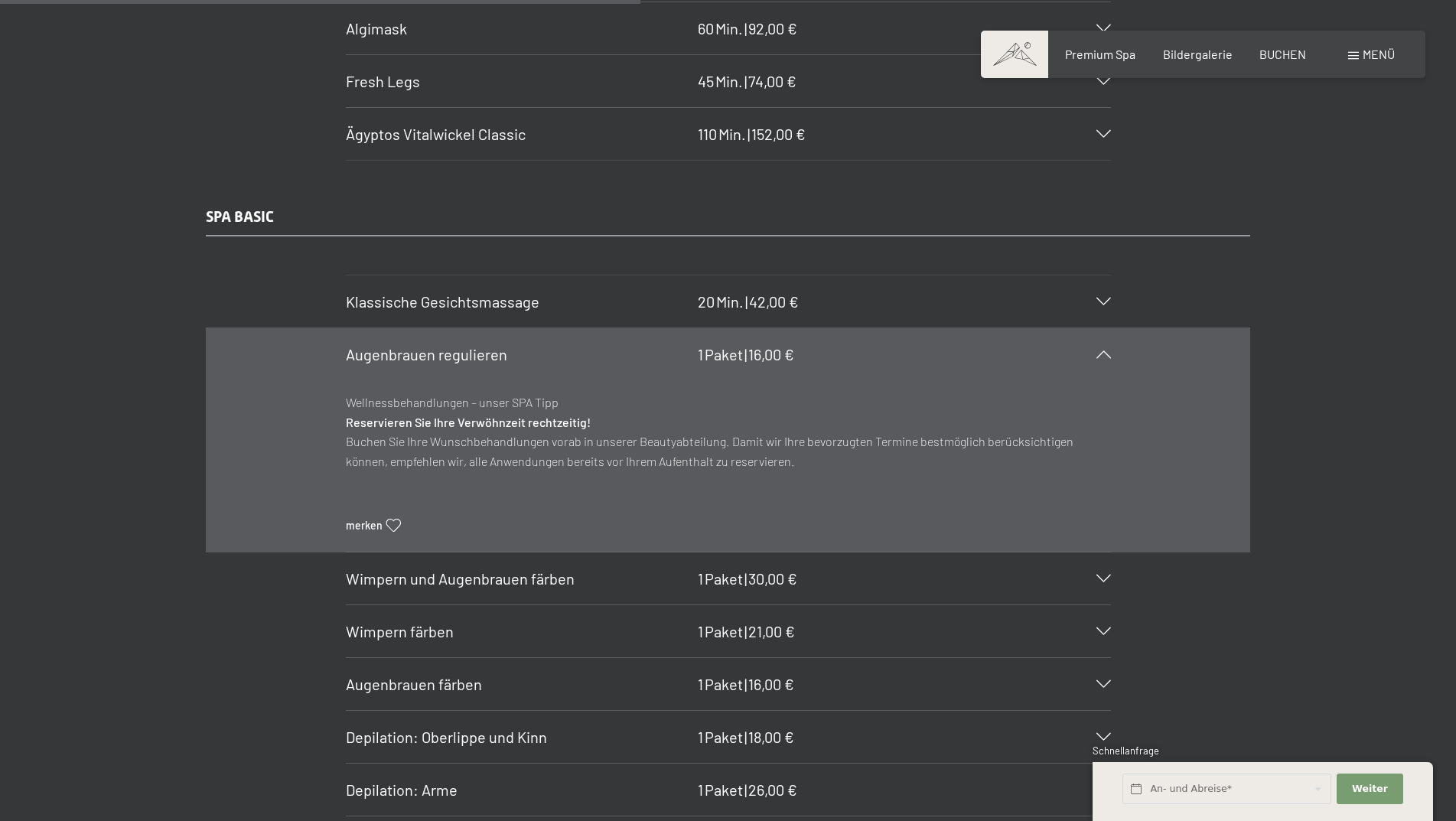
click at [463, 346] on span "Augenbrauen regulieren" at bounding box center [426, 354] width 161 height 19
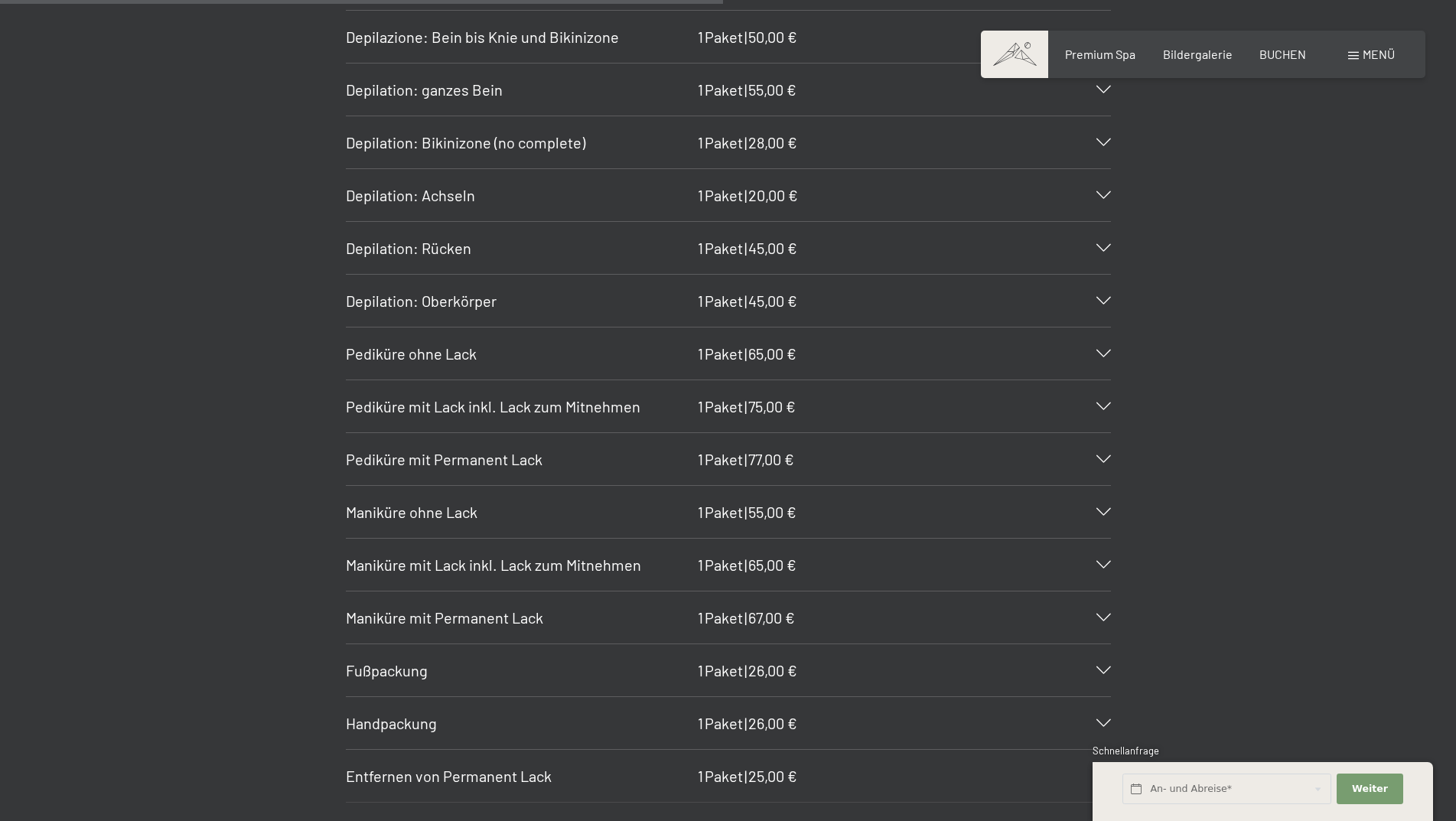
scroll to position [6045, 0]
click at [387, 353] on span "Pediküre ohne Lack" at bounding box center [411, 353] width 131 height 19
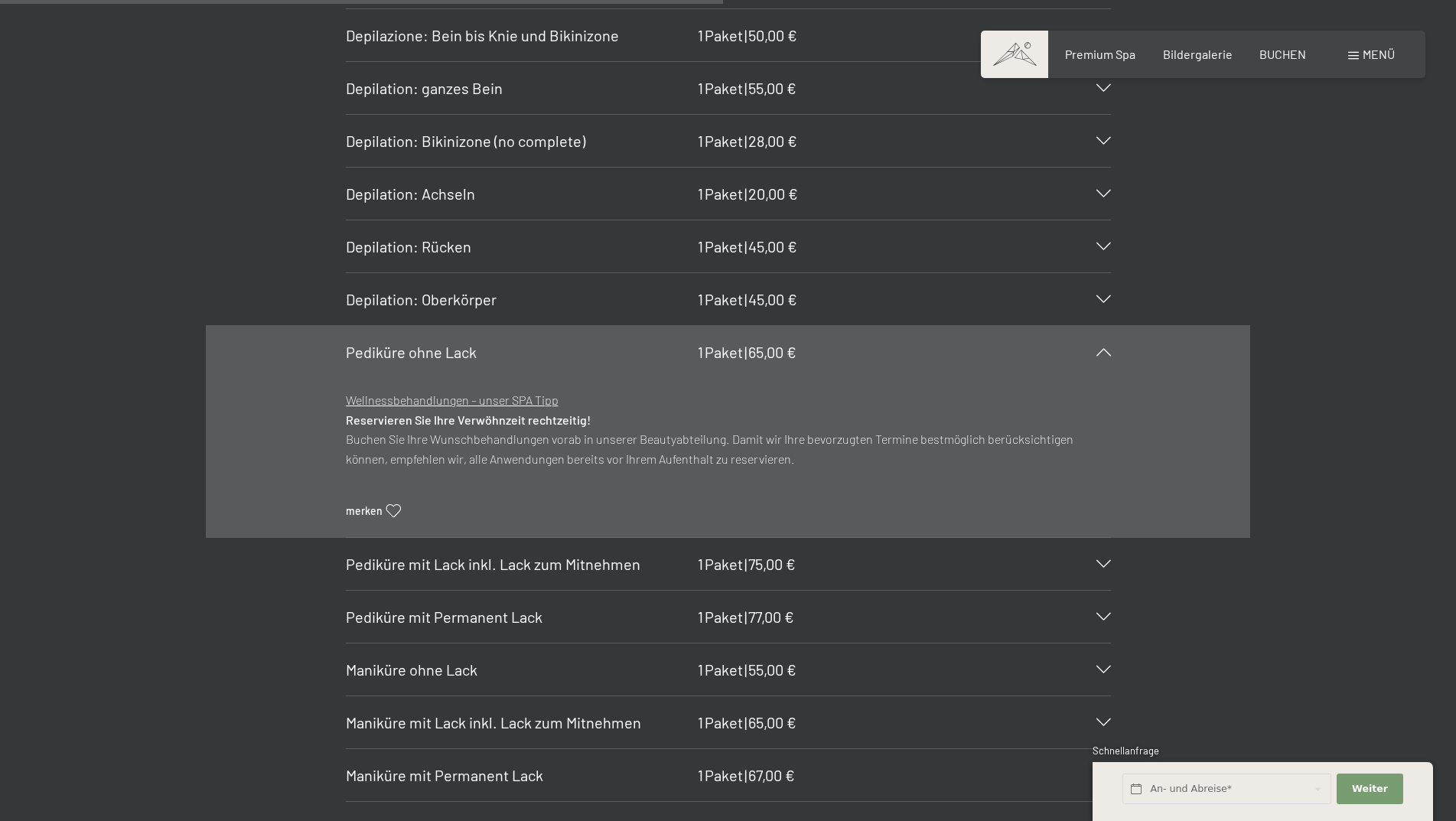
click at [387, 353] on span "Pediküre ohne Lack" at bounding box center [411, 353] width 131 height 19
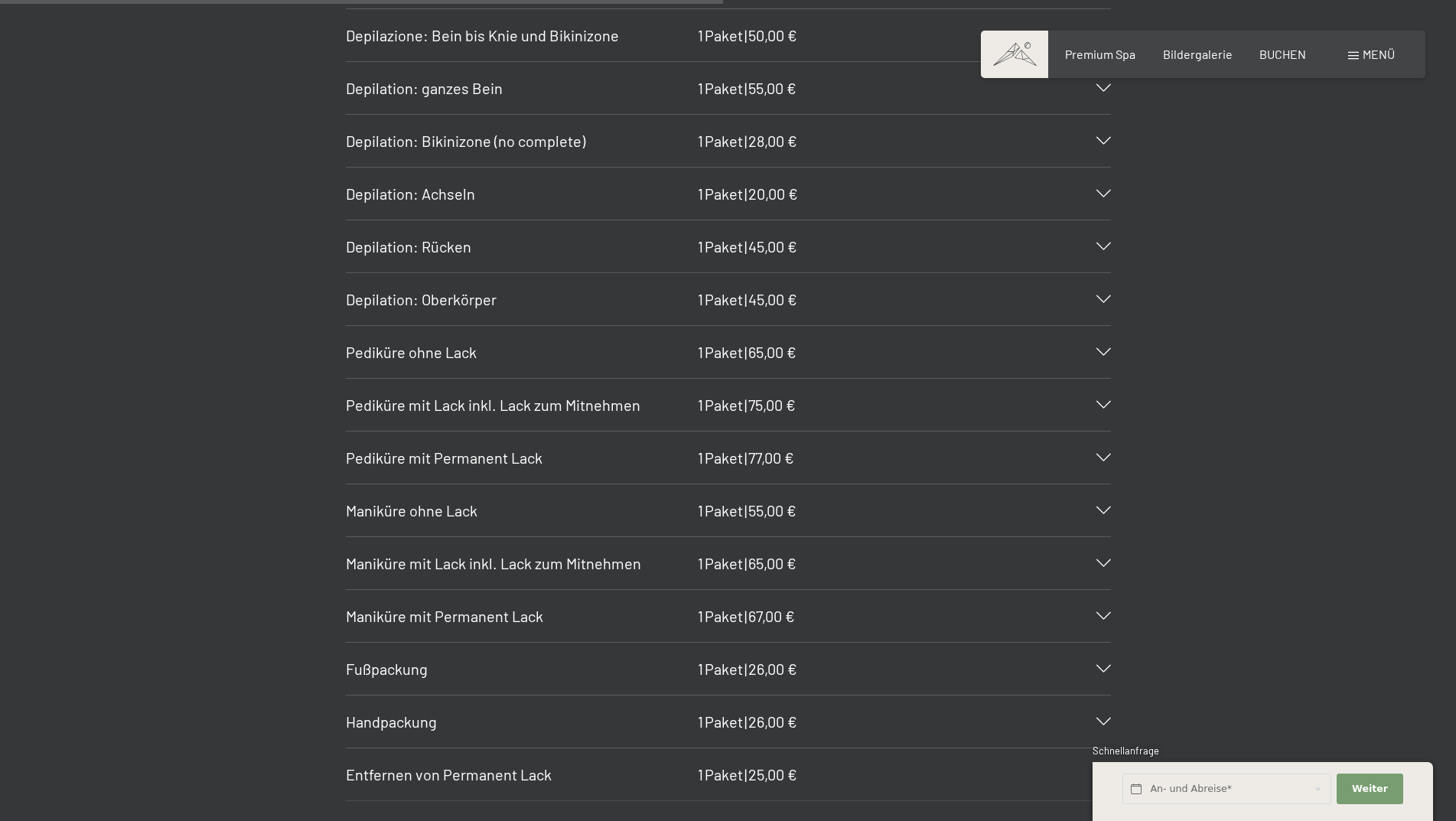
click at [430, 402] on span "Pediküre mit Lack inkl. Lack zum Mitnehmen" at bounding box center [493, 405] width 295 height 19
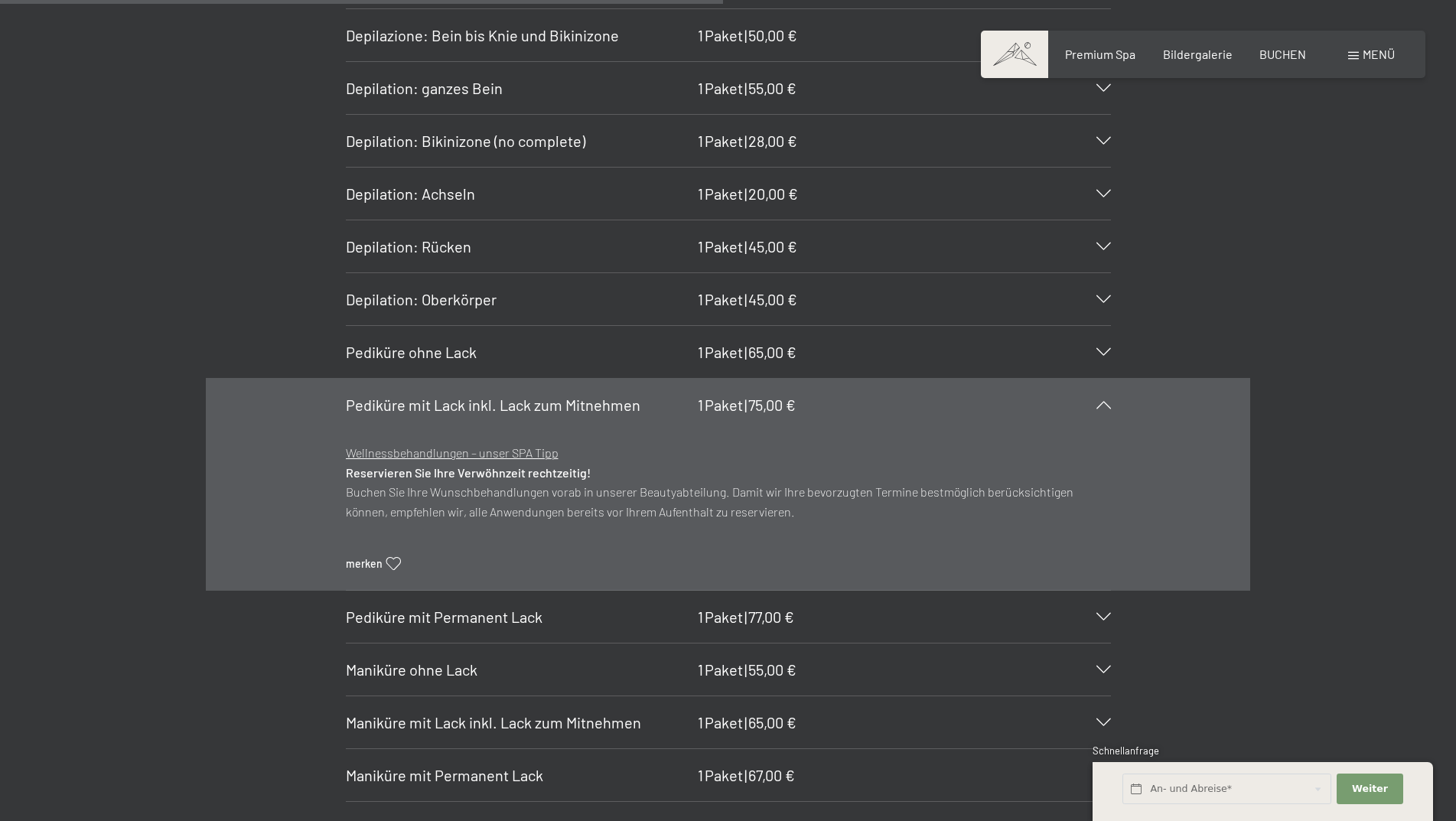
click at [430, 402] on span "Pediküre mit Lack inkl. Lack zum Mitnehmen" at bounding box center [493, 405] width 295 height 19
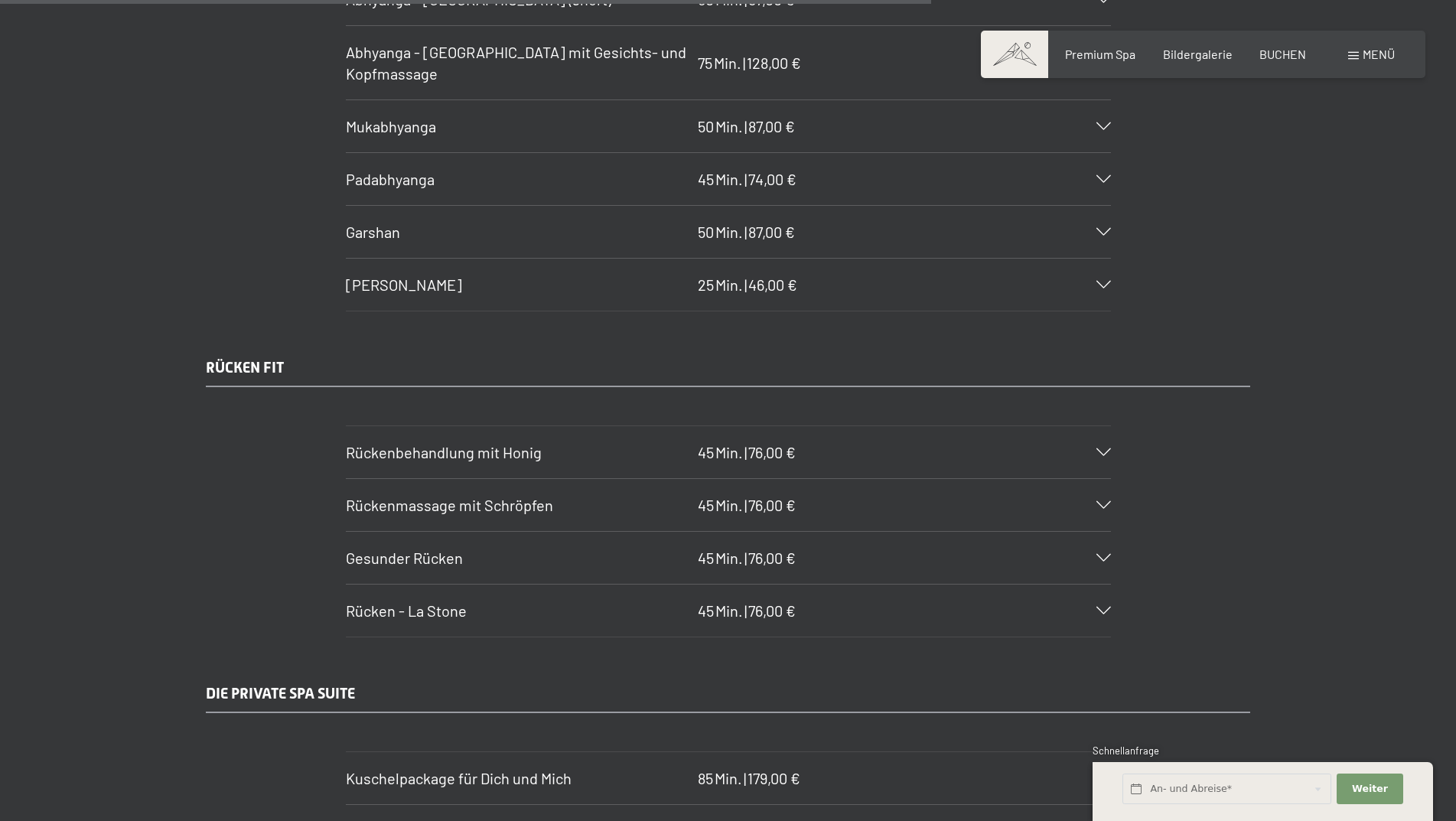
scroll to position [8034, 0]
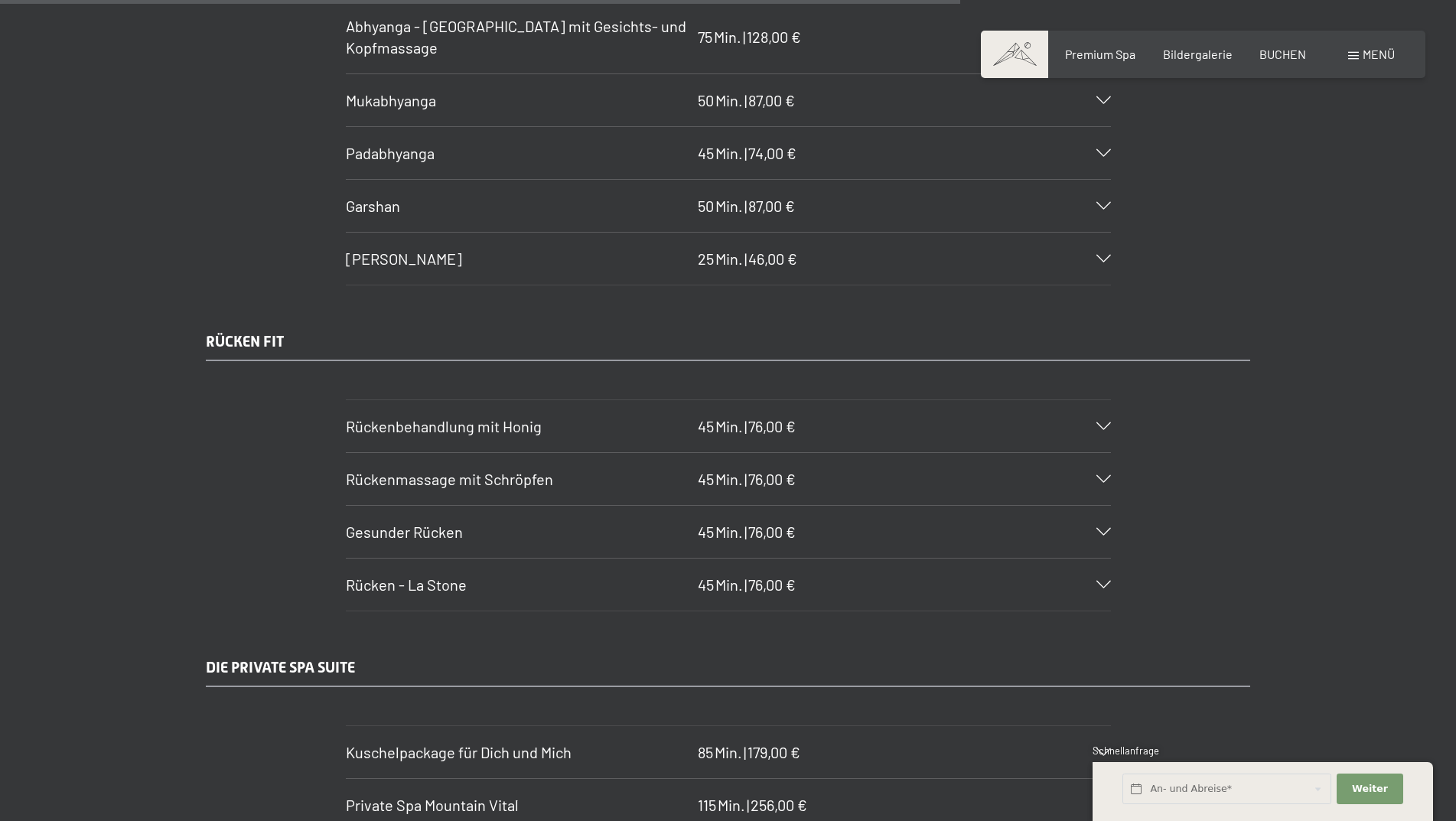
click at [472, 488] on span "Rückenmassage mit Schröpfen" at bounding box center [449, 479] width 207 height 19
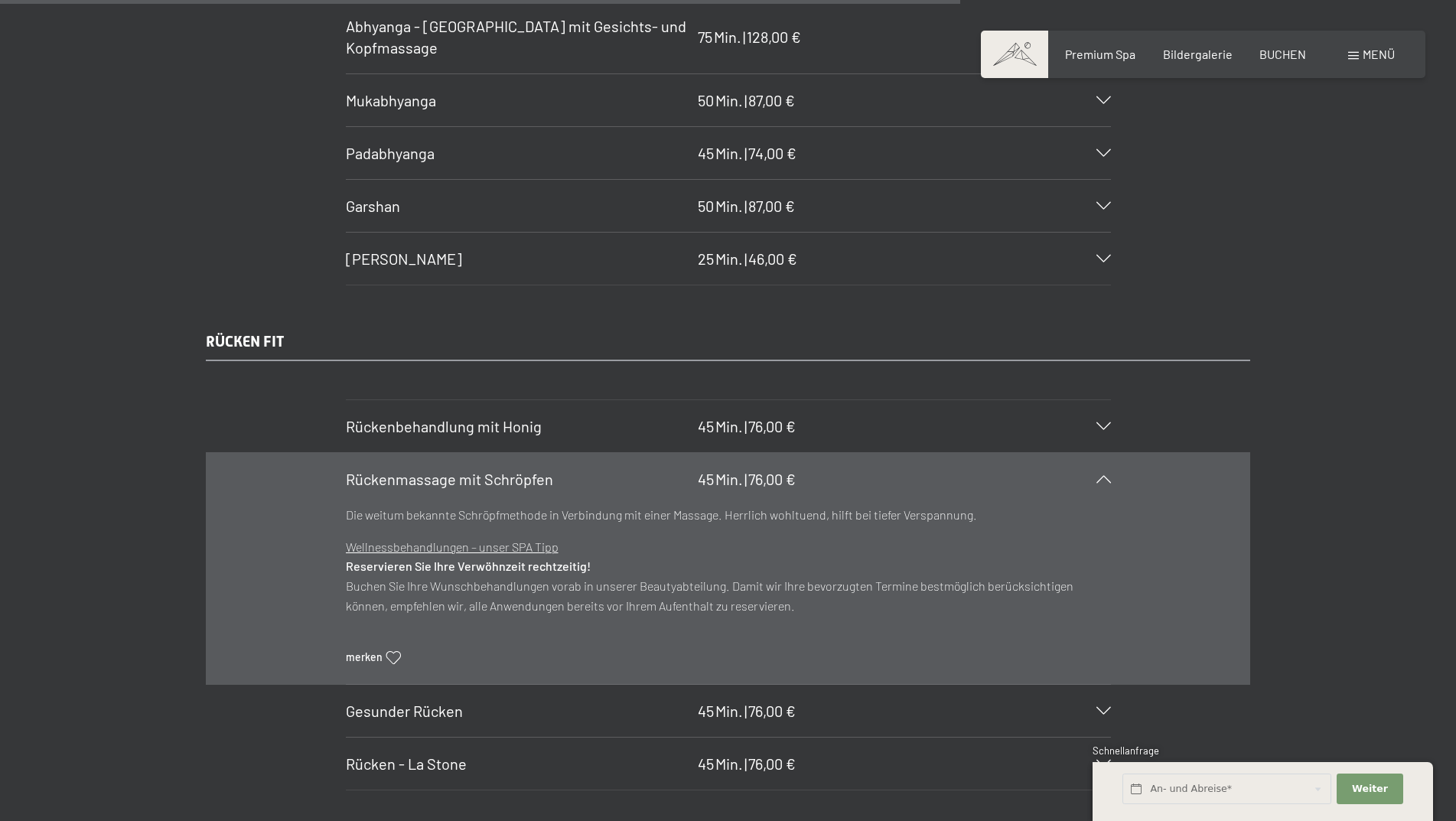
click at [472, 488] on span "Rückenmassage mit Schröpfen" at bounding box center [449, 479] width 207 height 19
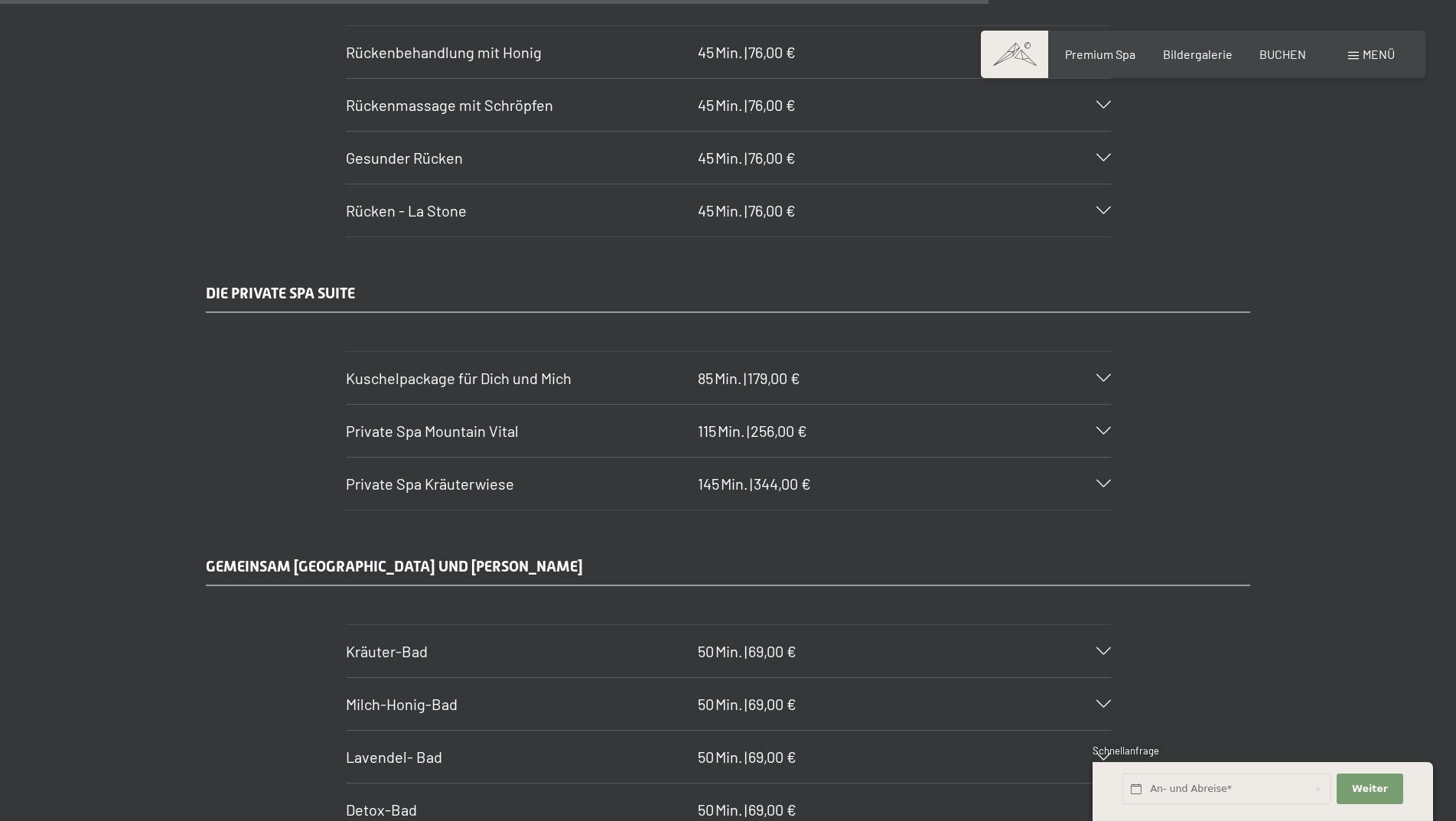
scroll to position [8417, 0]
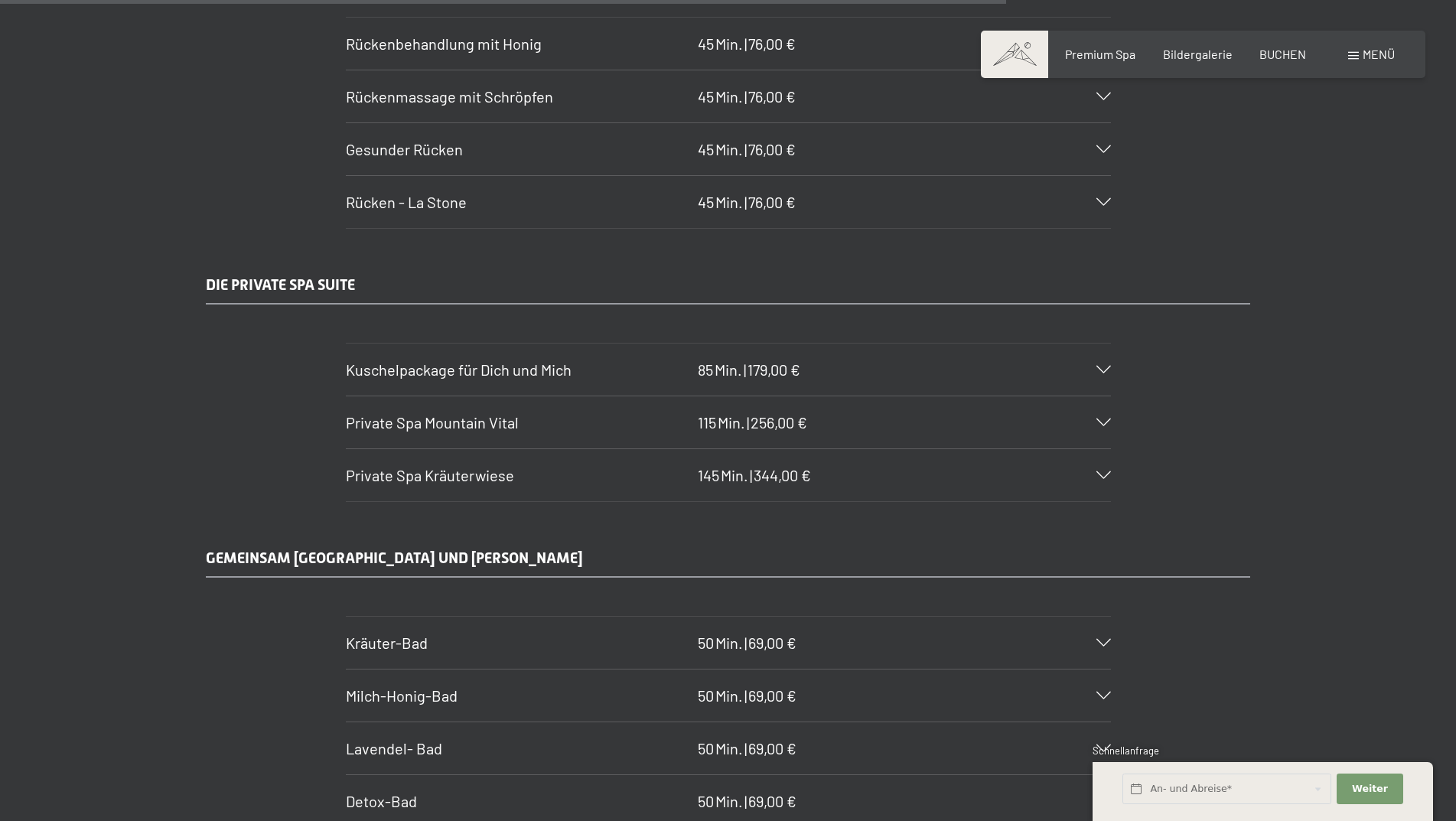
click at [452, 381] on div "Kuschelpackage für Dich und Mich 85 Min. | 179,00 €" at bounding box center [728, 369] width 765 height 52
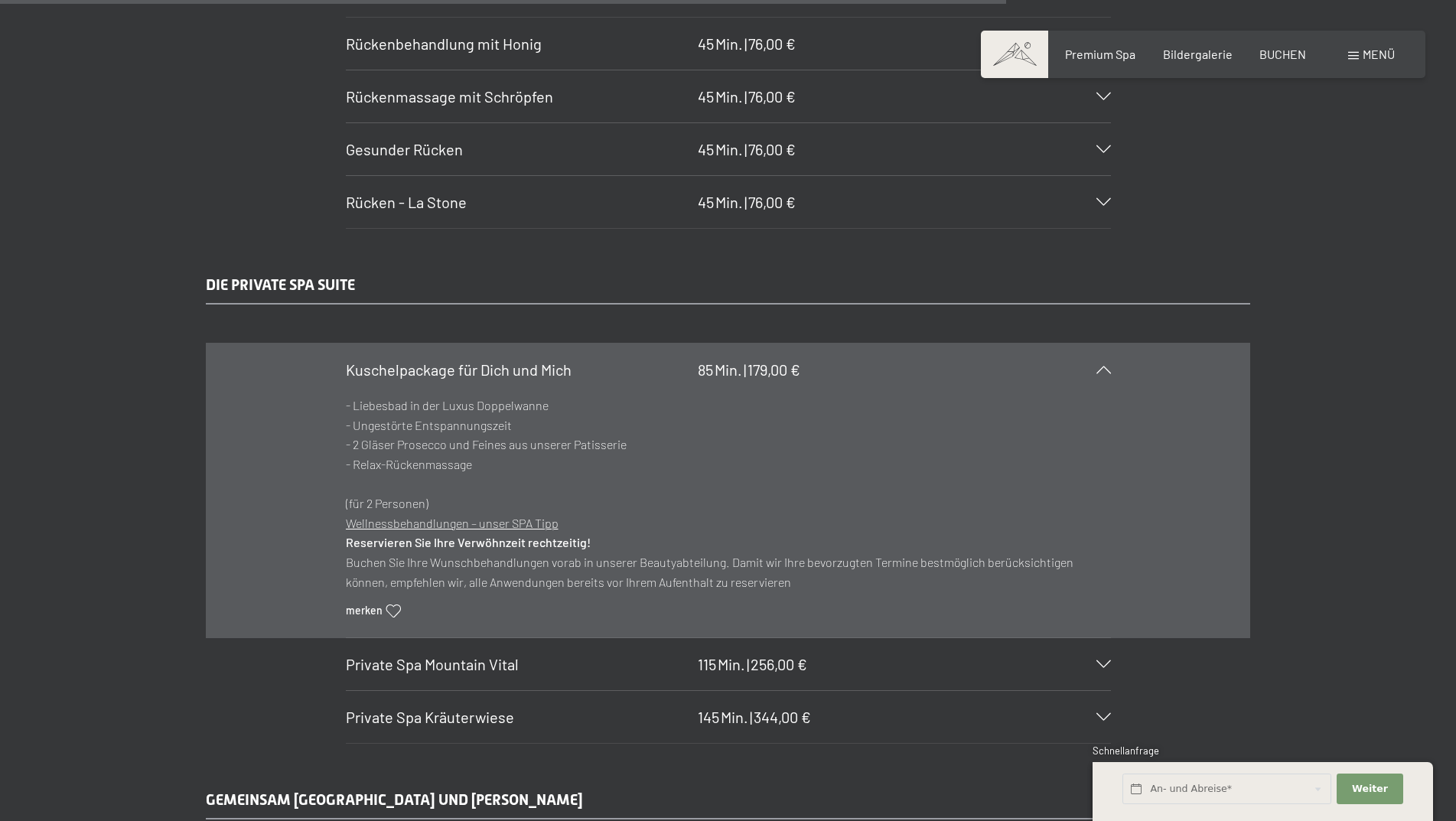
click at [452, 381] on div "Kuschelpackage für Dich und Mich 85 Min. | 179,00 €" at bounding box center [728, 369] width 765 height 52
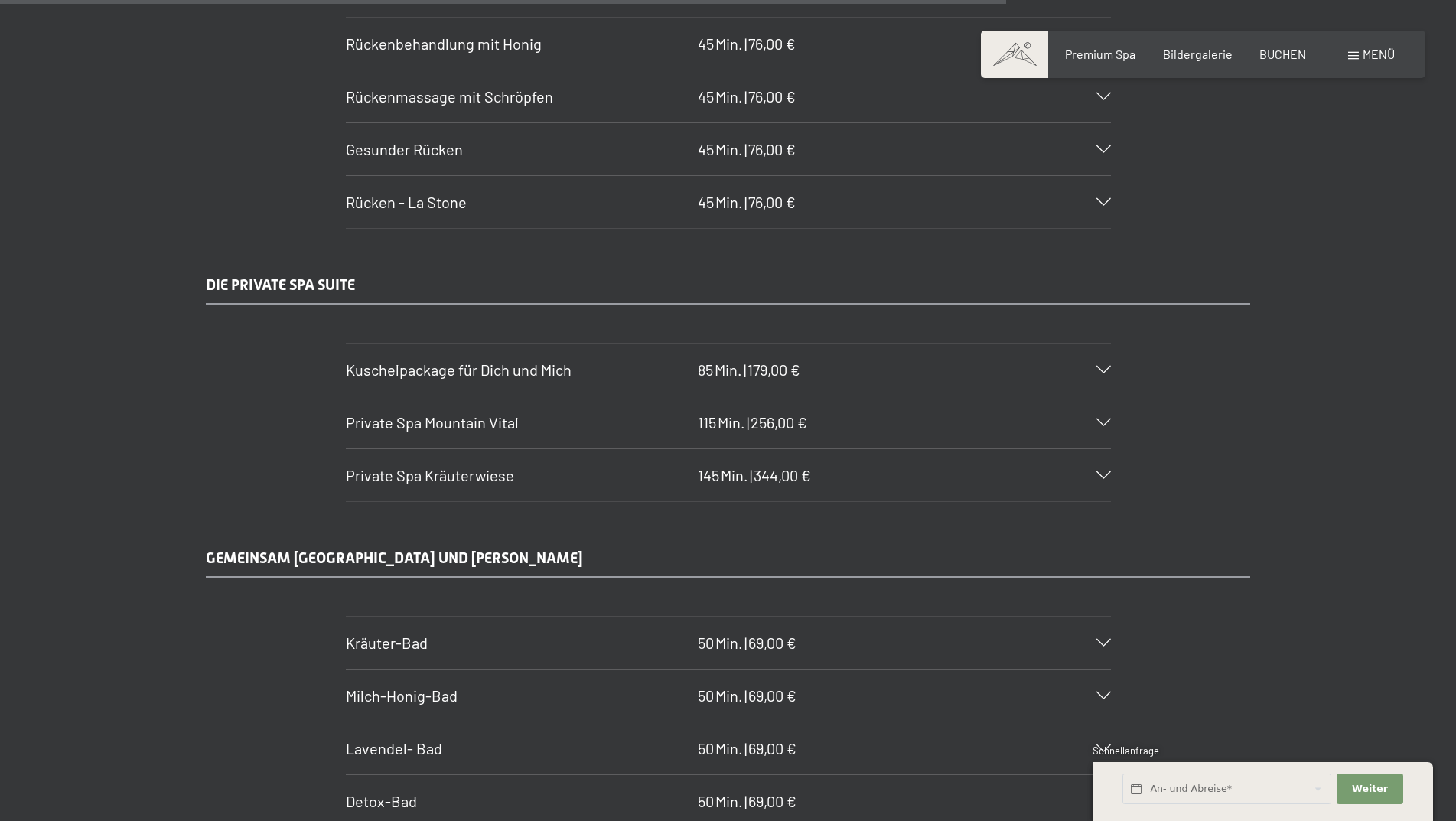
click at [410, 413] on span "Private Spa Mountain Vital" at bounding box center [432, 423] width 173 height 19
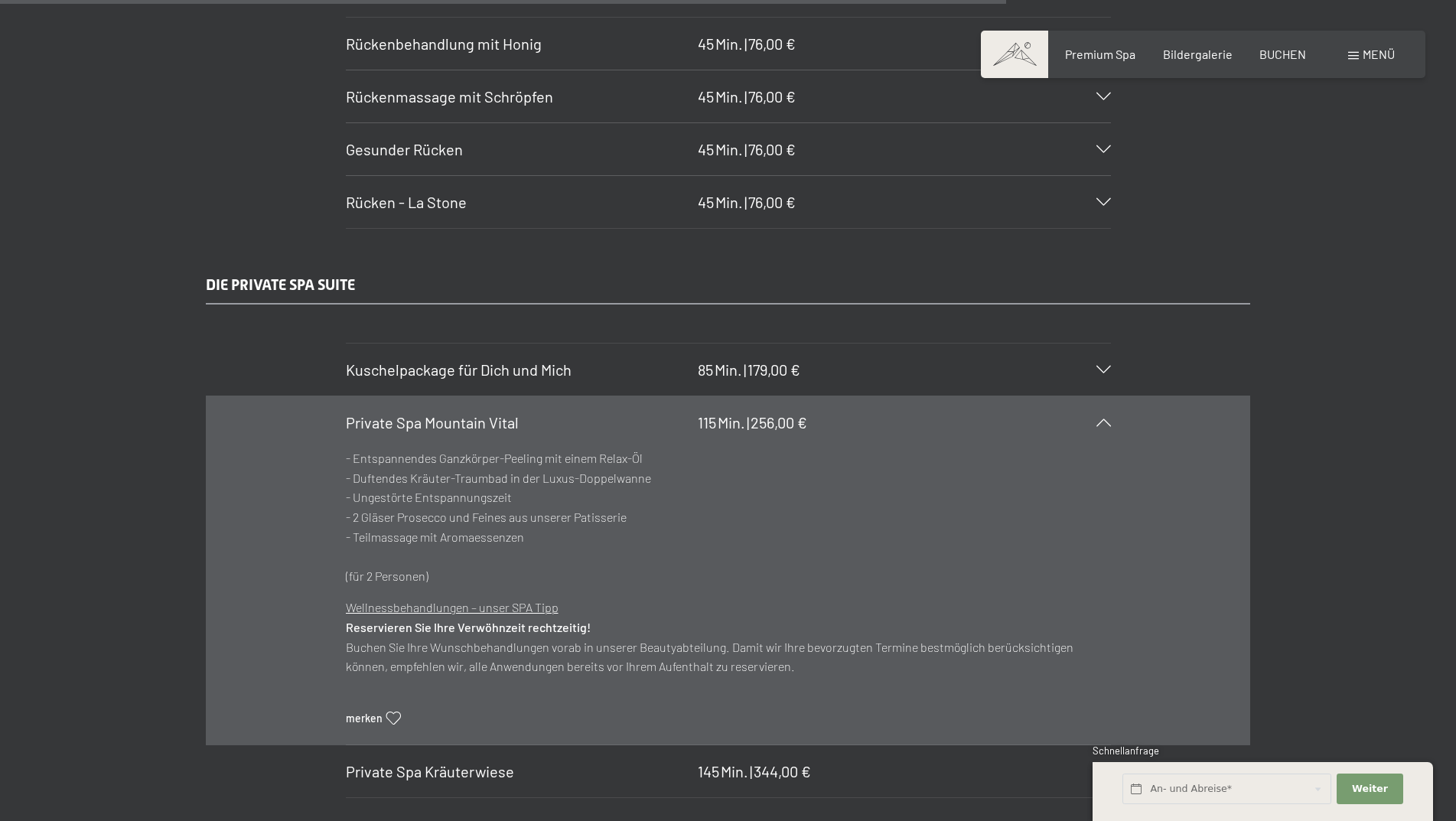
click at [412, 444] on div "Private Spa Mountain Vital 115 Min. | 256,00 €" at bounding box center [728, 422] width 765 height 52
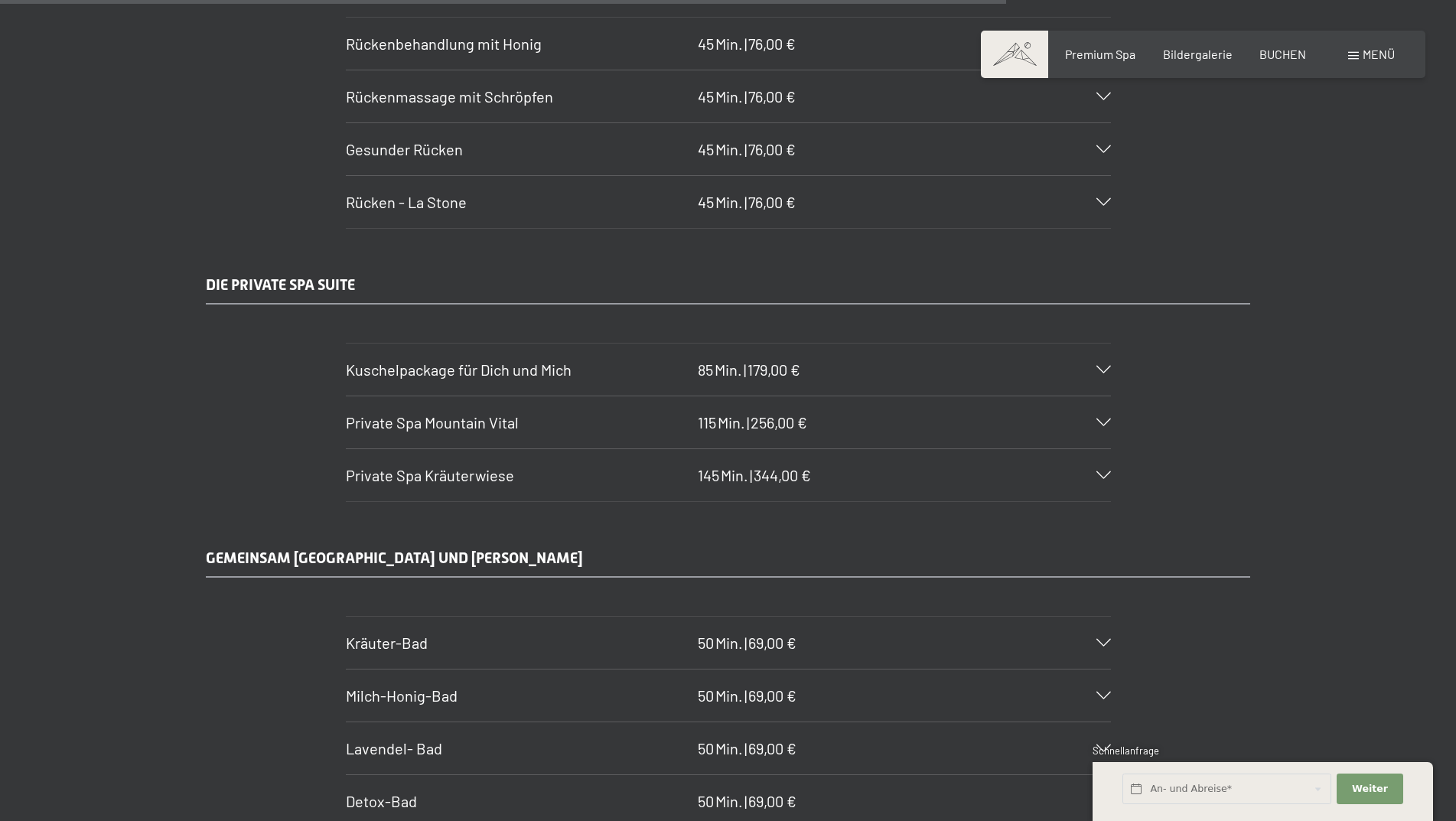
click at [414, 486] on div "Private Spa Kräuterwiese 145 Min. | 344,00 €" at bounding box center [728, 475] width 765 height 52
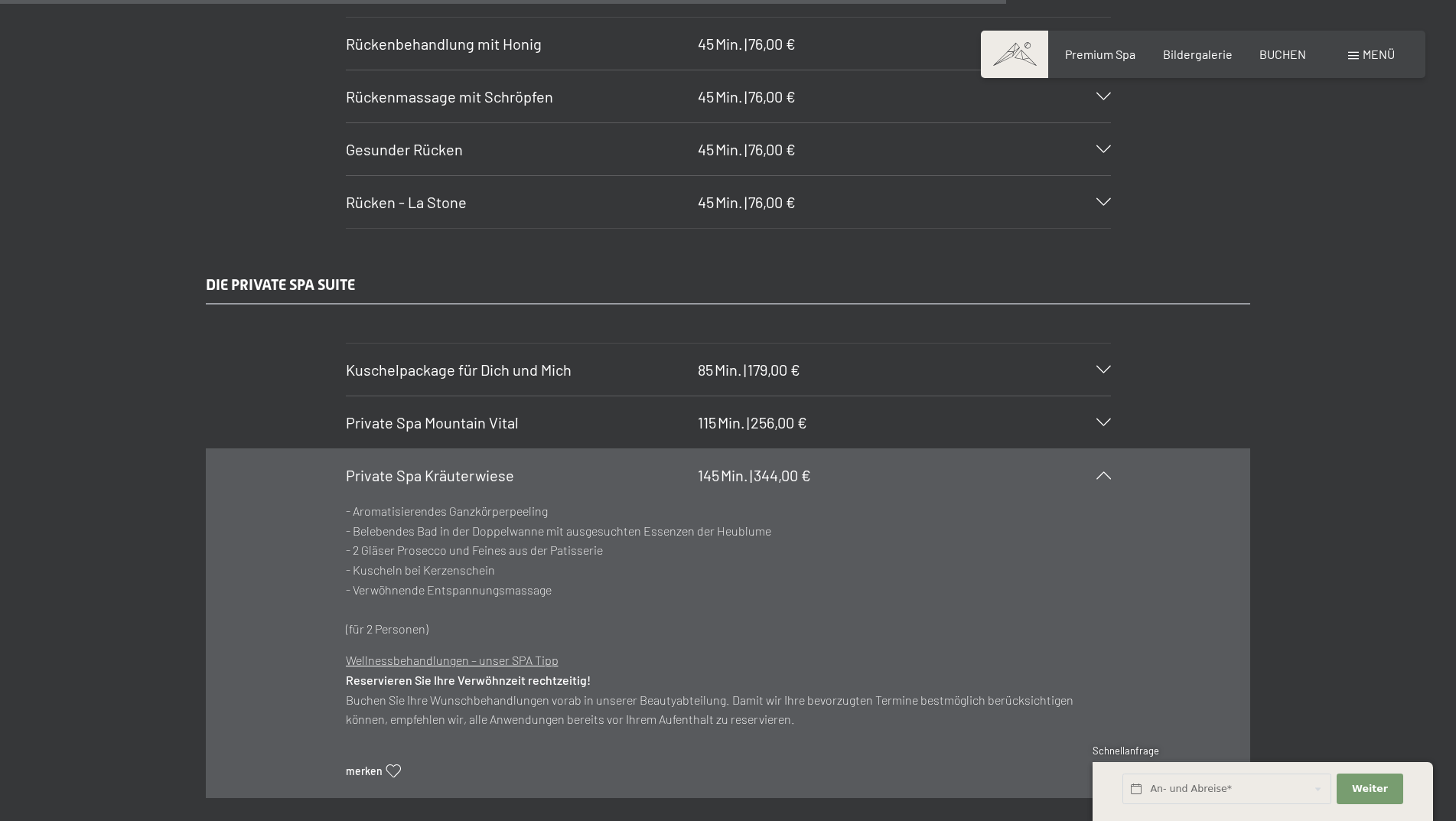
click at [414, 486] on div "Private Spa Kräuterwiese 145 Min. | 344,00 €" at bounding box center [728, 475] width 765 height 52
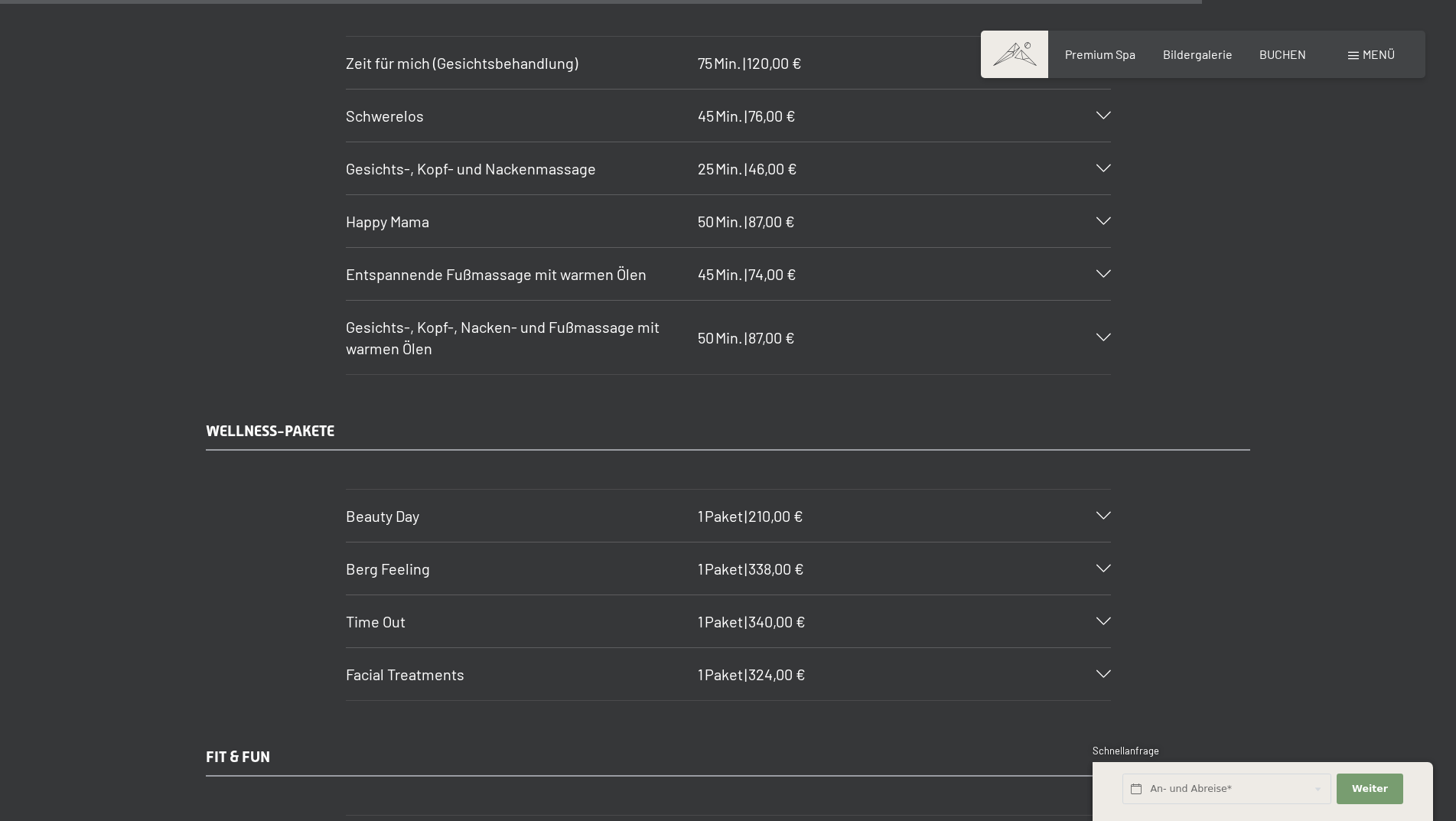
scroll to position [10177, 0]
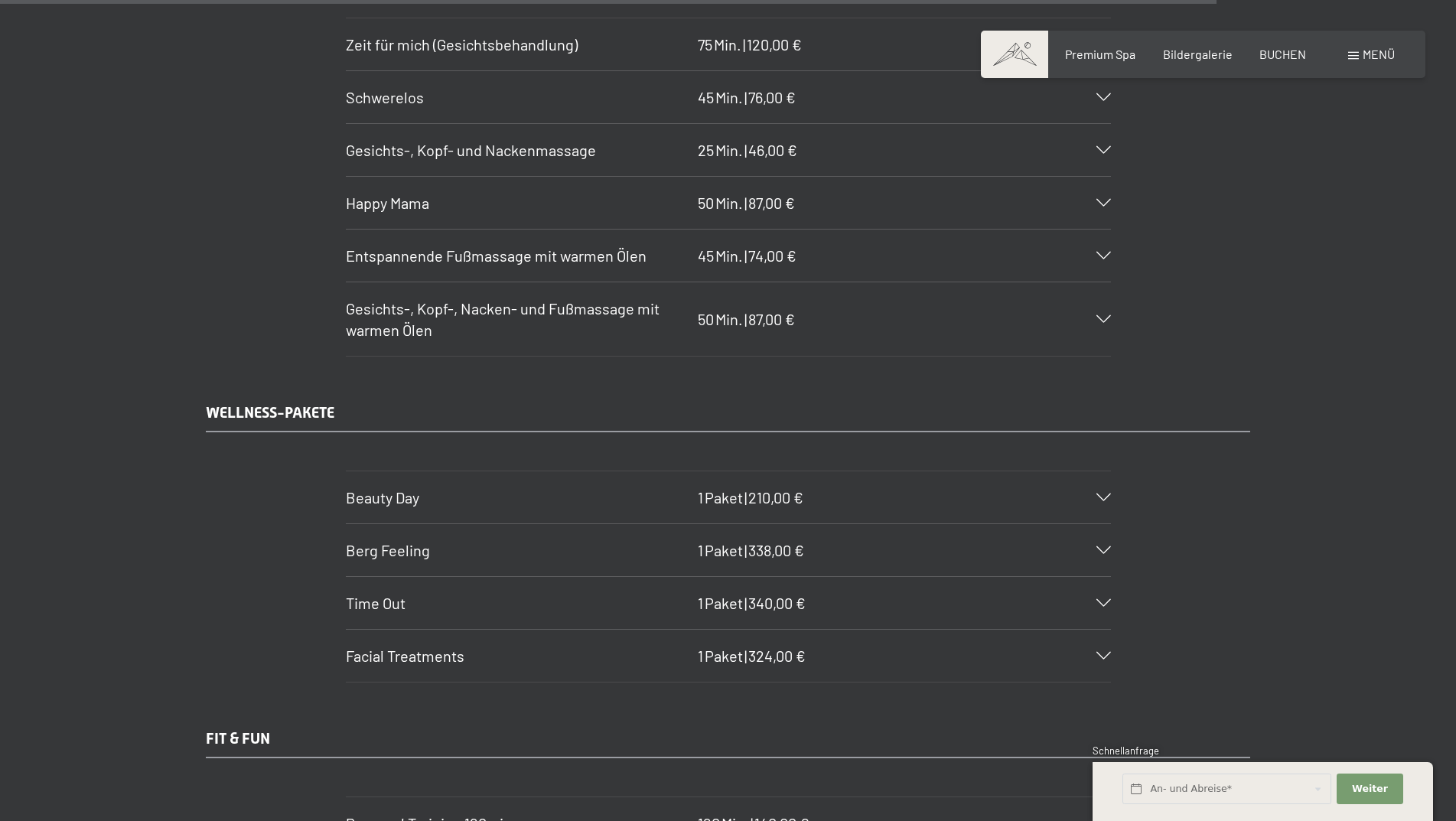
click at [401, 489] on span "Beauty Day" at bounding box center [382, 497] width 73 height 19
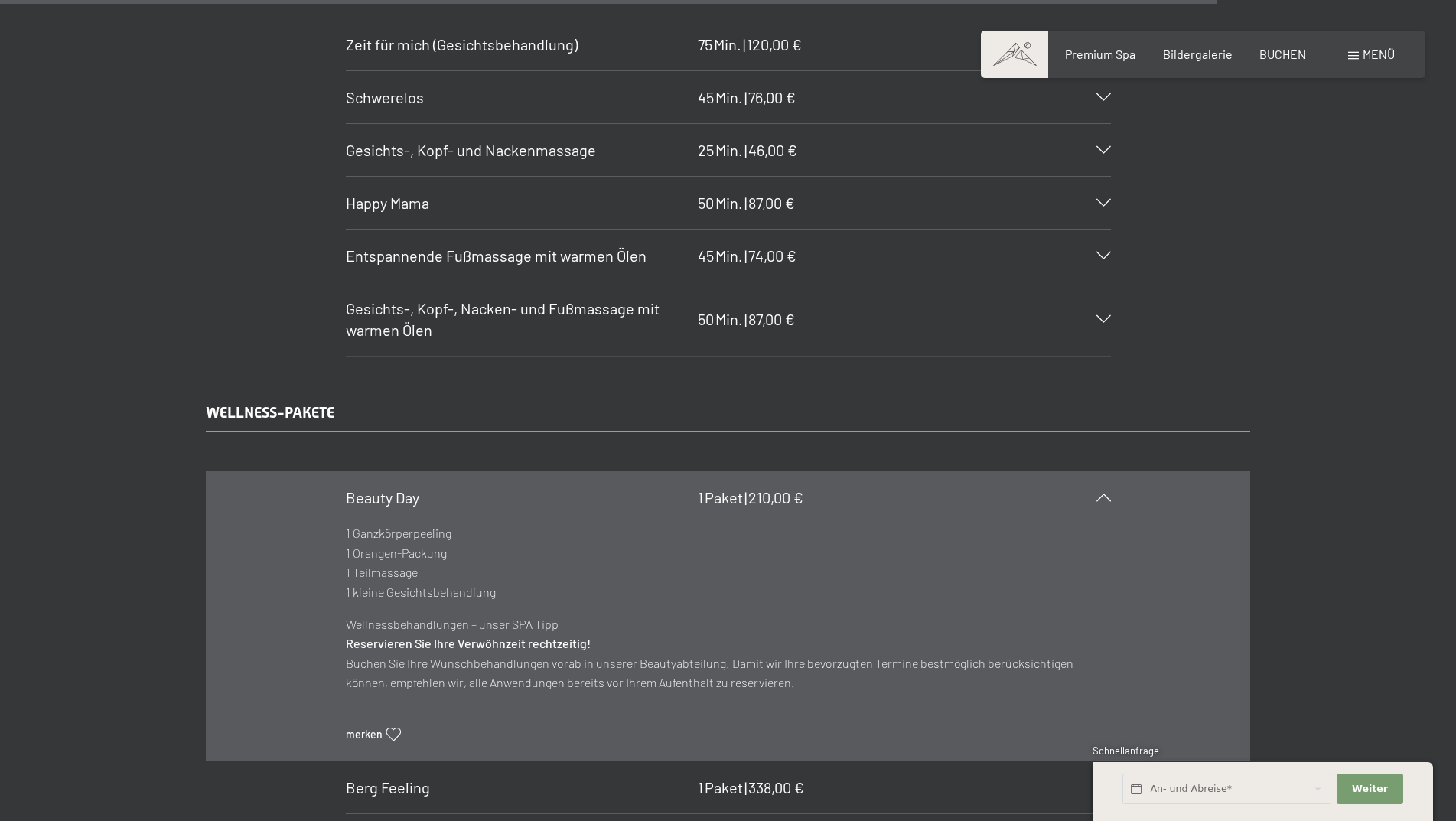
click at [401, 489] on span "Beauty Day" at bounding box center [382, 497] width 73 height 19
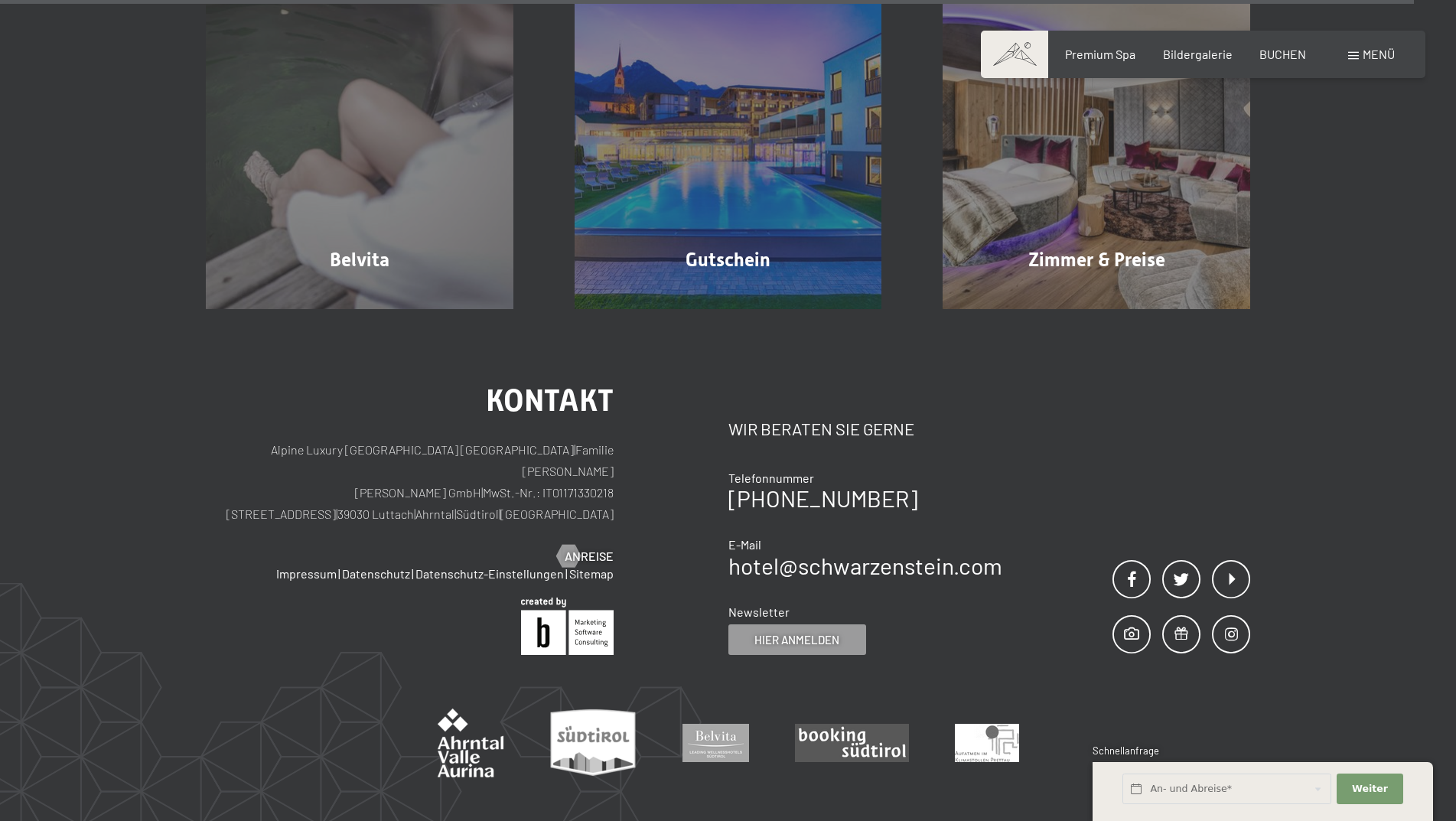
scroll to position [11864, 0]
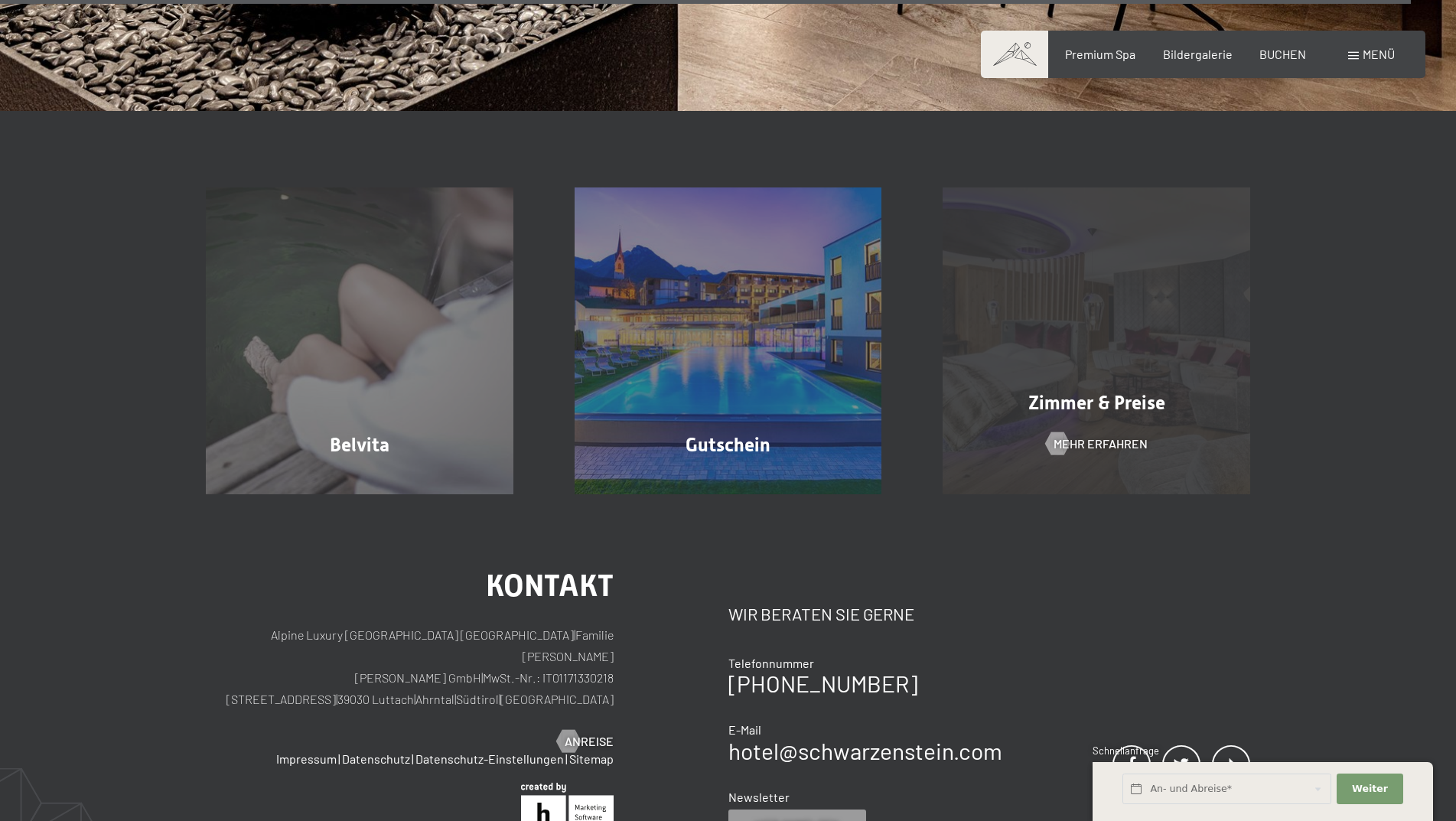
click at [1028, 380] on div "Zimmer & Preise Mehr erfahren" at bounding box center [1096, 341] width 369 height 307
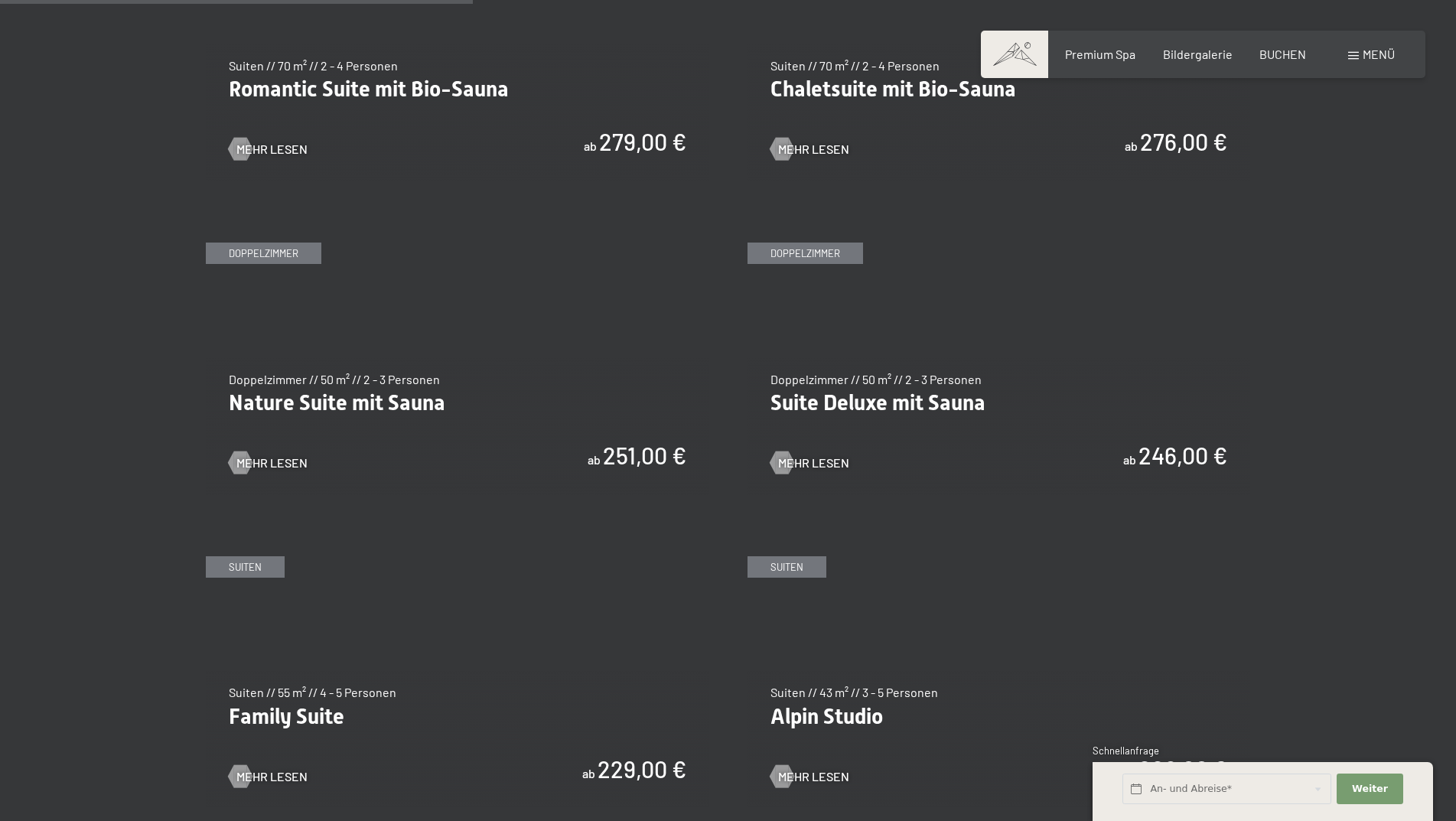
scroll to position [1683, 0]
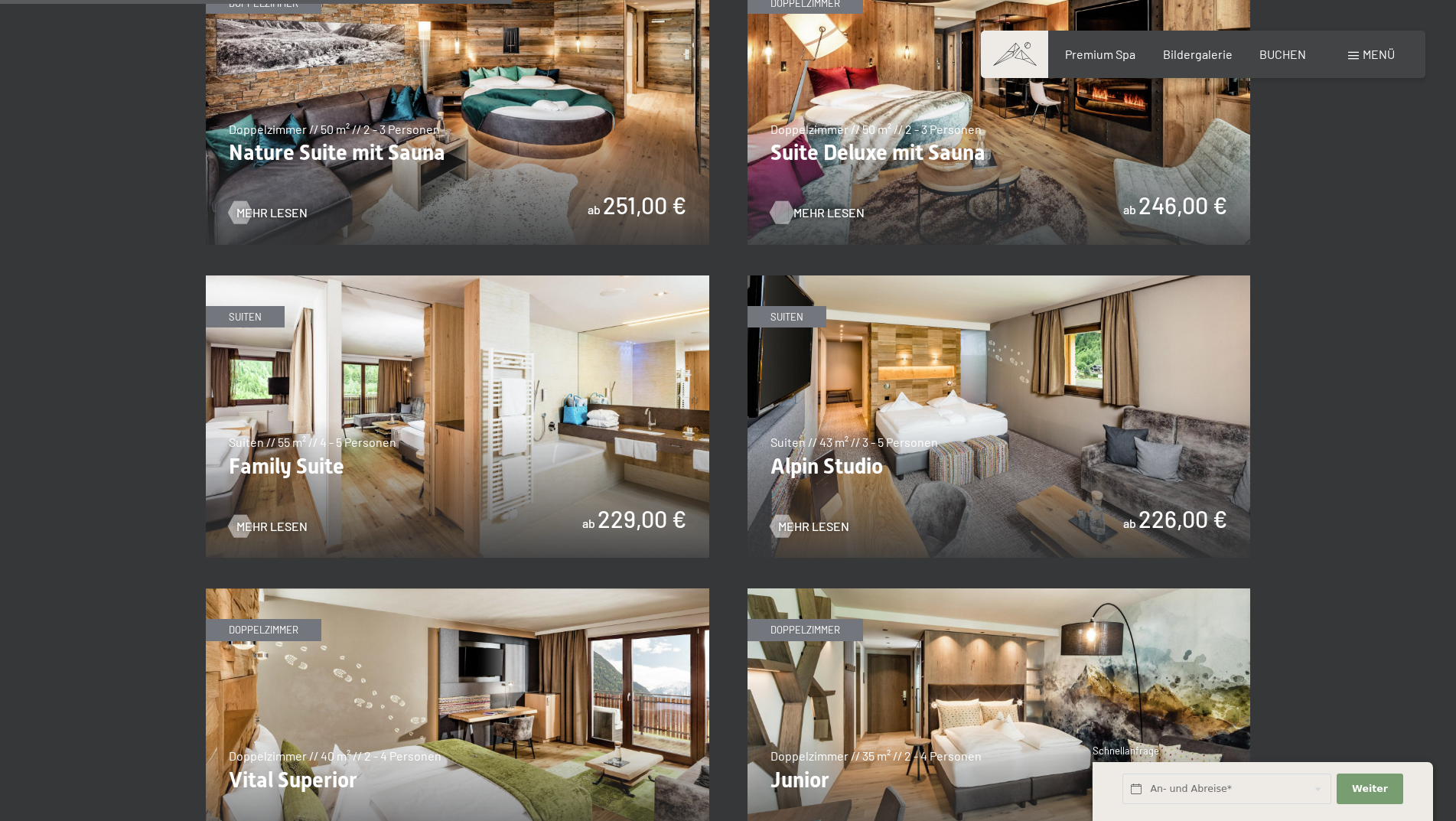
click at [775, 205] on div at bounding box center [781, 212] width 13 height 23
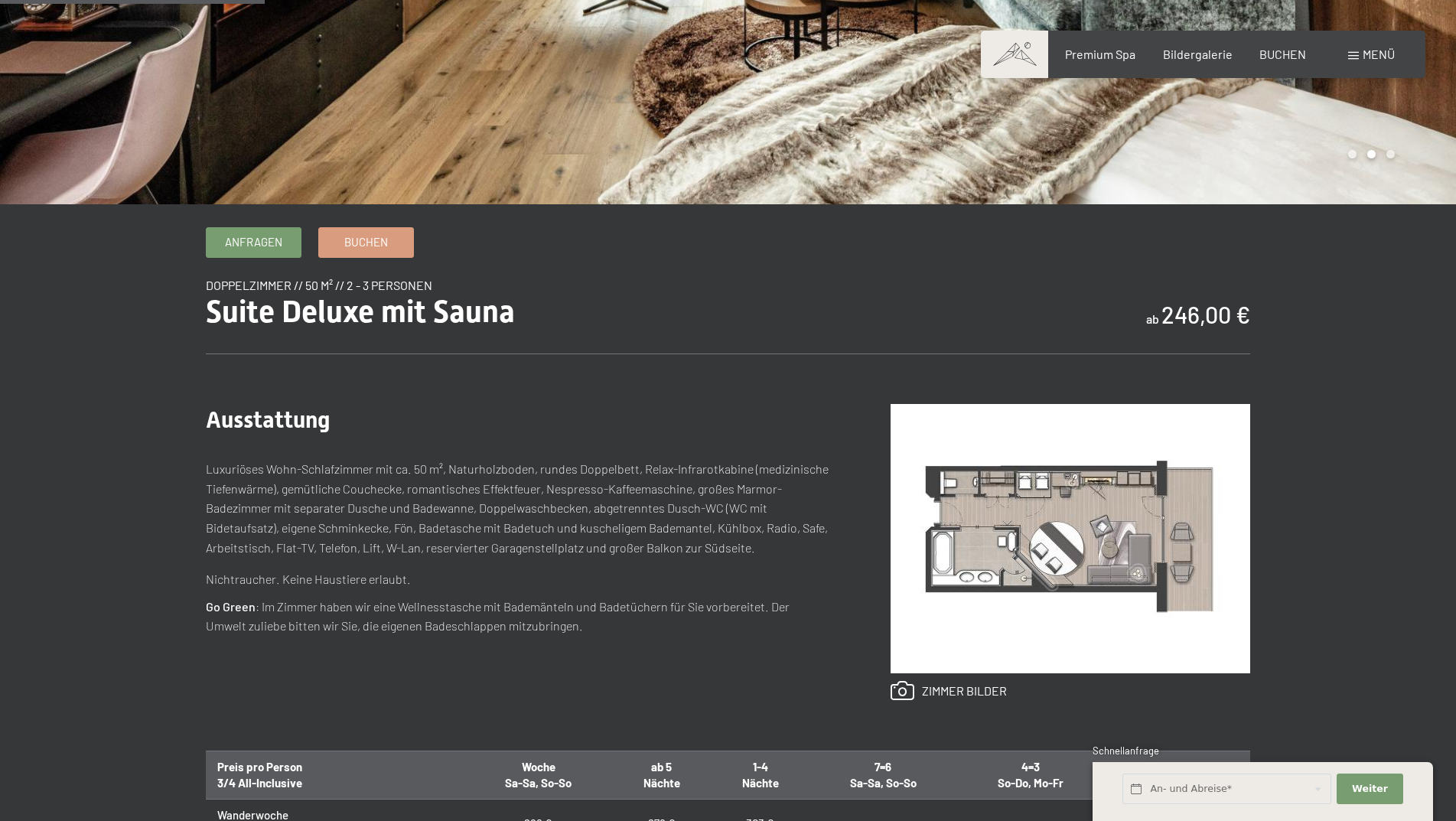
scroll to position [459, 0]
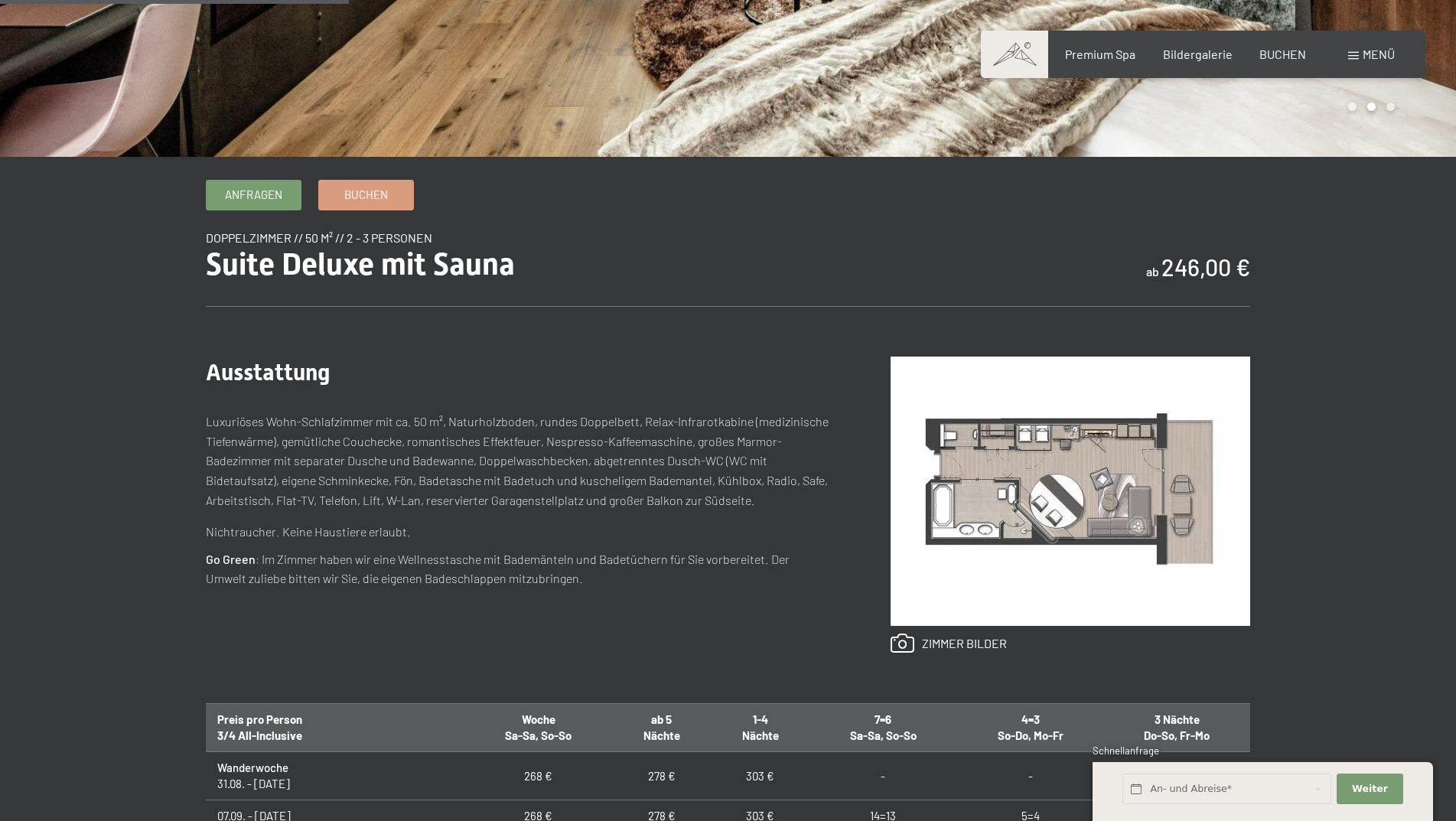
click at [921, 499] on img at bounding box center [1071, 491] width 360 height 269
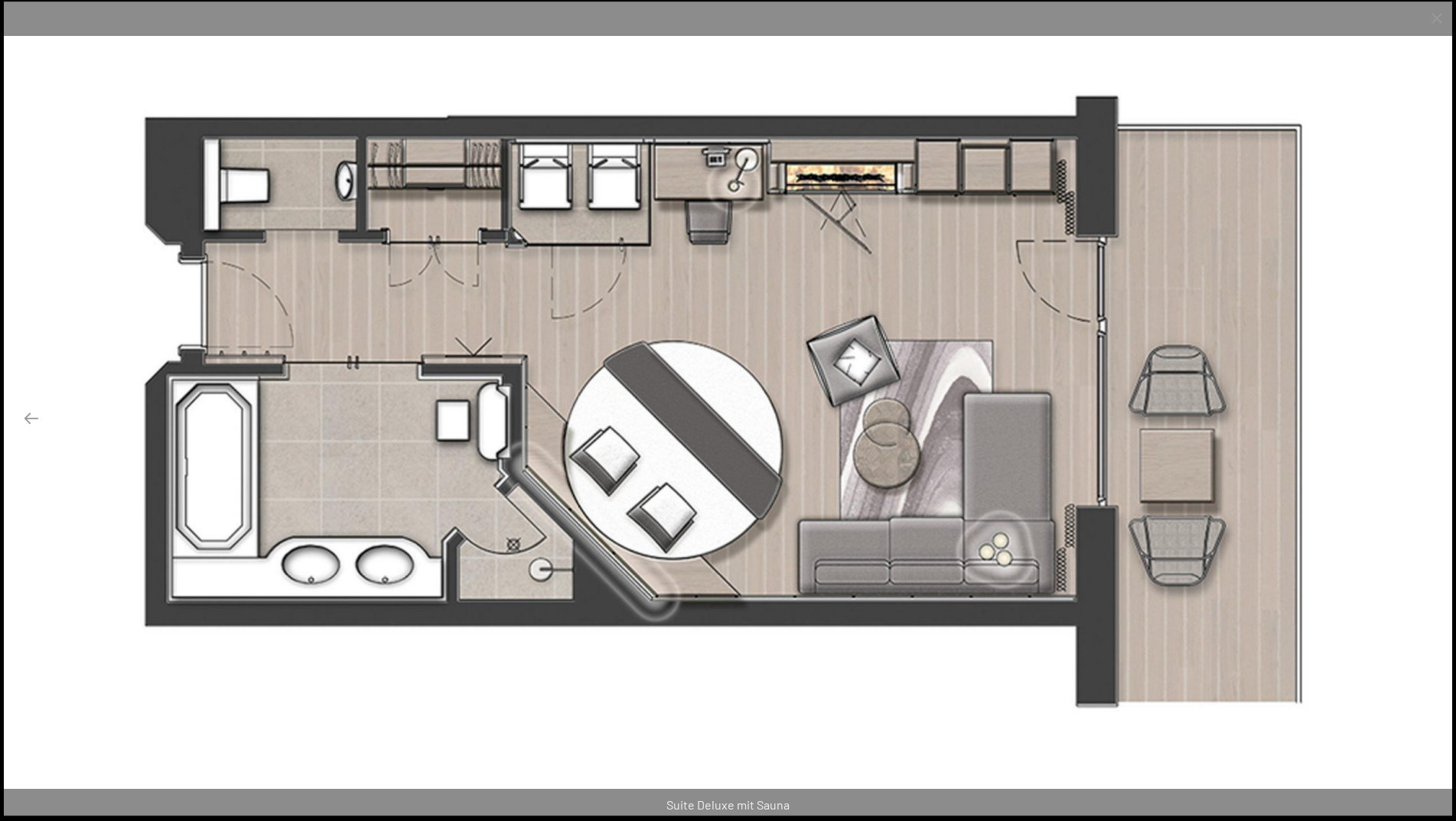
click at [1419, 417] on button "Next slide" at bounding box center [1424, 418] width 32 height 30
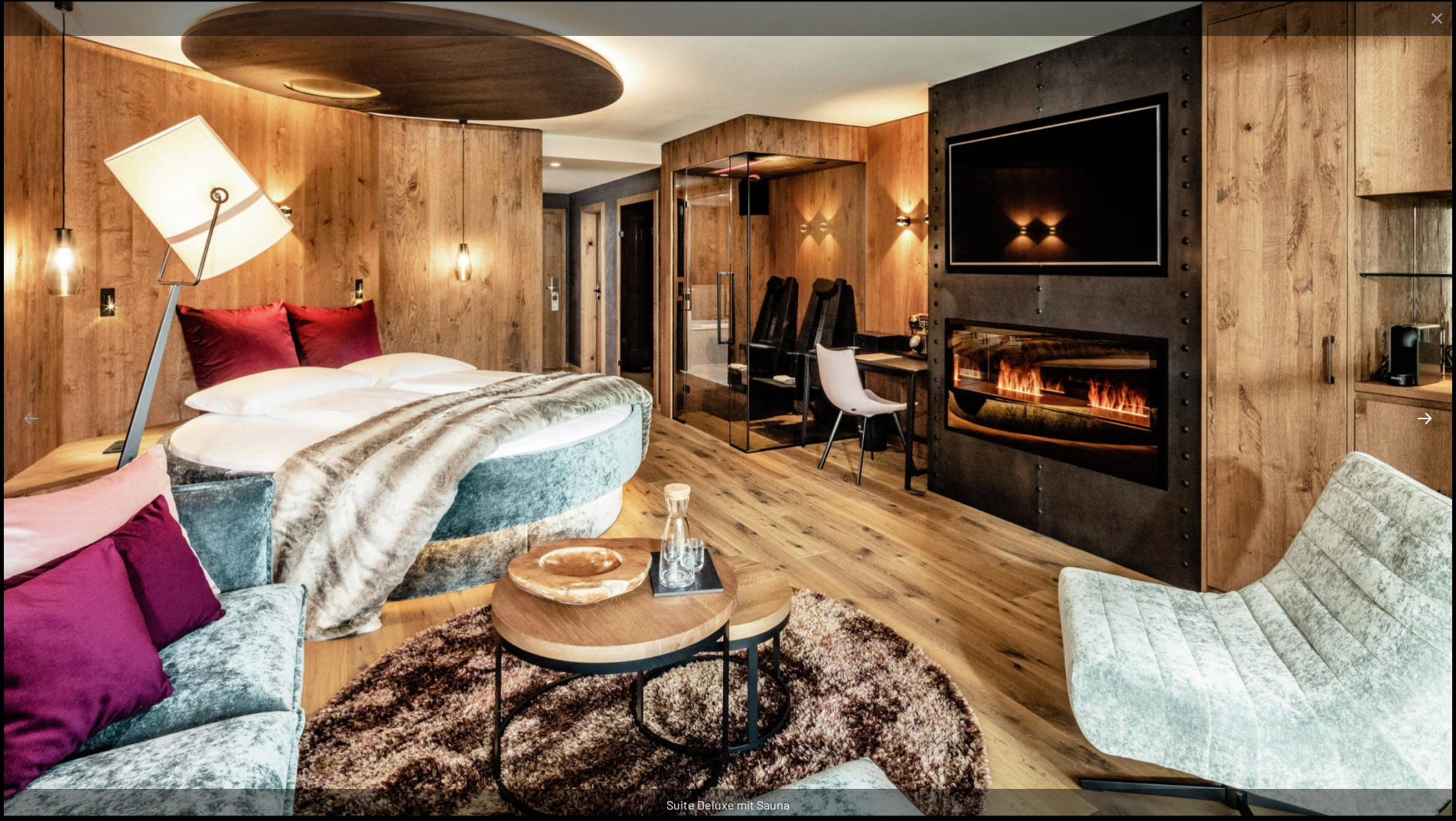
click at [1419, 417] on button "Next slide" at bounding box center [1424, 418] width 32 height 30
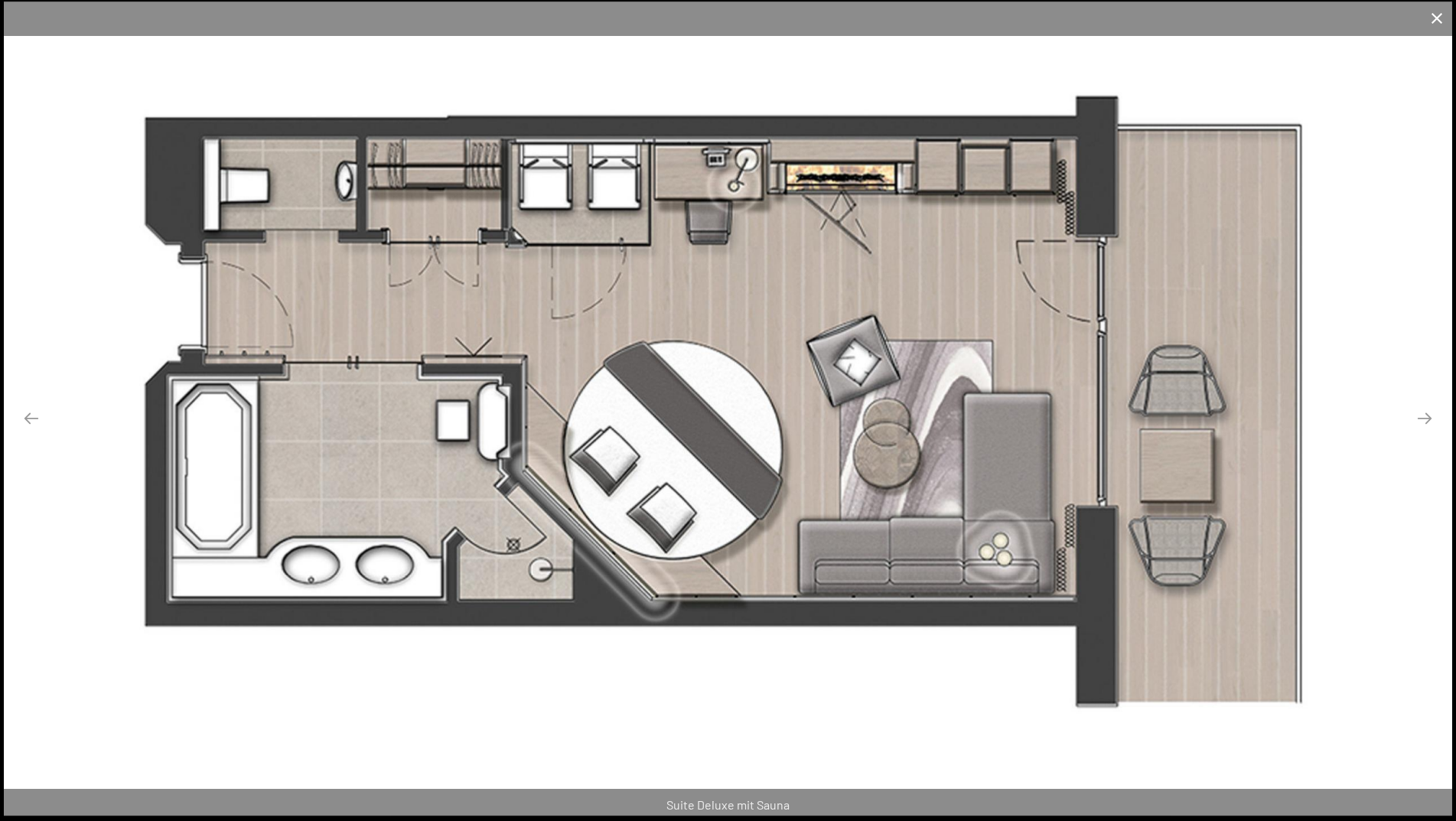
click at [1433, 19] on button "Close gallery" at bounding box center [1437, 18] width 38 height 36
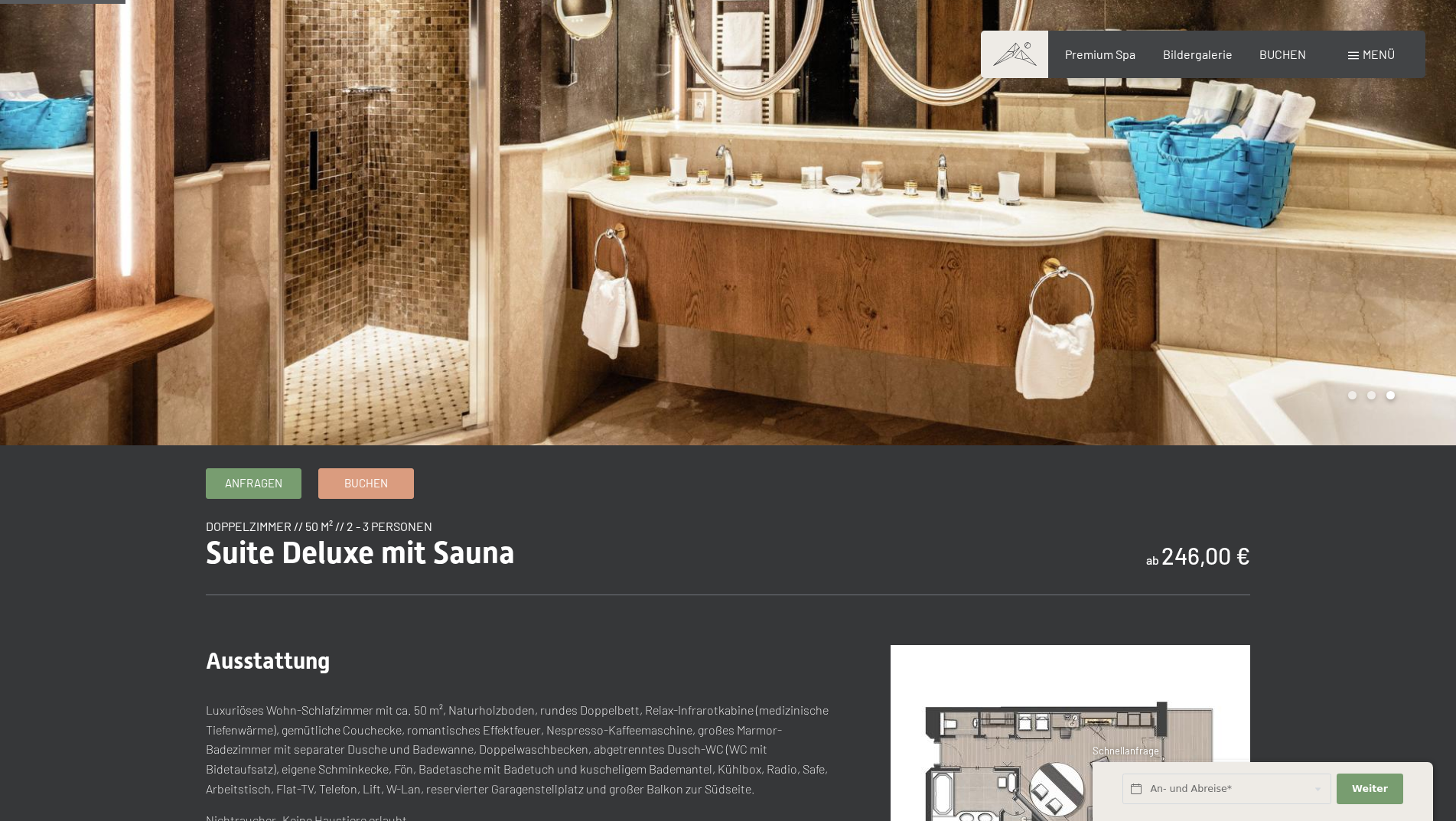
scroll to position [0, 0]
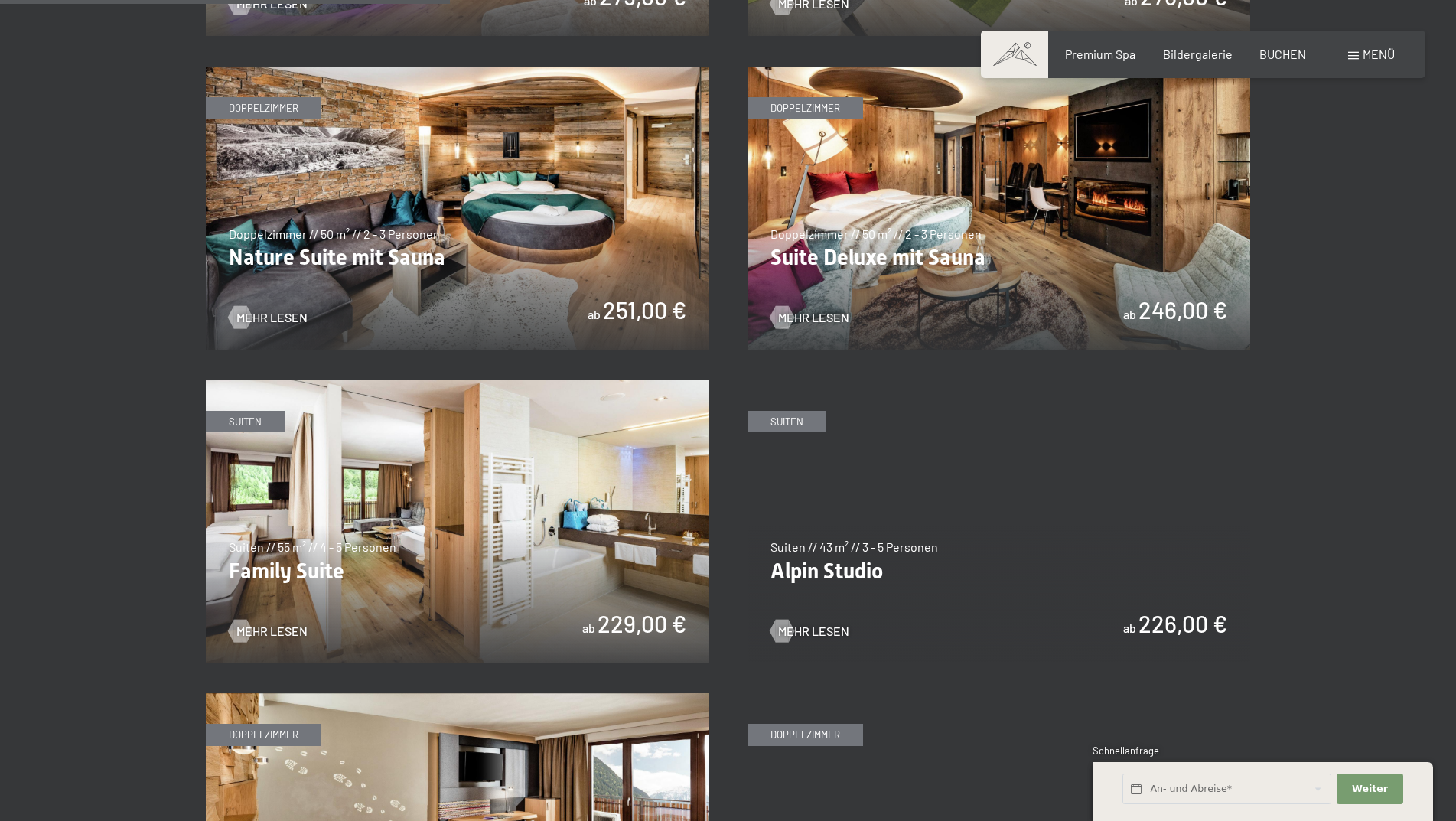
scroll to position [1454, 0]
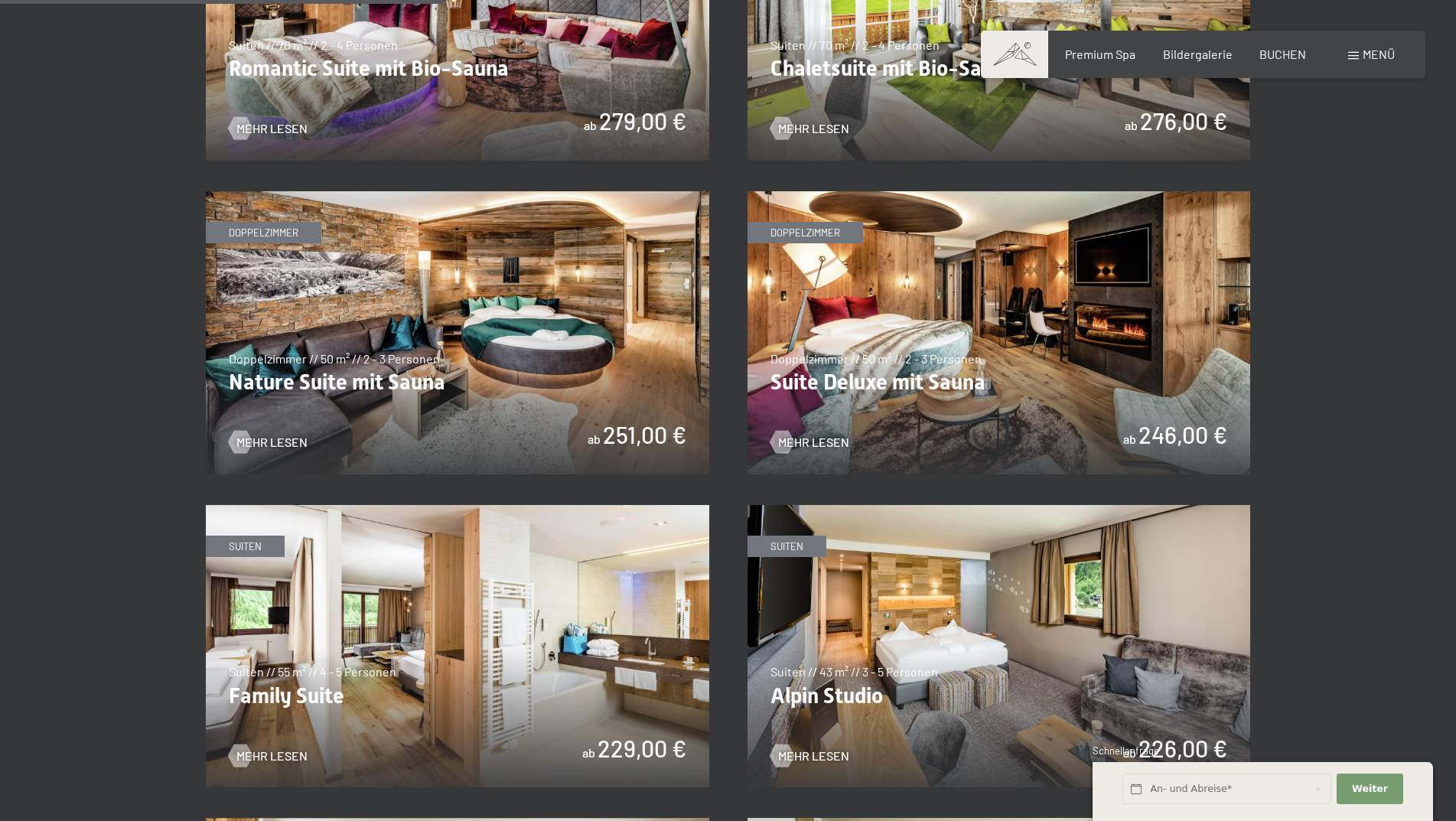
click at [868, 679] on img at bounding box center [999, 647] width 503 height 283
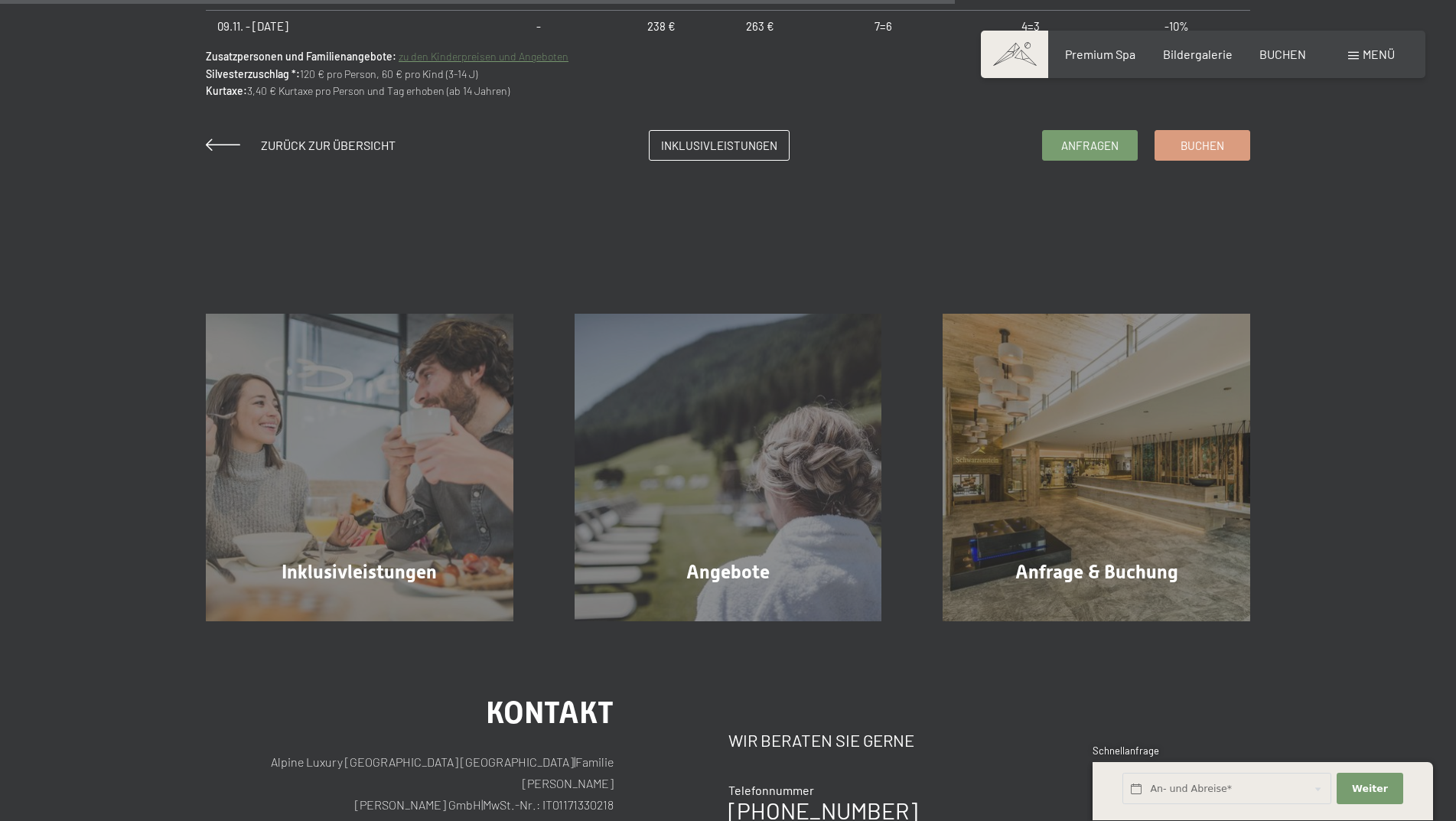
scroll to position [1760, 0]
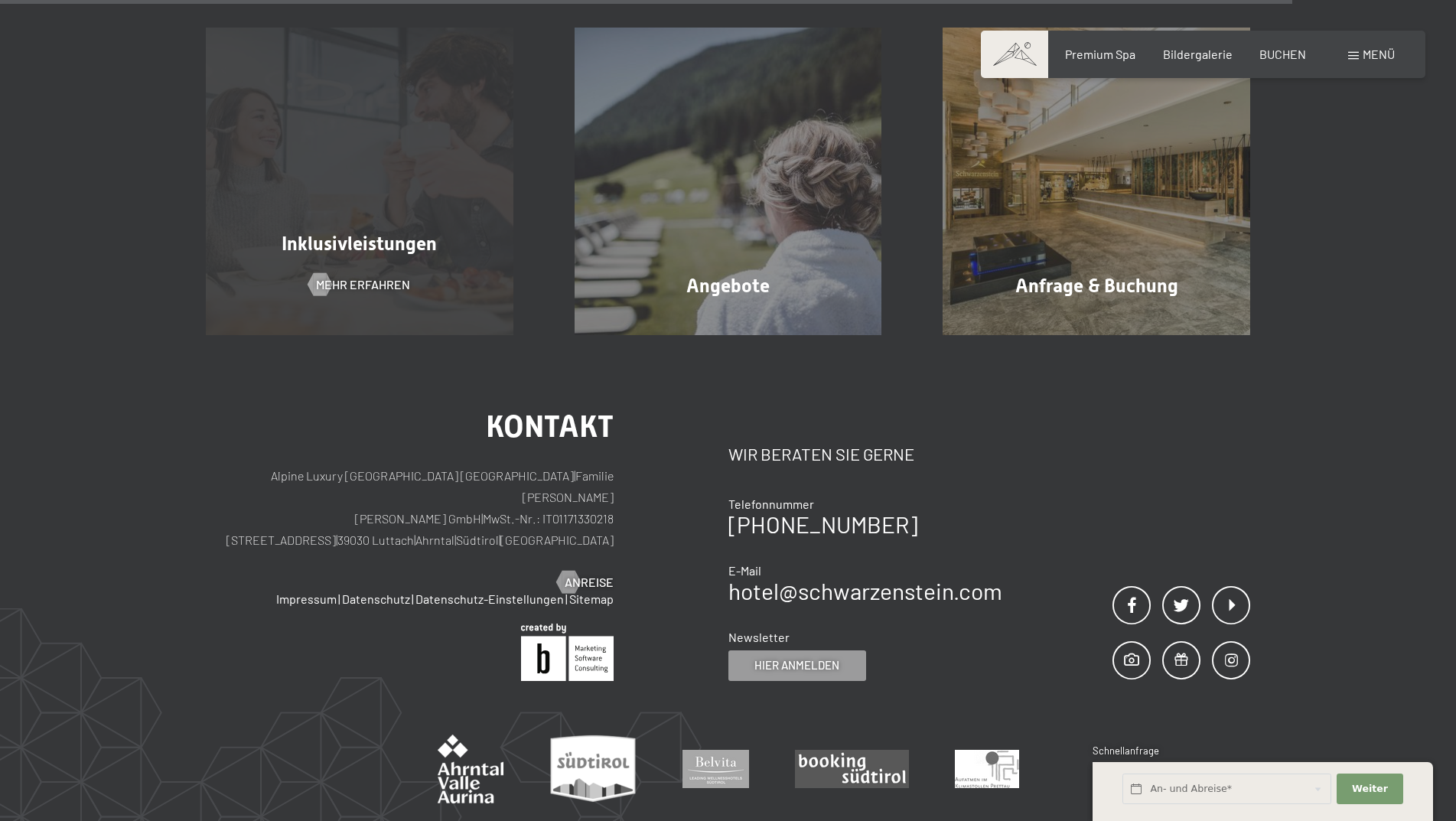
click at [340, 223] on div "Inklusivleistungen Mehr erfahren" at bounding box center [360, 181] width 369 height 307
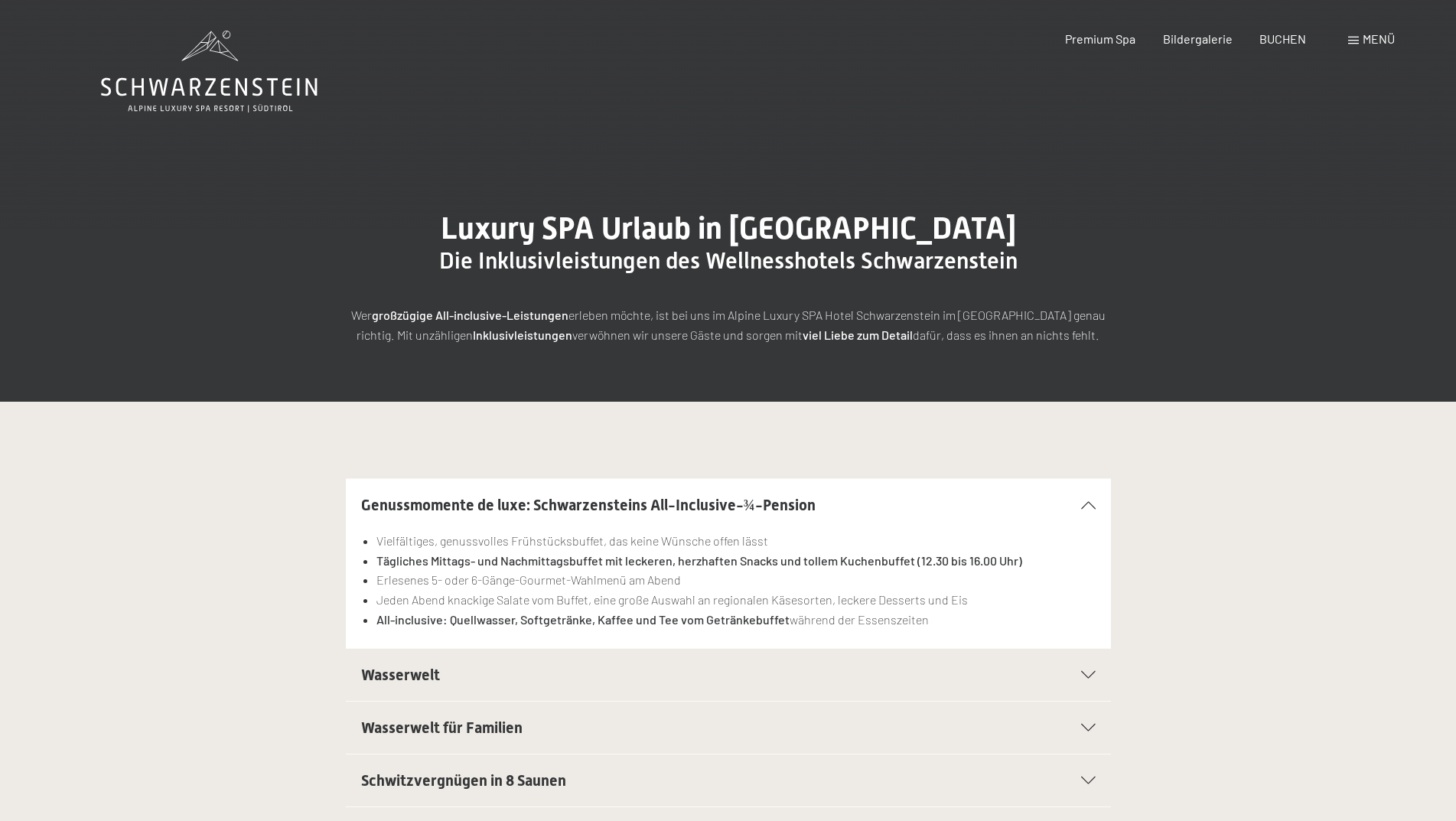
click at [212, 95] on icon at bounding box center [209, 87] width 216 height 19
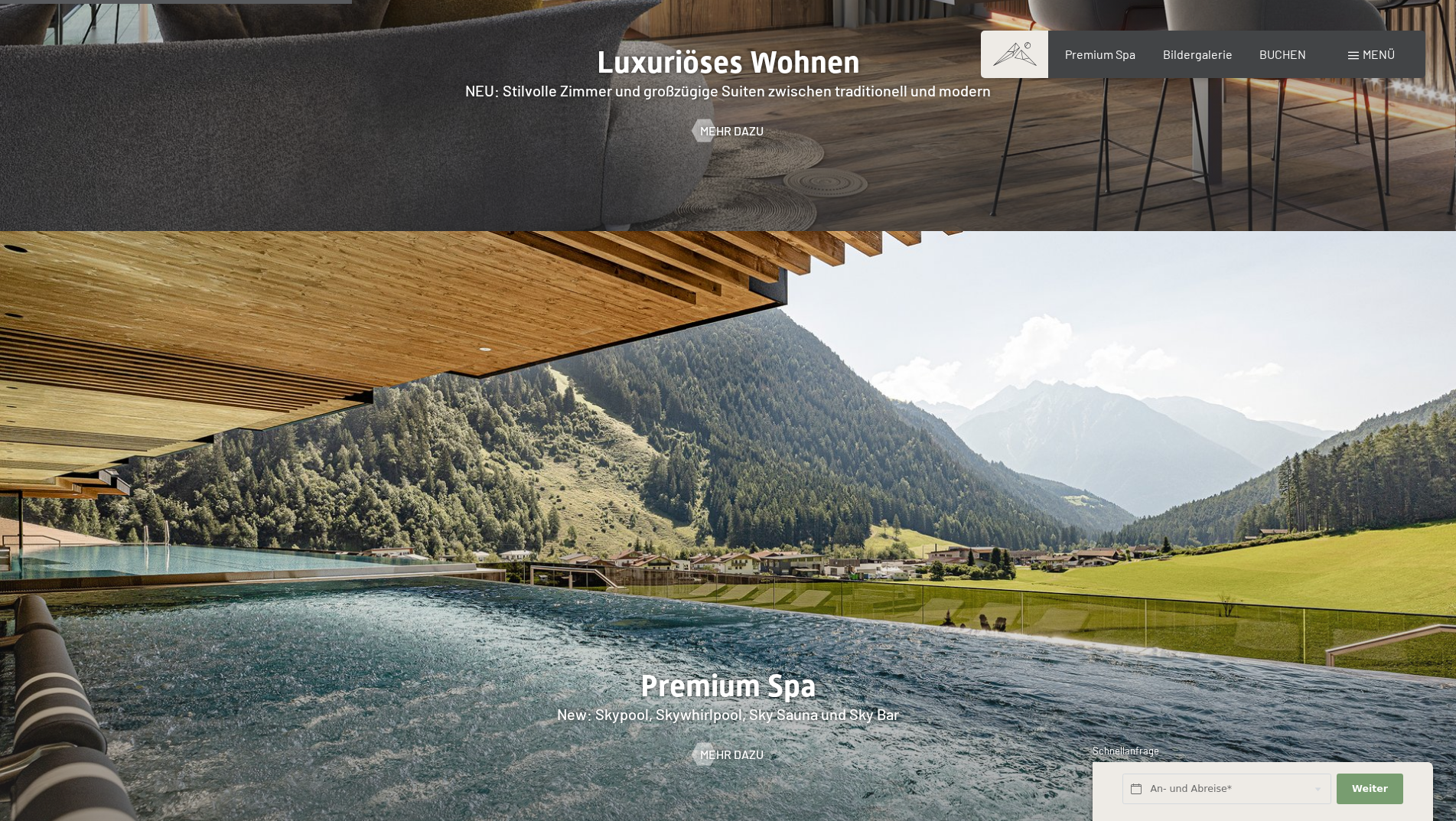
scroll to position [1683, 0]
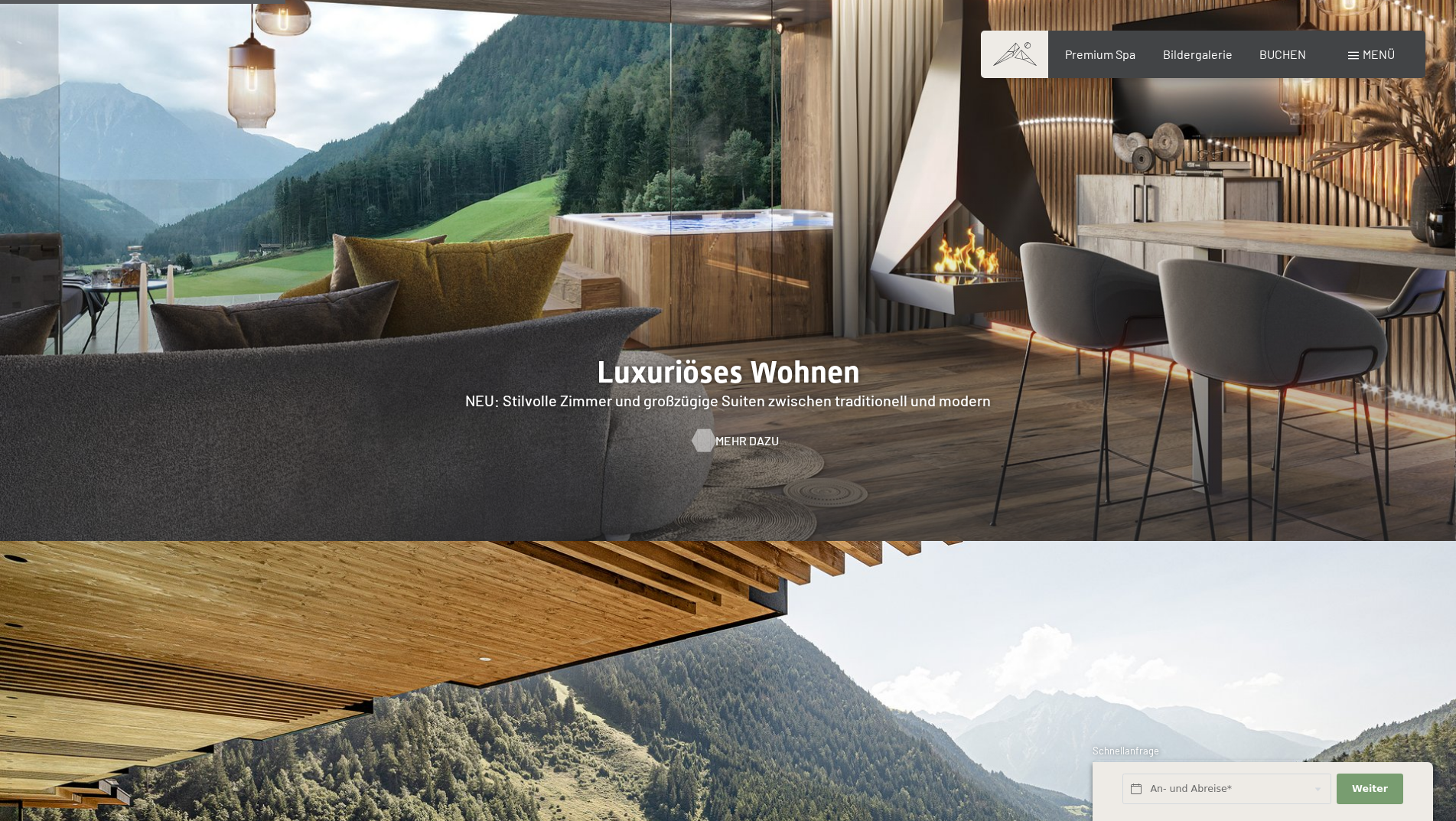
click at [729, 433] on span "Mehr dazu" at bounding box center [747, 441] width 64 height 17
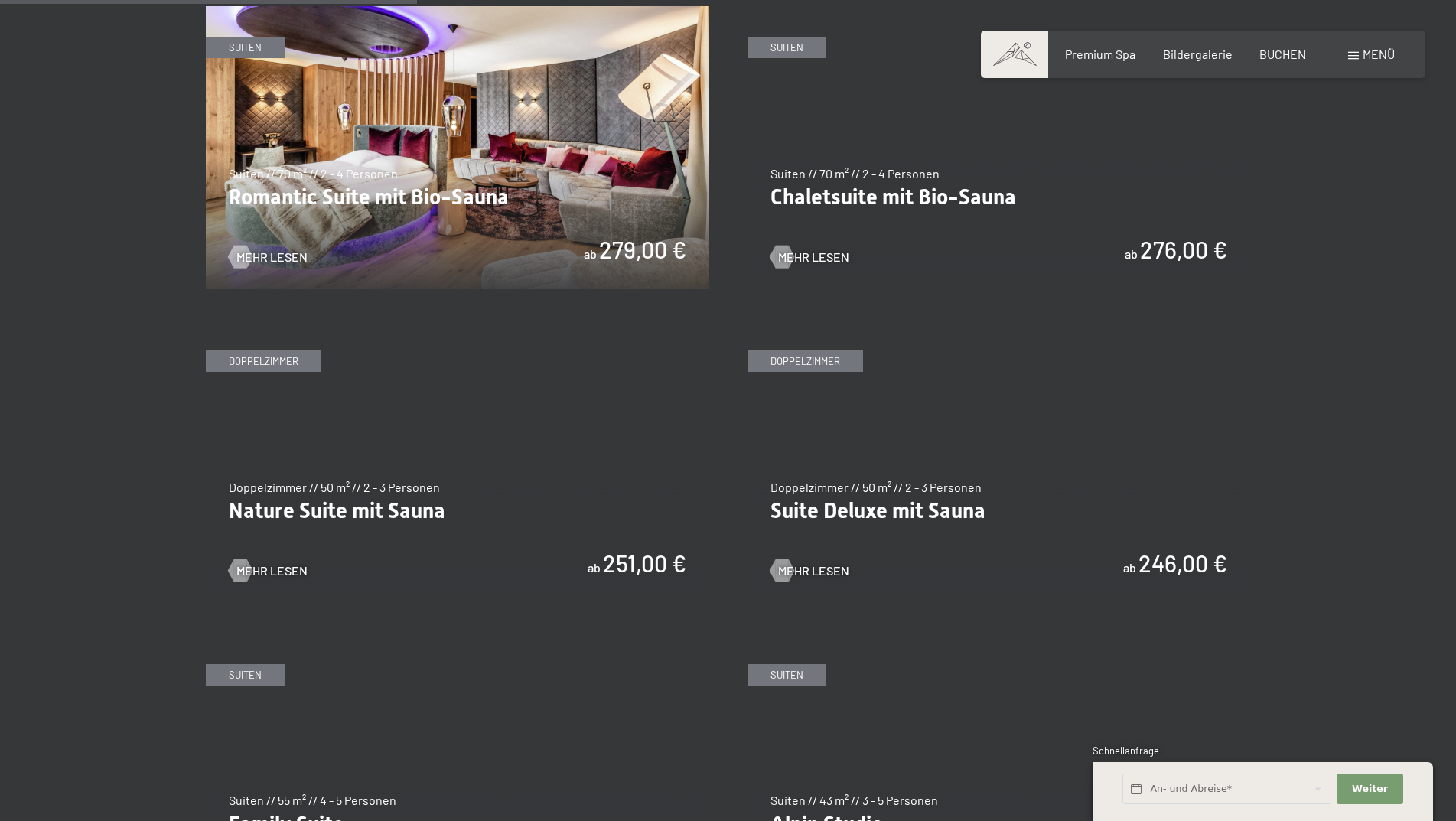
scroll to position [1301, 0]
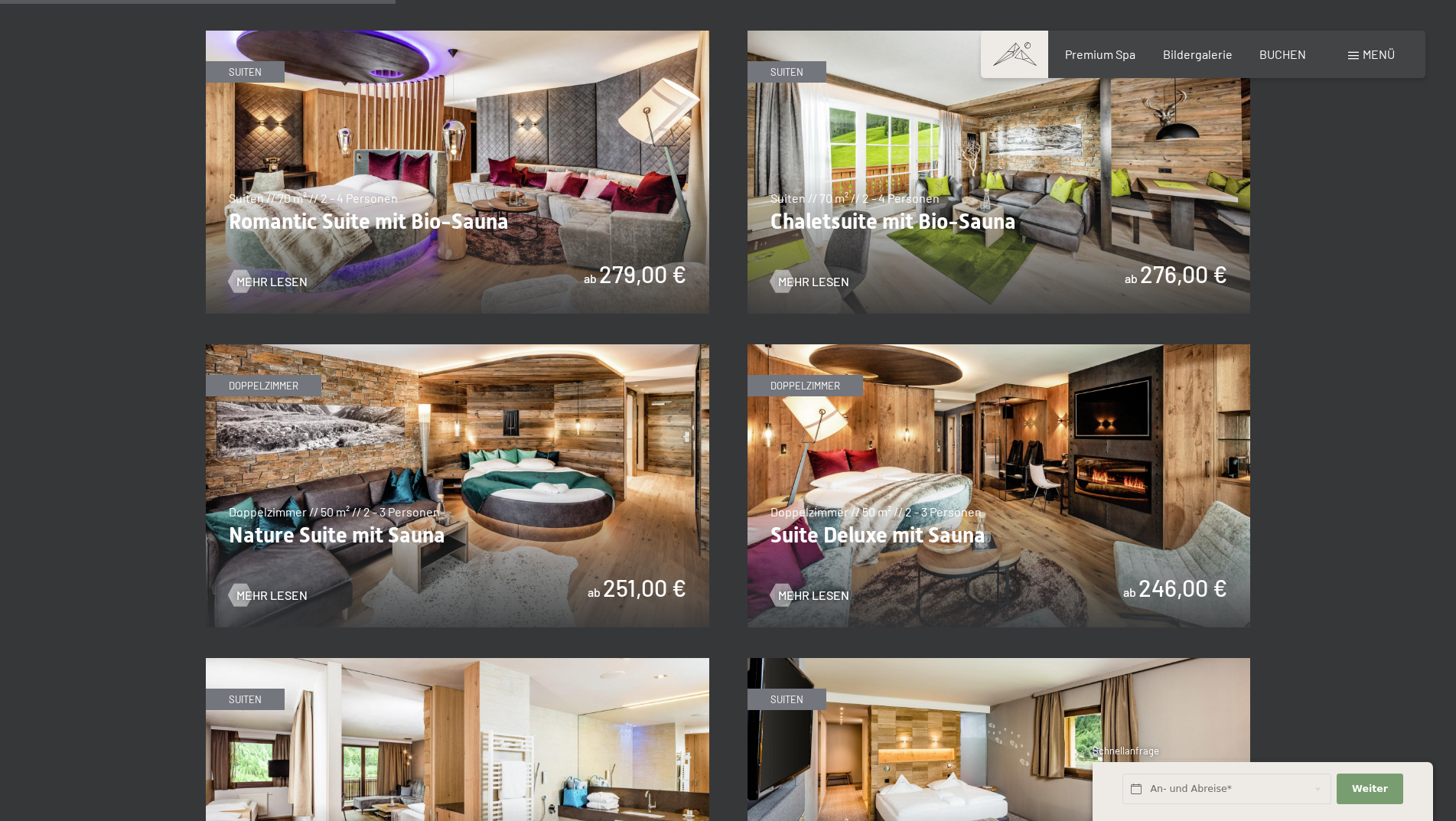
click at [513, 545] on img at bounding box center [458, 486] width 503 height 283
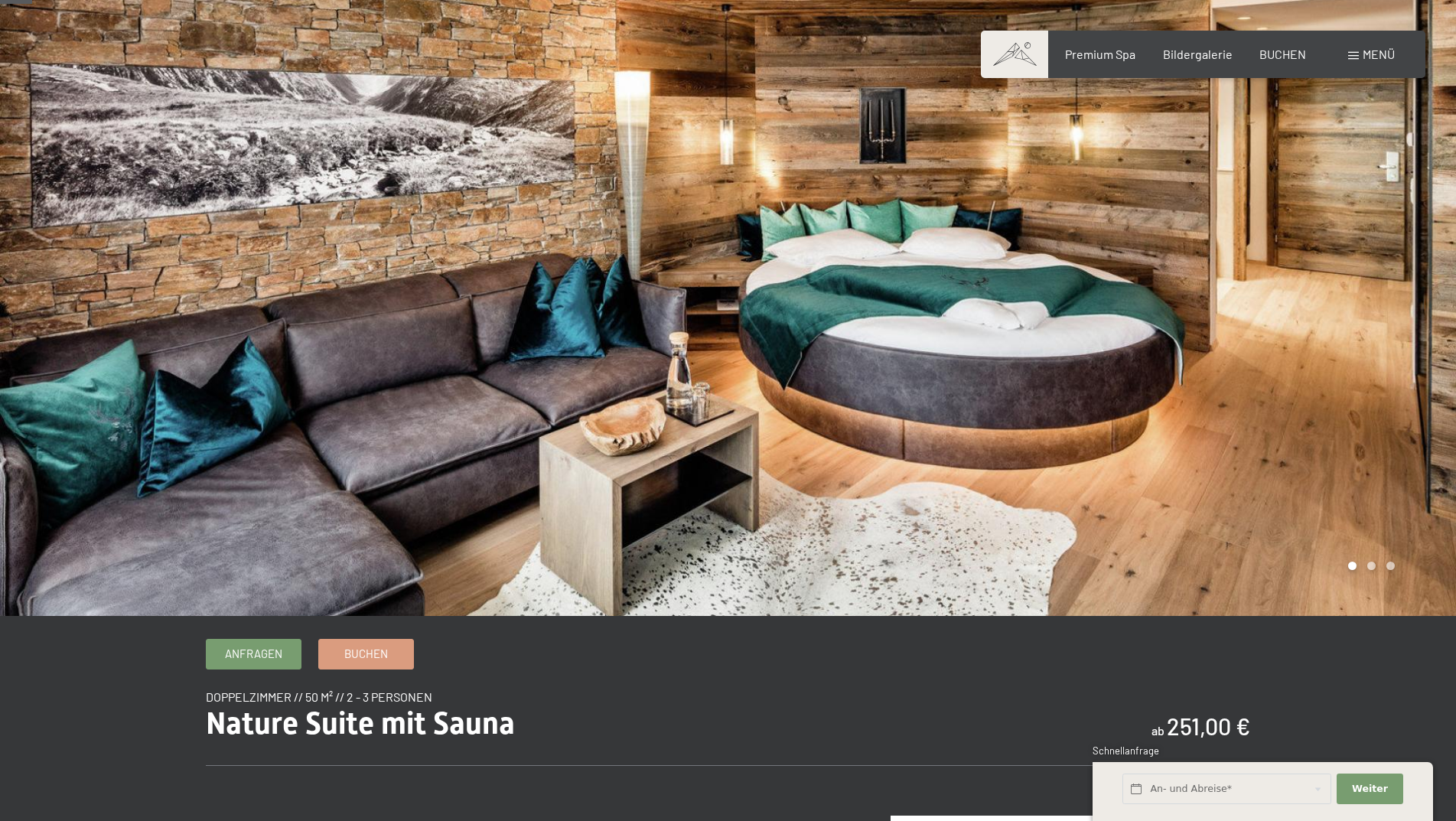
scroll to position [459, 0]
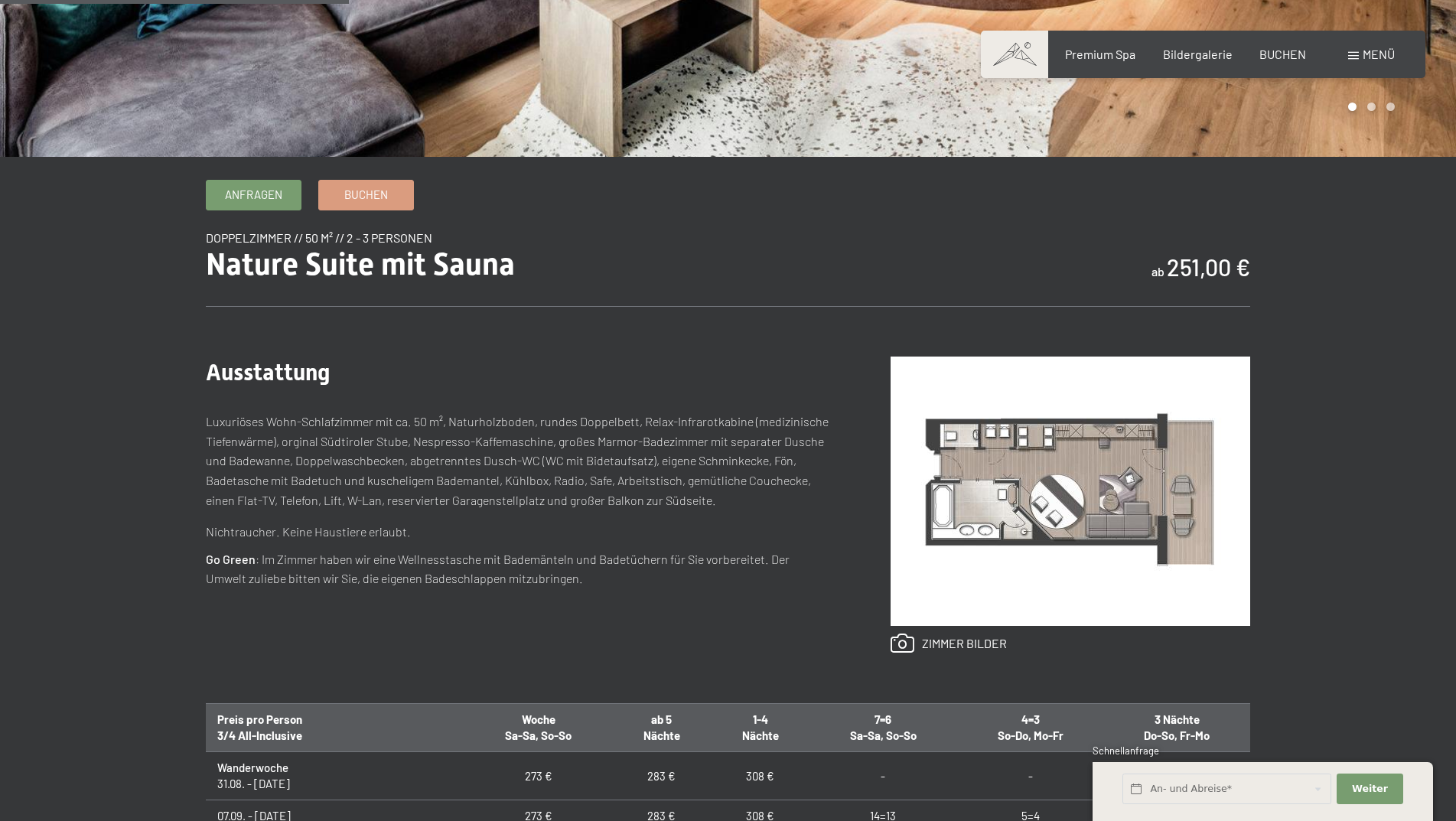
click at [1151, 507] on img at bounding box center [1071, 491] width 360 height 269
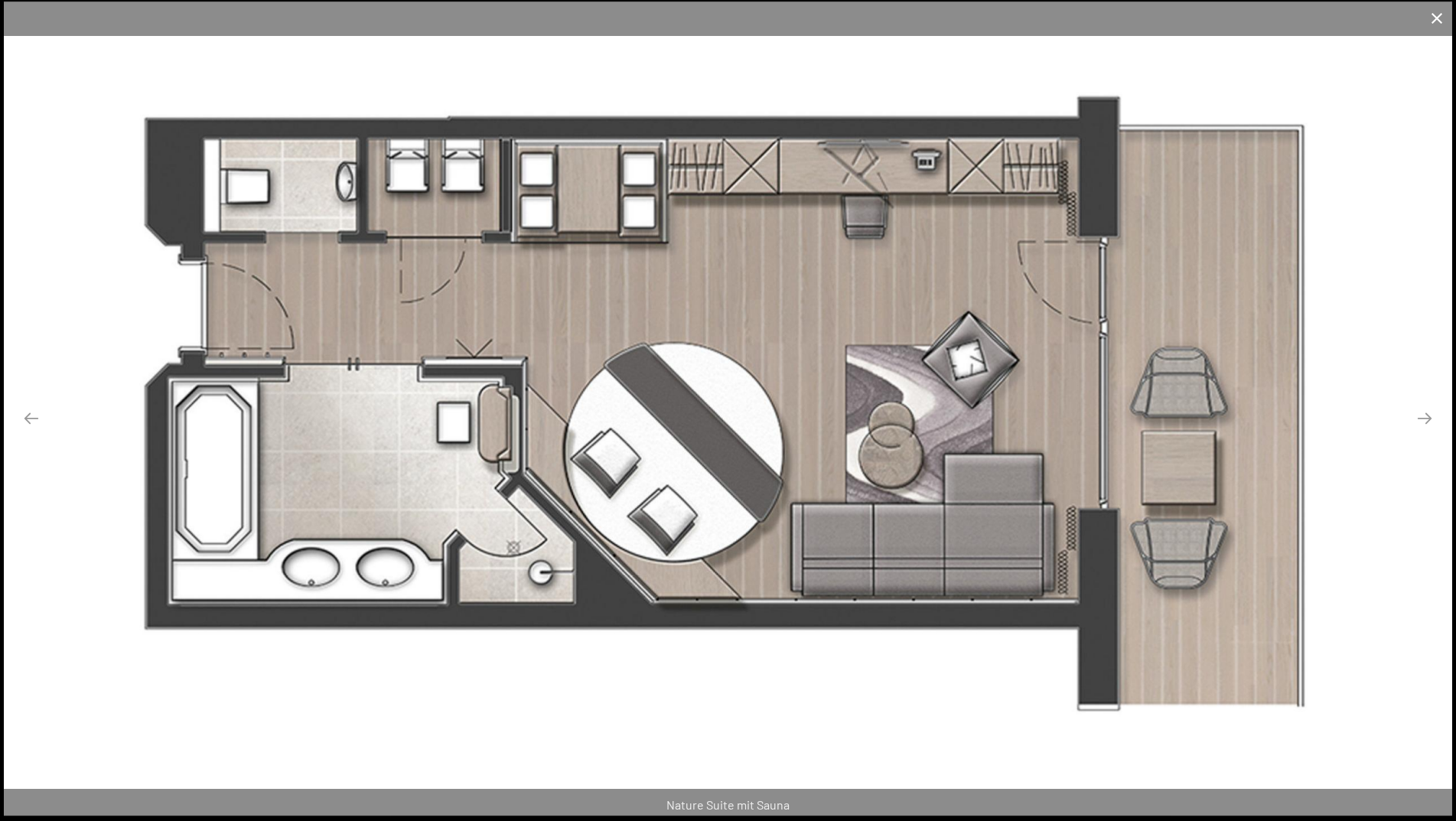
click at [1430, 19] on button "Close gallery" at bounding box center [1437, 18] width 38 height 36
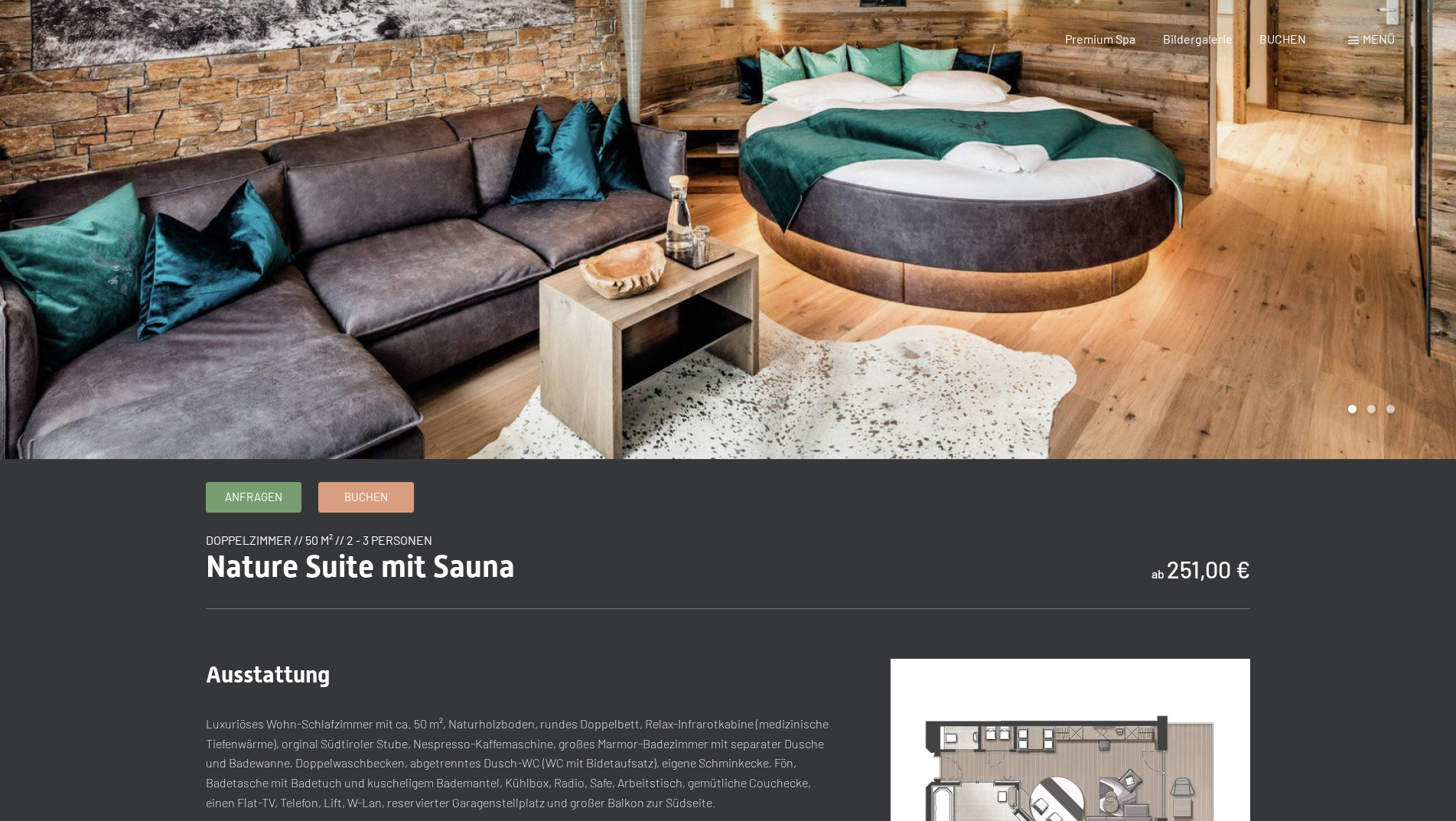
scroll to position [0, 0]
